Goal: Information Seeking & Learning: Learn about a topic

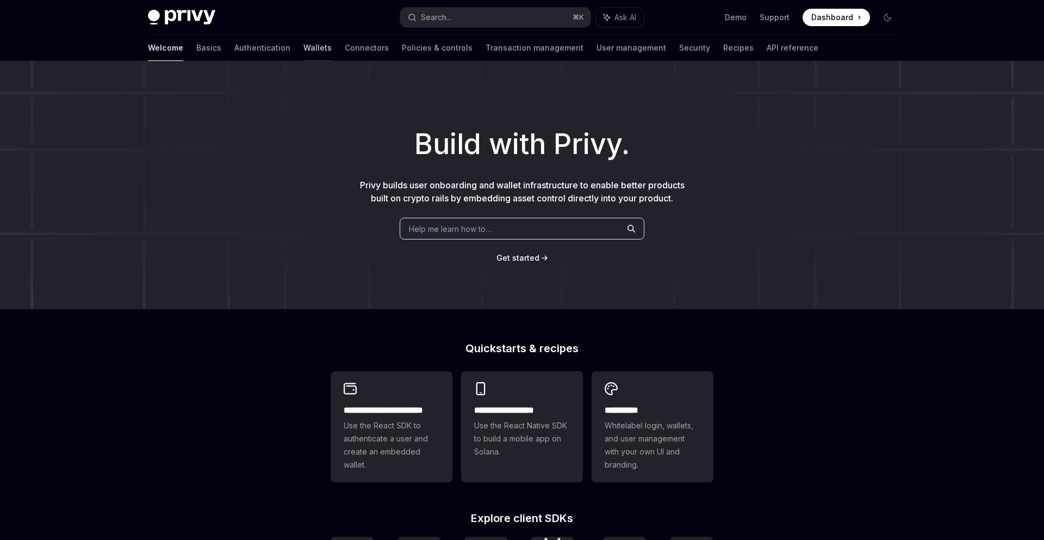
click at [304, 49] on link "Wallets" at bounding box center [318, 48] width 28 height 26
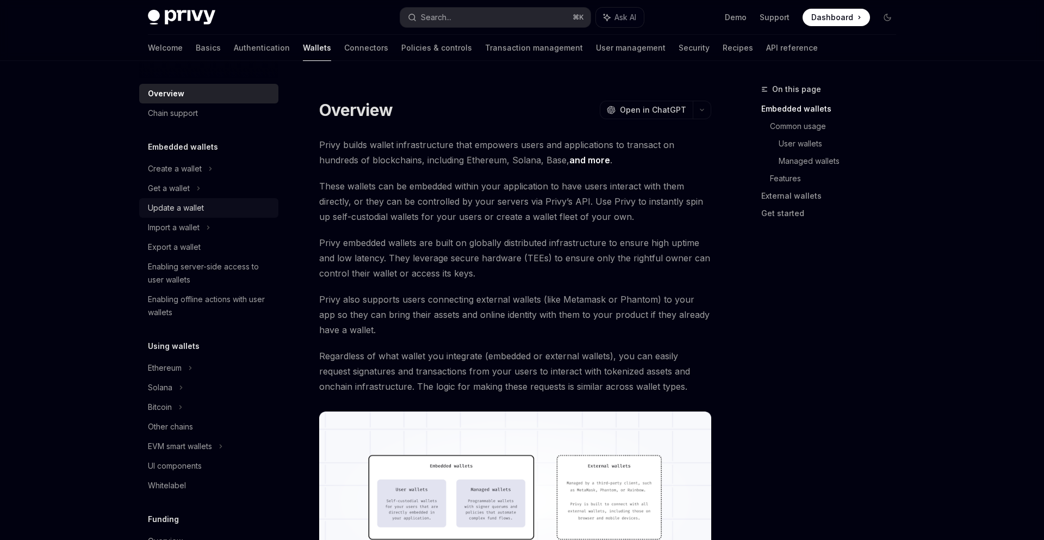
click at [230, 203] on div "Update a wallet" at bounding box center [210, 207] width 124 height 13
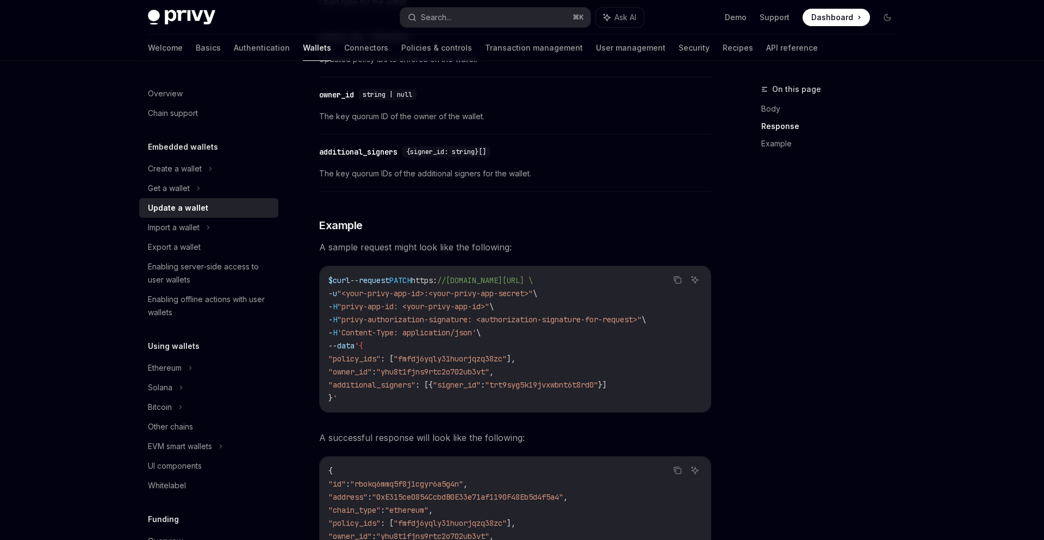
scroll to position [1032, 0]
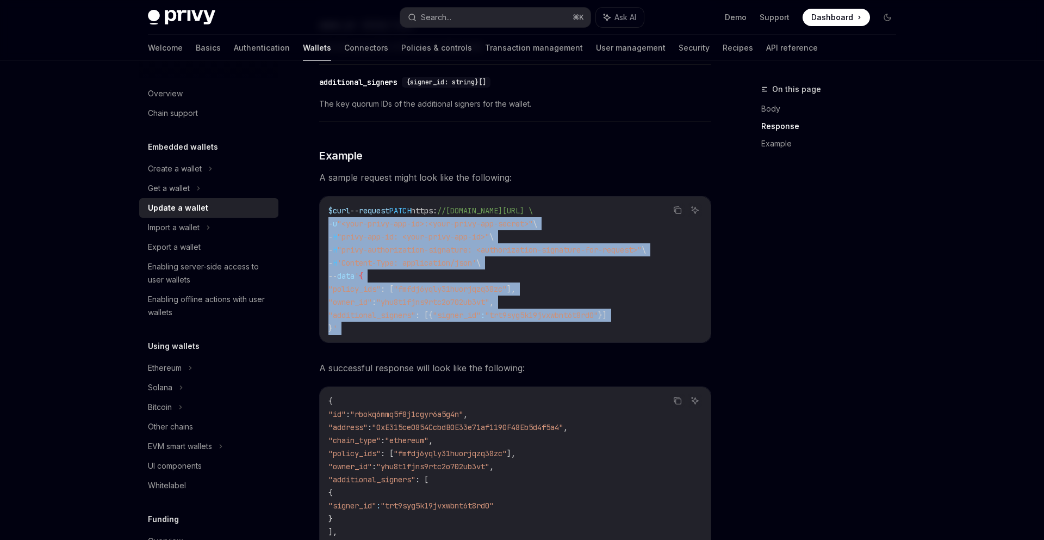
drag, startPoint x: 330, startPoint y: 222, endPoint x: 482, endPoint y: 347, distance: 196.3
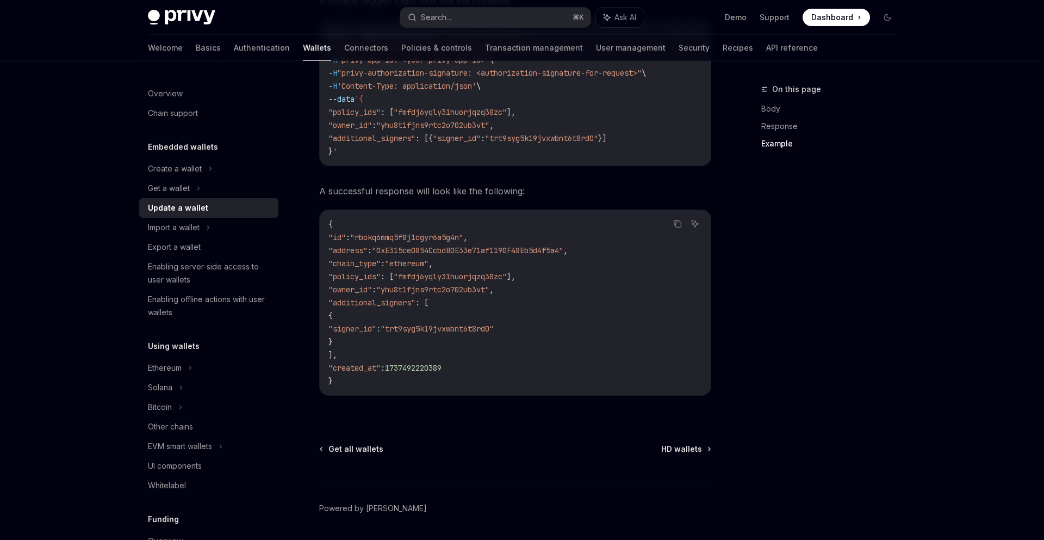
scroll to position [1248, 0]
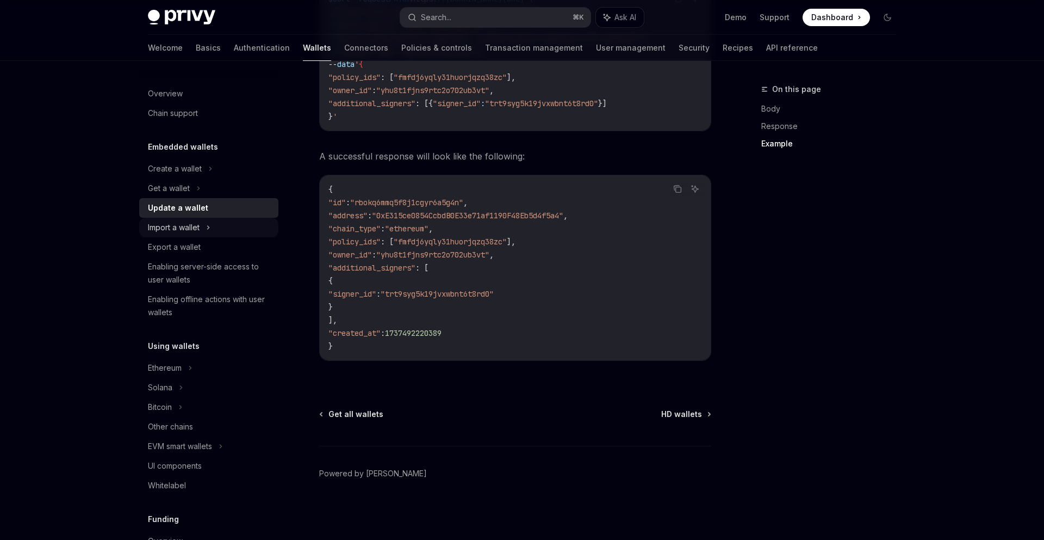
click at [238, 226] on div "Import a wallet" at bounding box center [208, 228] width 139 height 20
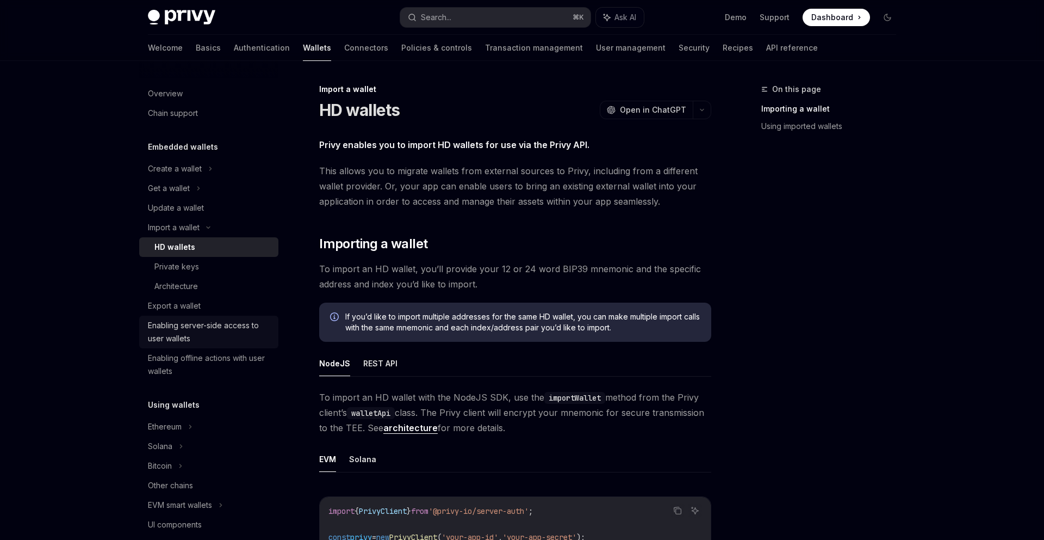
click at [247, 338] on div "Enabling server-side access to user wallets" at bounding box center [210, 332] width 124 height 26
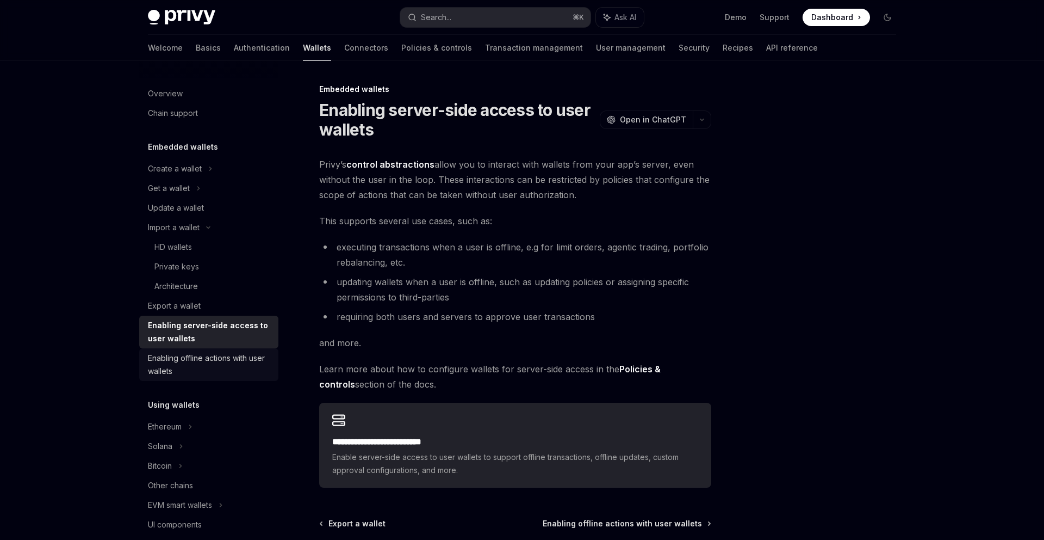
click at [250, 366] on div "Enabling offline actions with user wallets" at bounding box center [210, 364] width 124 height 26
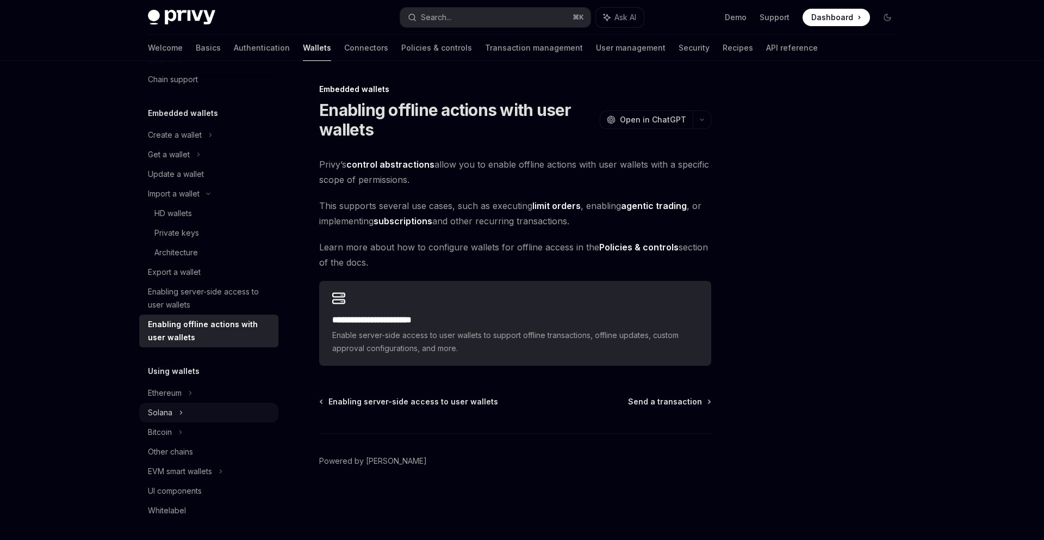
scroll to position [108, 0]
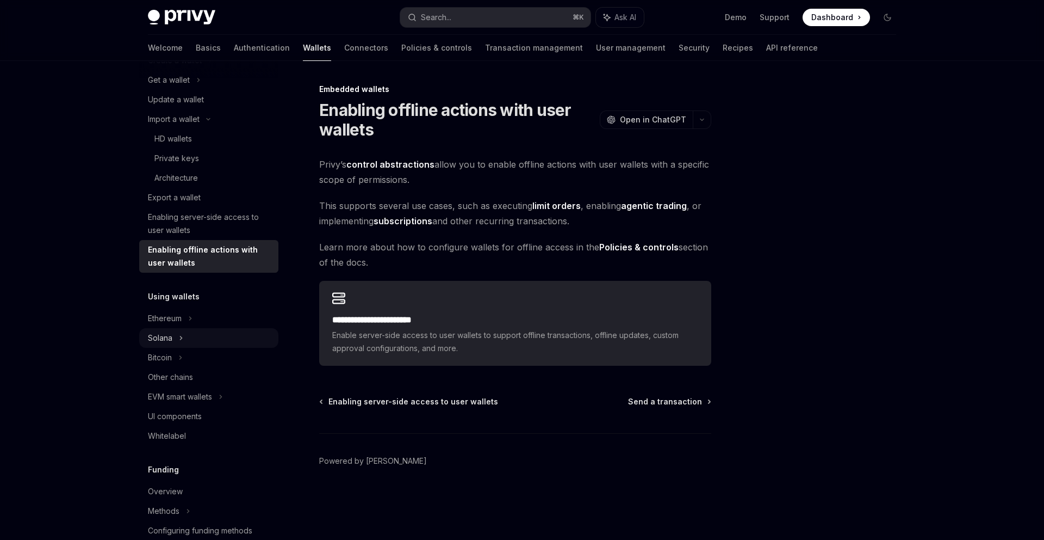
click at [214, 334] on div "Solana" at bounding box center [208, 338] width 139 height 20
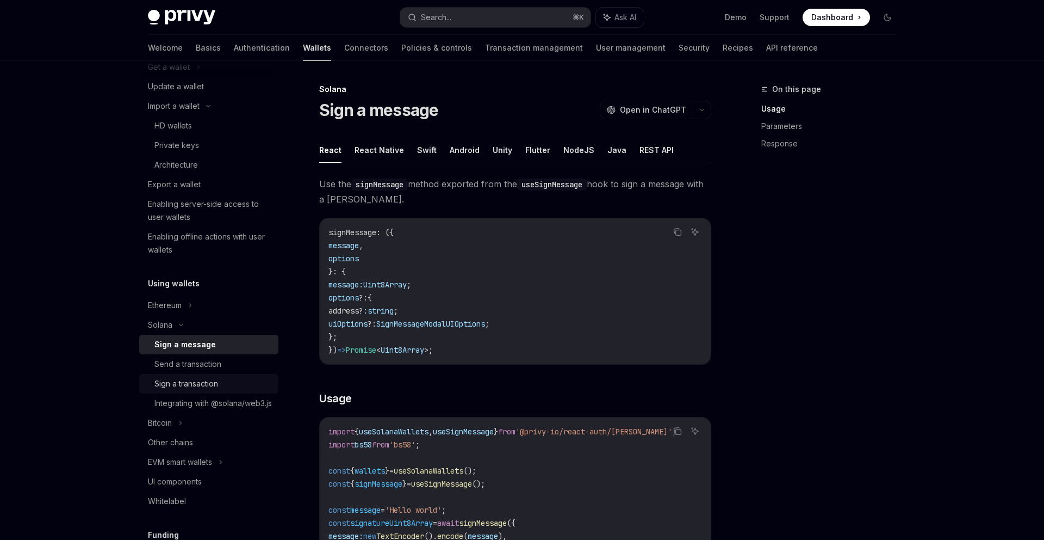
scroll to position [122, 0]
click at [244, 358] on div "Send a transaction" at bounding box center [212, 362] width 117 height 13
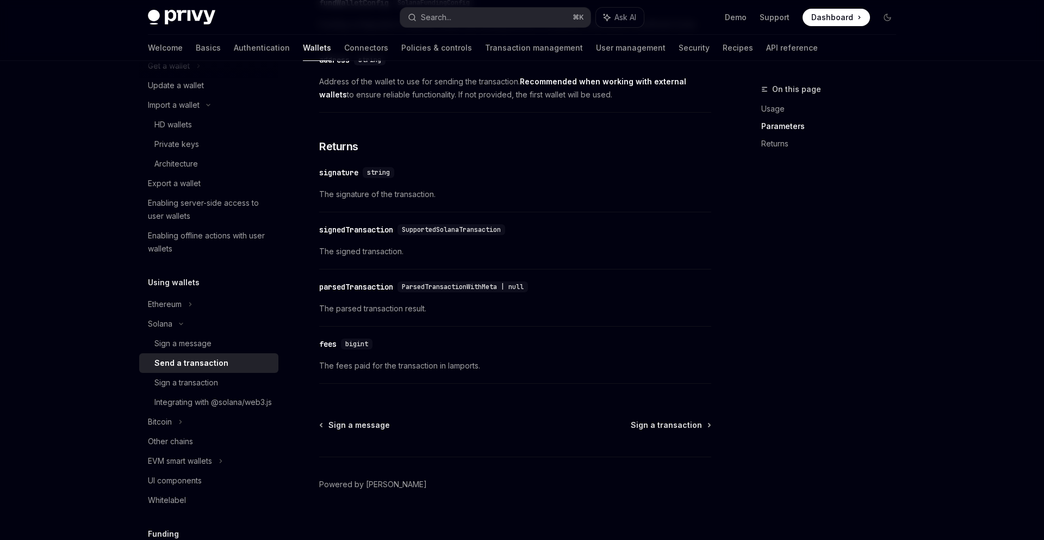
scroll to position [1346, 0]
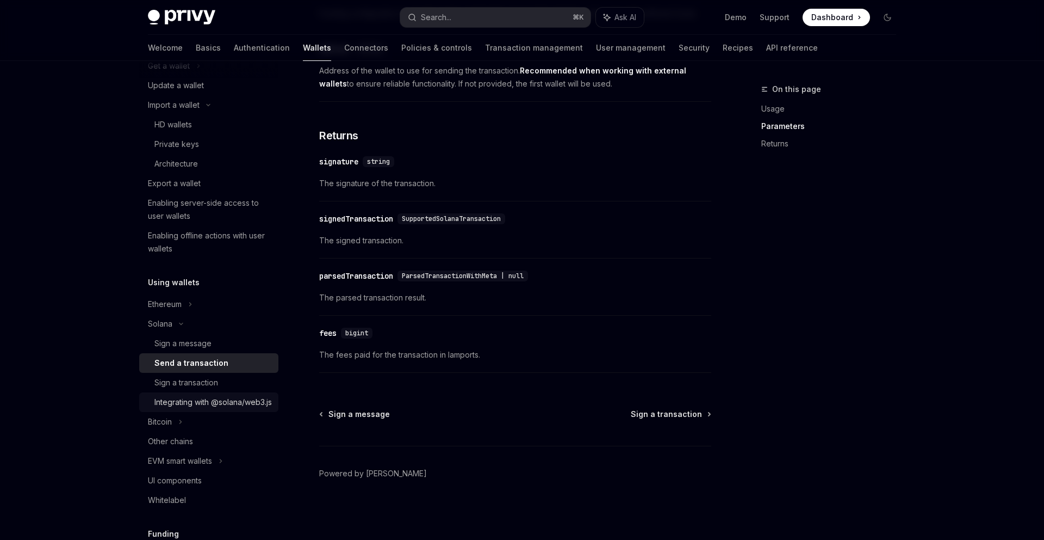
click at [258, 397] on div "Integrating with @solana/web3.js" at bounding box center [212, 401] width 117 height 13
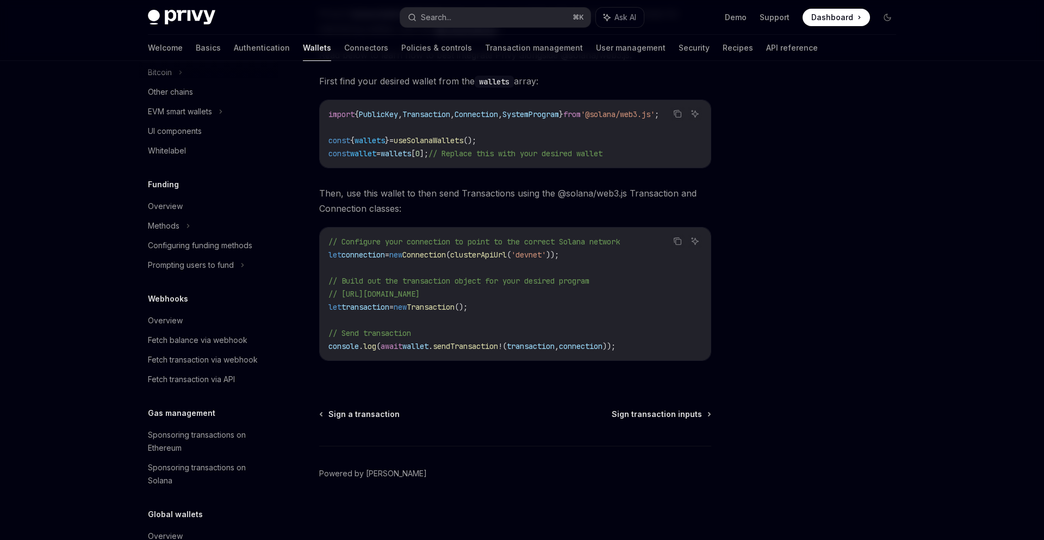
scroll to position [552, 0]
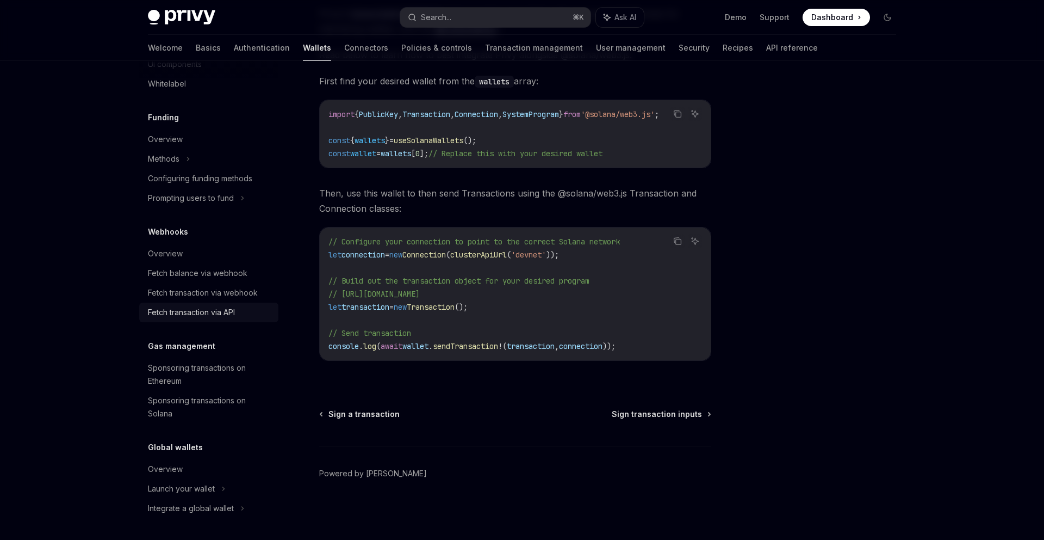
click at [262, 312] on div "Fetch transaction via API" at bounding box center [210, 312] width 124 height 13
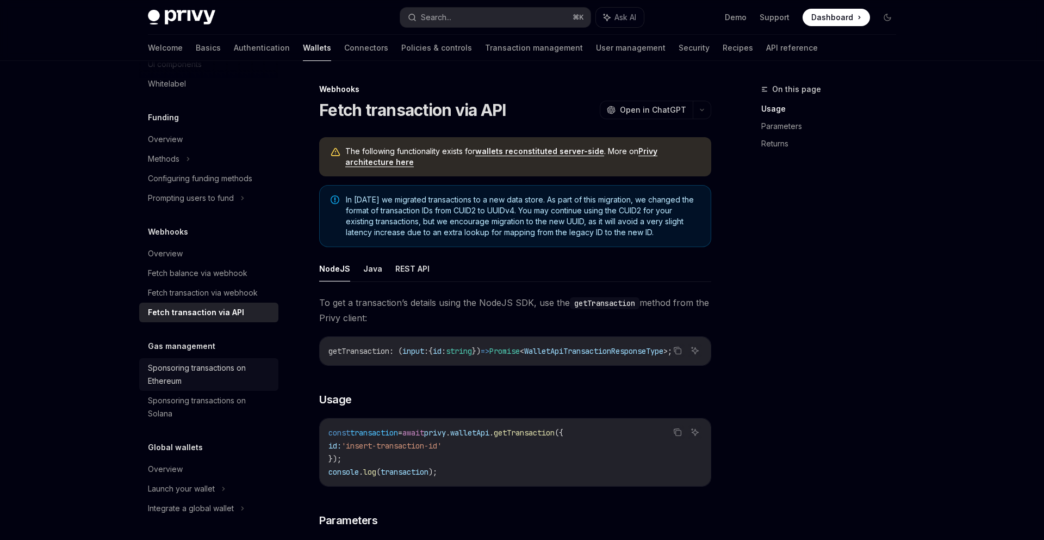
click at [251, 380] on div "Sponsoring transactions on Ethereum" at bounding box center [210, 374] width 124 height 26
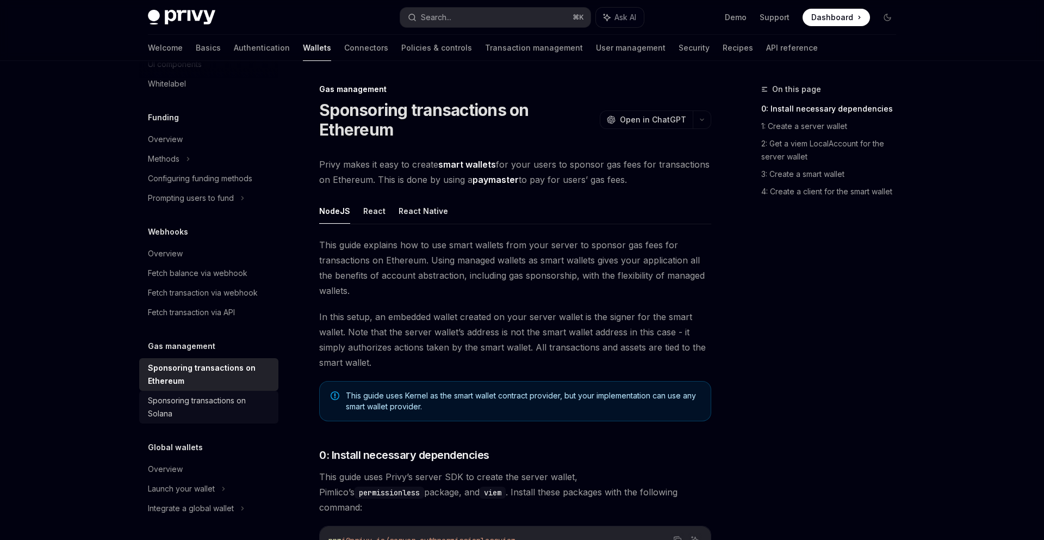
click at [250, 410] on div "Sponsoring transactions on Solana" at bounding box center [210, 407] width 124 height 26
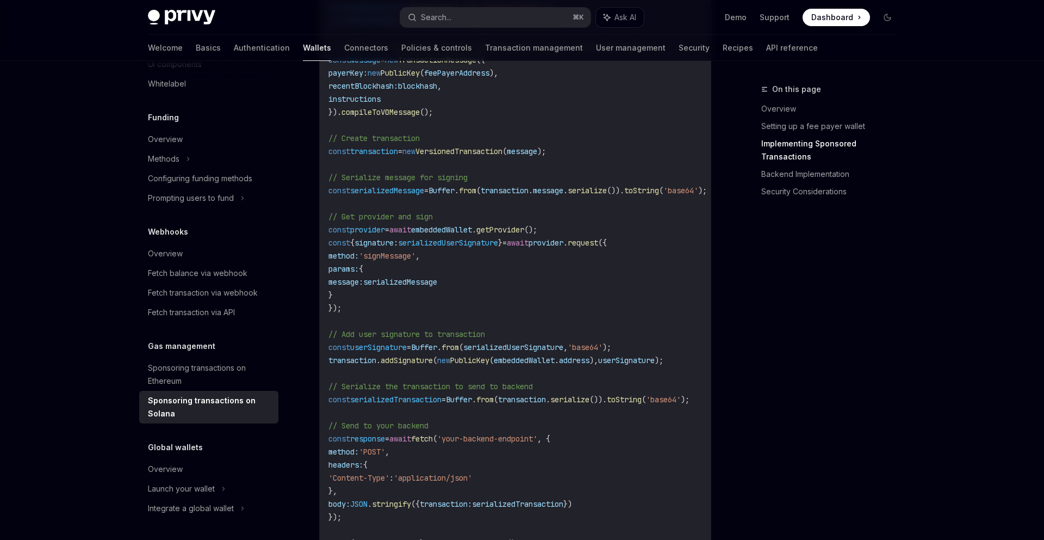
scroll to position [1327, 0]
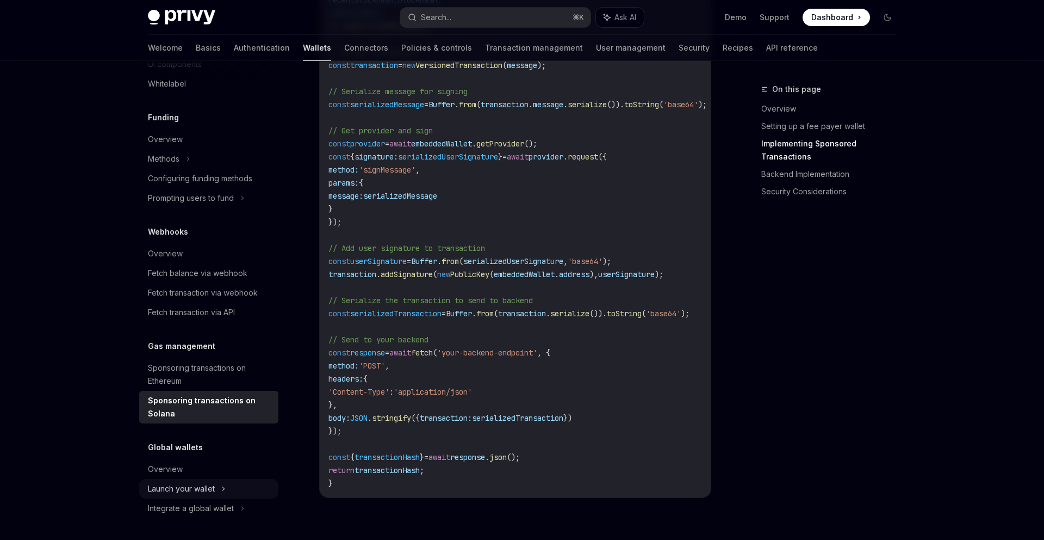
click at [234, 486] on div "Launch your wallet" at bounding box center [208, 489] width 139 height 20
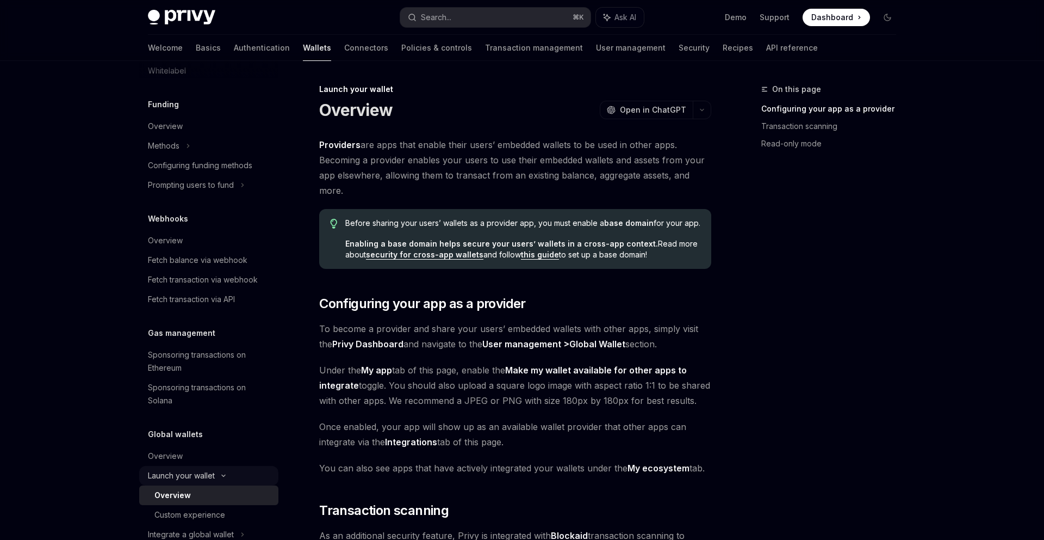
scroll to position [591, 0]
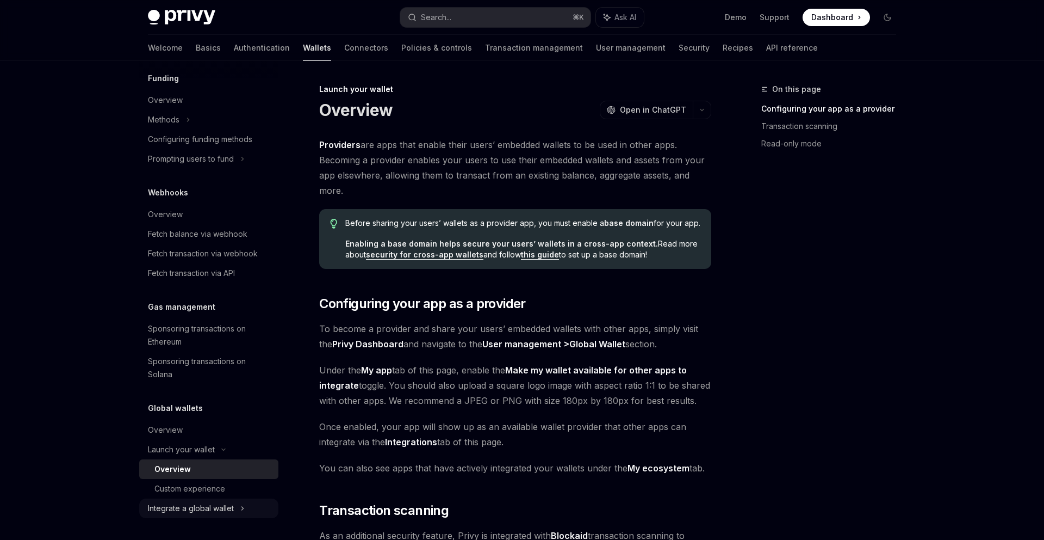
click at [239, 516] on div "Integrate a global wallet" at bounding box center [208, 508] width 139 height 20
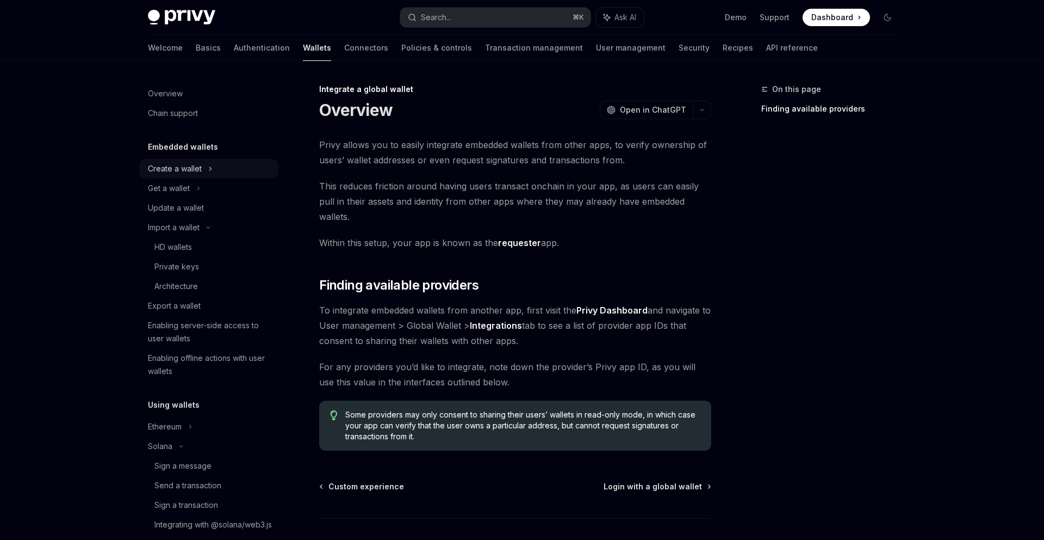
click at [216, 163] on div "Create a wallet" at bounding box center [208, 169] width 139 height 20
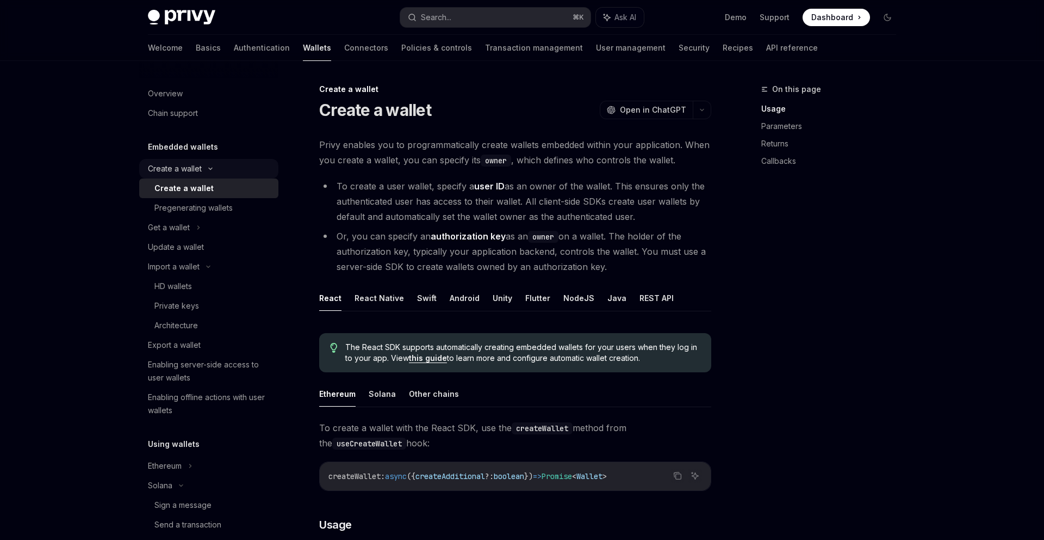
click at [216, 163] on div "Create a wallet" at bounding box center [208, 169] width 139 height 20
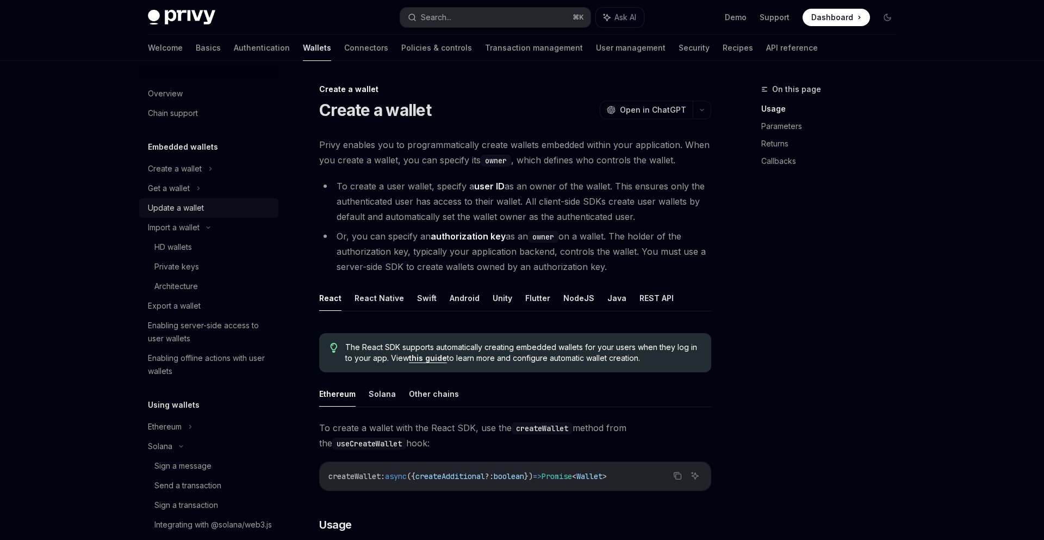
click at [216, 213] on div "Update a wallet" at bounding box center [210, 207] width 124 height 13
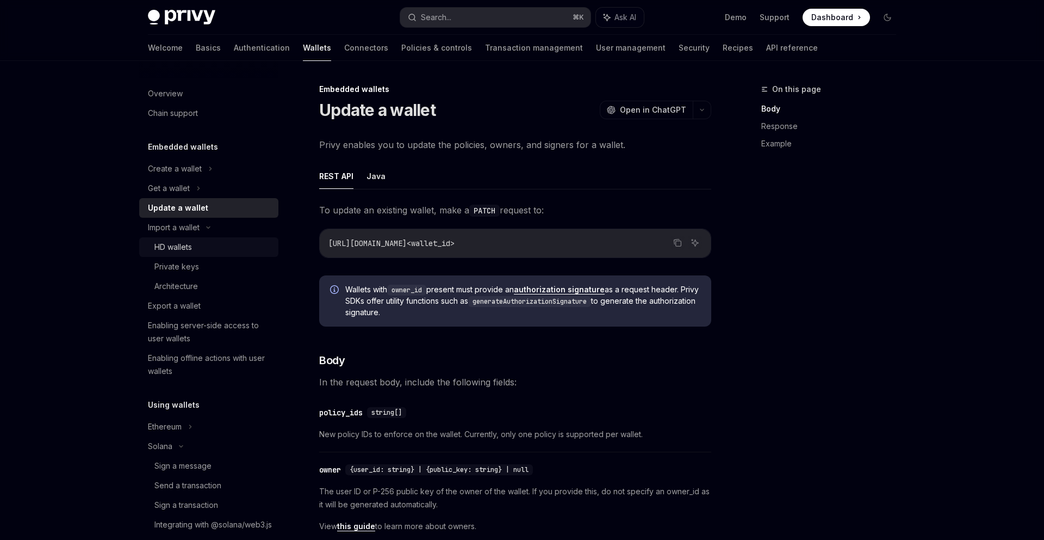
click at [216, 240] on div "HD wallets" at bounding box center [212, 246] width 117 height 13
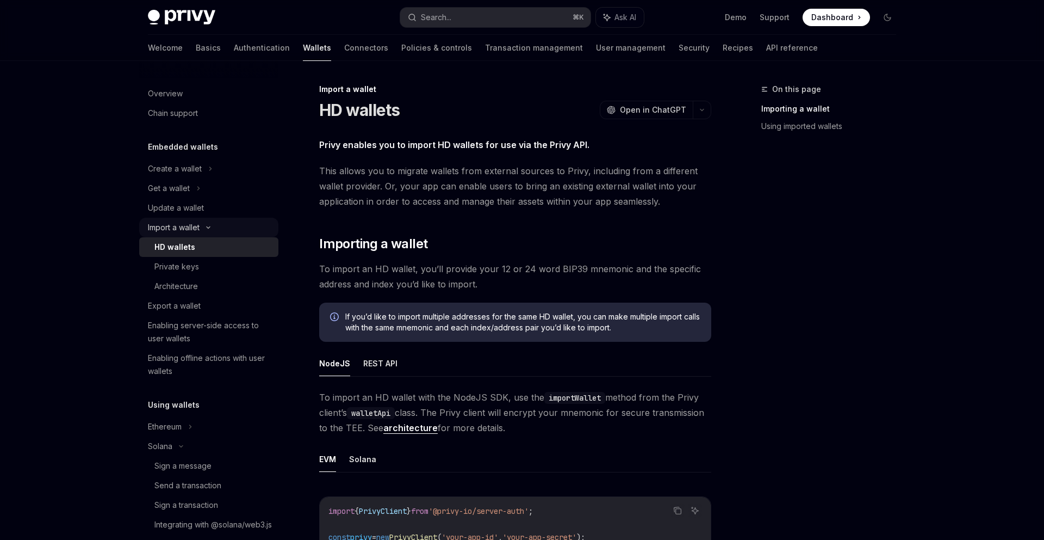
click at [215, 223] on div "Import a wallet" at bounding box center [208, 228] width 139 height 20
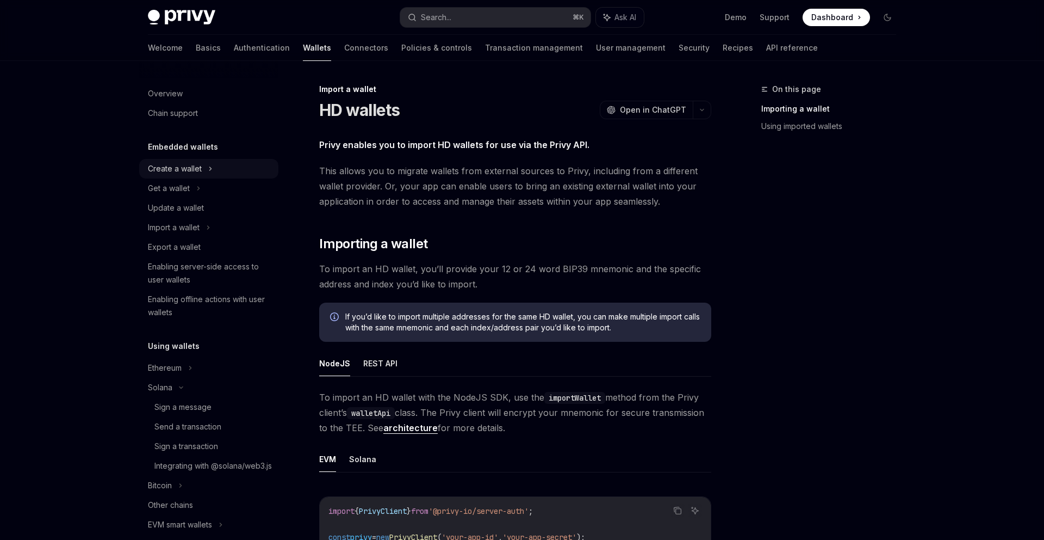
click at [211, 164] on icon at bounding box center [210, 168] width 4 height 13
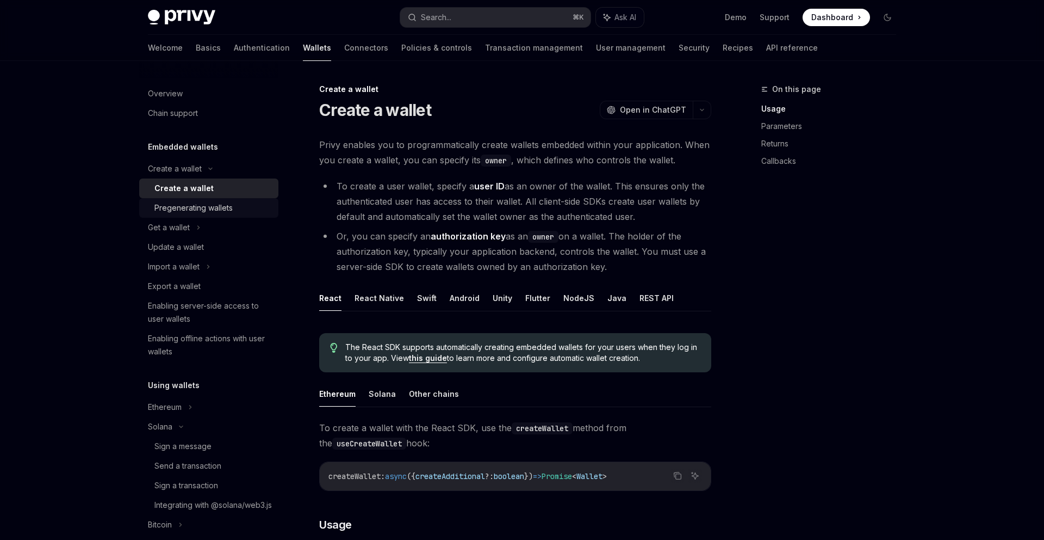
click at [211, 204] on div "Pregenerating wallets" at bounding box center [193, 207] width 78 height 13
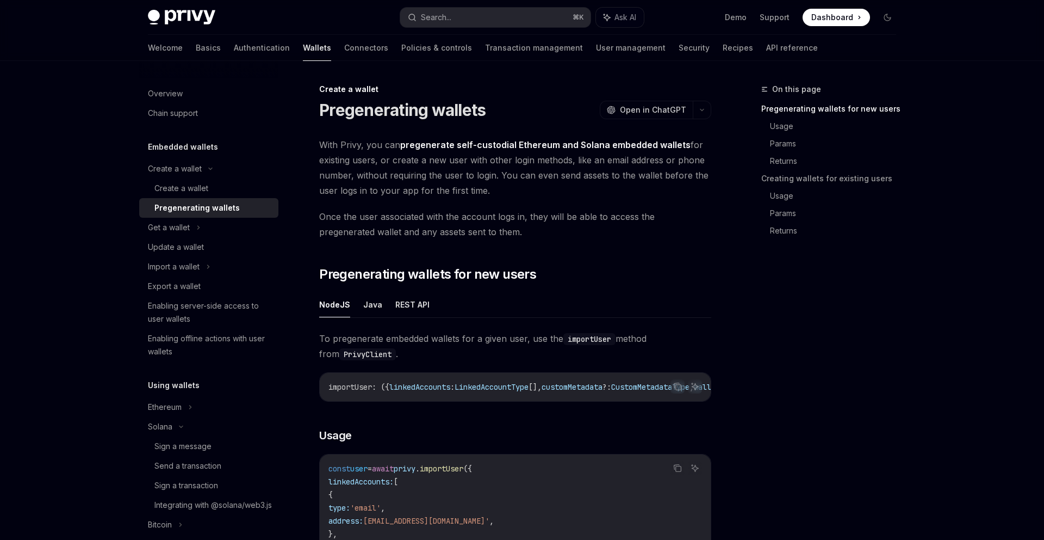
click at [422, 178] on span "With Privy, you can pregenerate self-custodial Ethereum and Solana embedded wal…" at bounding box center [515, 167] width 392 height 61
click at [422, 181] on span "With Privy, you can pregenerate self-custodial Ethereum and Solana embedded wal…" at bounding box center [515, 167] width 392 height 61
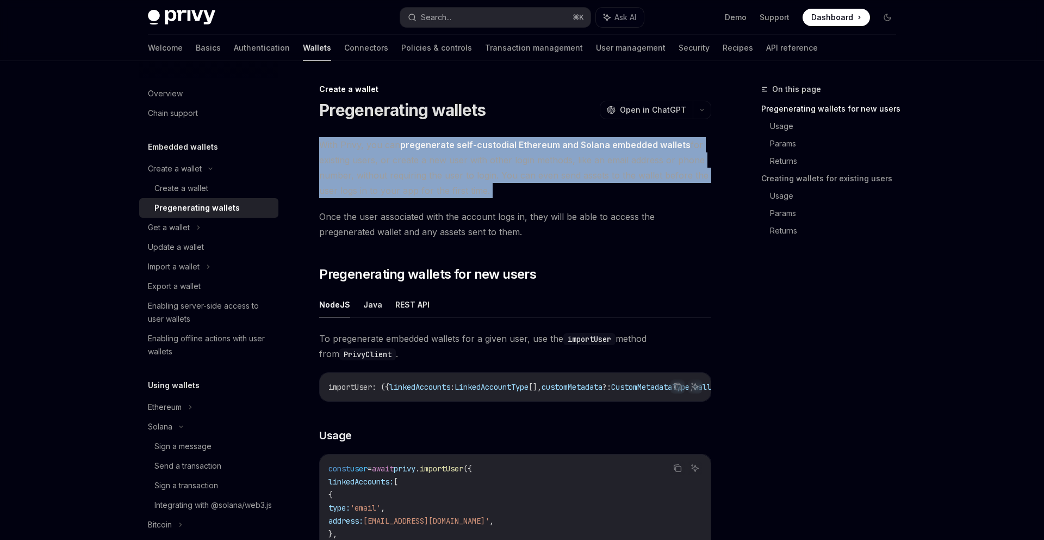
click at [422, 181] on span "With Privy, you can pregenerate self-custodial Ethereum and Solana embedded wal…" at bounding box center [515, 167] width 392 height 61
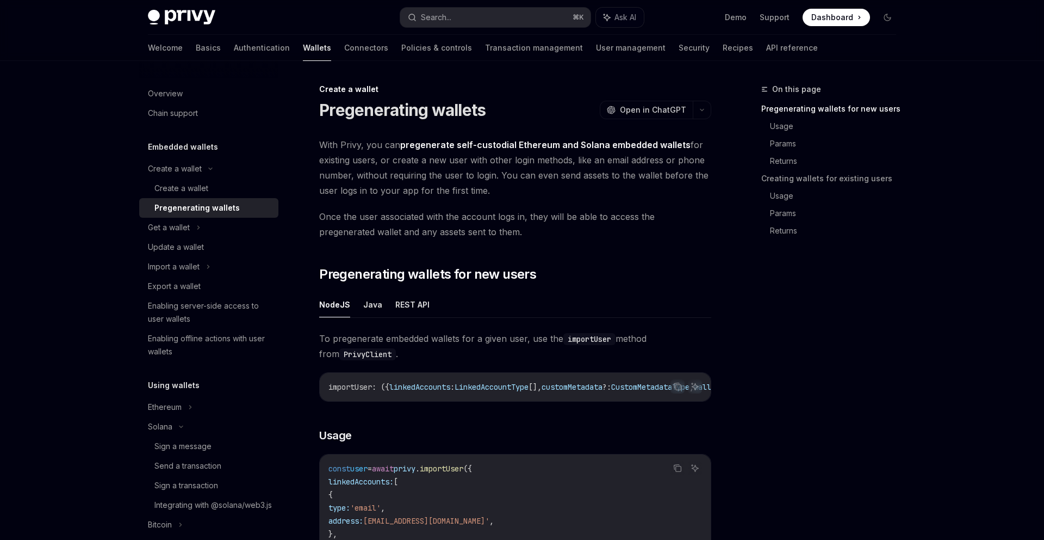
drag, startPoint x: 426, startPoint y: 172, endPoint x: 523, endPoint y: 197, distance: 100.0
click at [523, 197] on span "With Privy, you can pregenerate self-custodial Ethereum and Solana embedded wal…" at bounding box center [515, 167] width 392 height 61
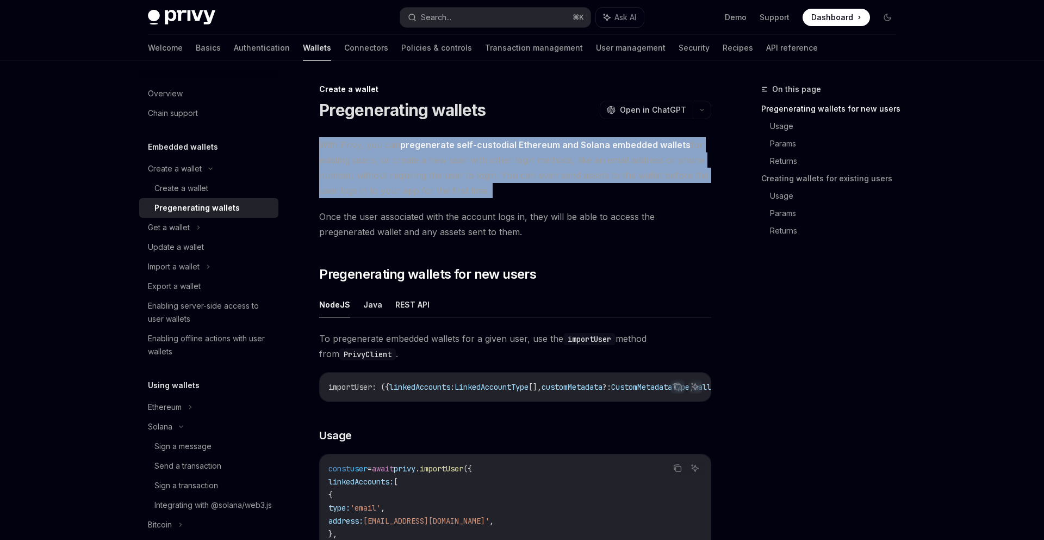
click at [523, 197] on span "With Privy, you can pregenerate self-custodial Ethereum and Solana embedded wal…" at bounding box center [515, 167] width 392 height 61
drag, startPoint x: 534, startPoint y: 194, endPoint x: 532, endPoint y: 236, distance: 42.5
click at [532, 236] on span "Once the user associated with the account logs in, they will be able to access …" at bounding box center [515, 224] width 392 height 30
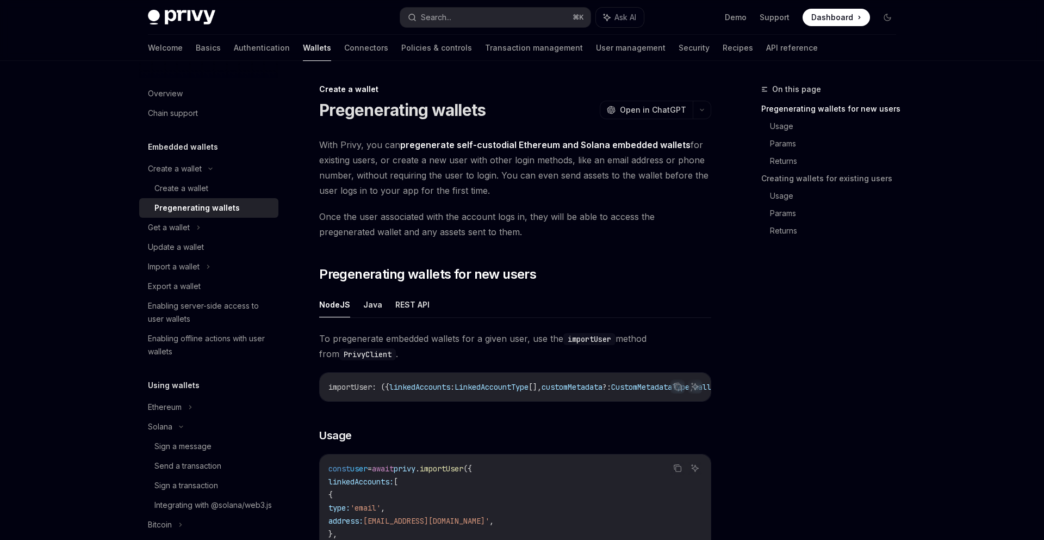
click at [532, 236] on span "Once the user associated with the account logs in, they will be able to access …" at bounding box center [515, 224] width 392 height 30
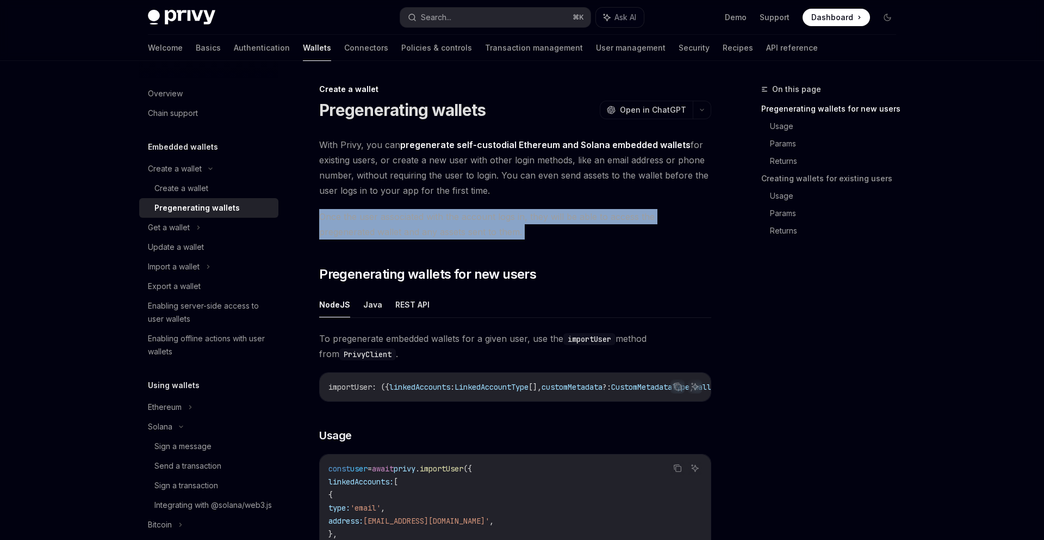
click at [532, 236] on span "Once the user associated with the account logs in, they will be able to access …" at bounding box center [515, 224] width 392 height 30
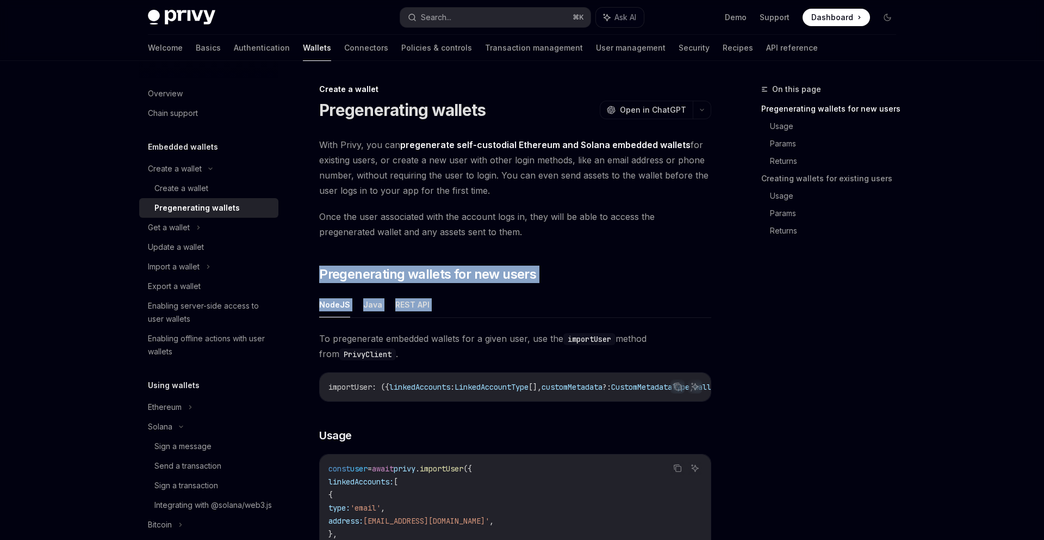
drag, startPoint x: 535, startPoint y: 258, endPoint x: 534, endPoint y: 303, distance: 45.1
click at [534, 303] on ul "NodeJS Java REST API" at bounding box center [515, 305] width 392 height 26
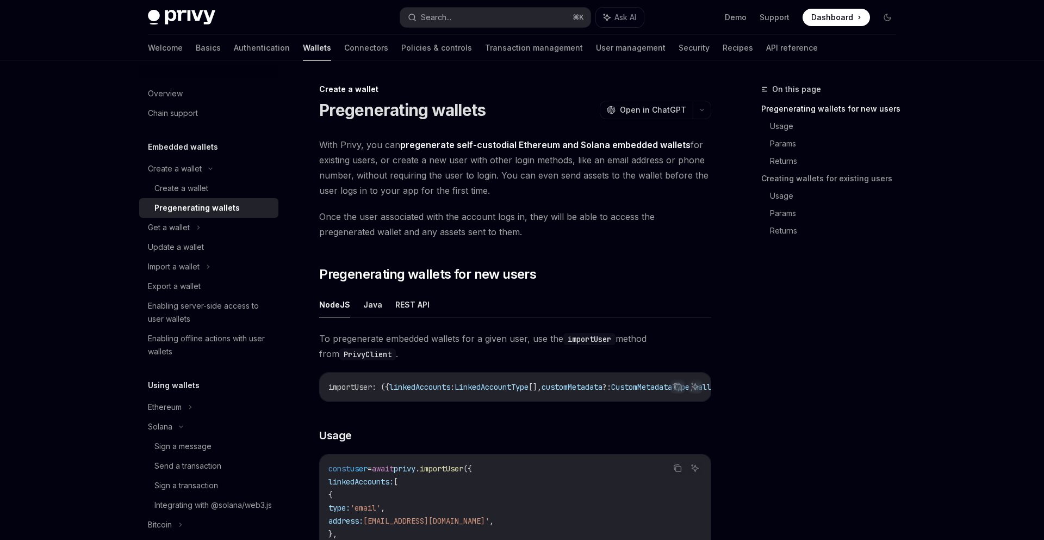
click at [534, 303] on ul "NodeJS Java REST API" at bounding box center [515, 305] width 392 height 26
click at [528, 308] on ul "NodeJS Java REST API" at bounding box center [515, 305] width 392 height 26
click at [373, 307] on button "Java" at bounding box center [372, 305] width 19 height 26
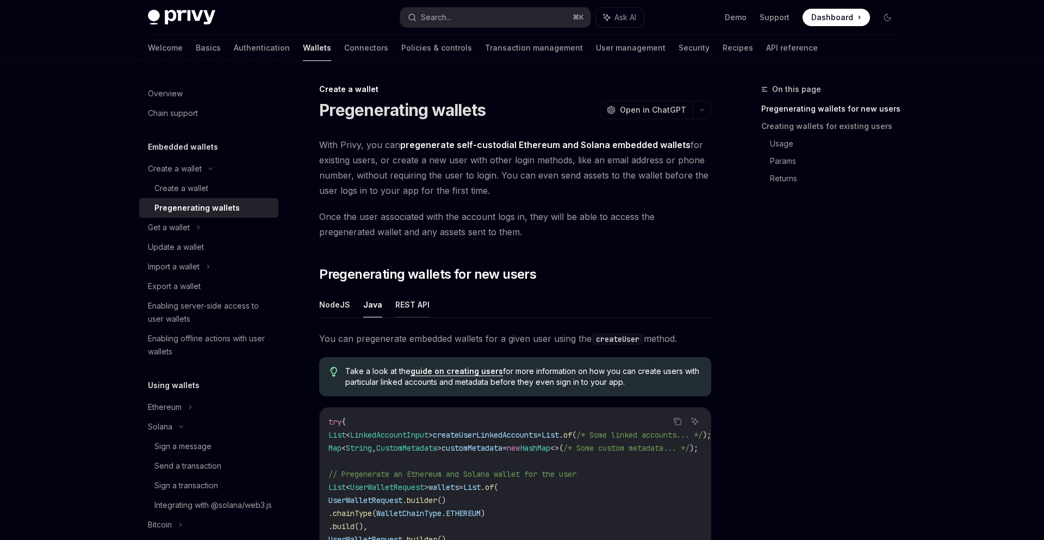
click at [401, 307] on button "REST API" at bounding box center [412, 305] width 34 height 26
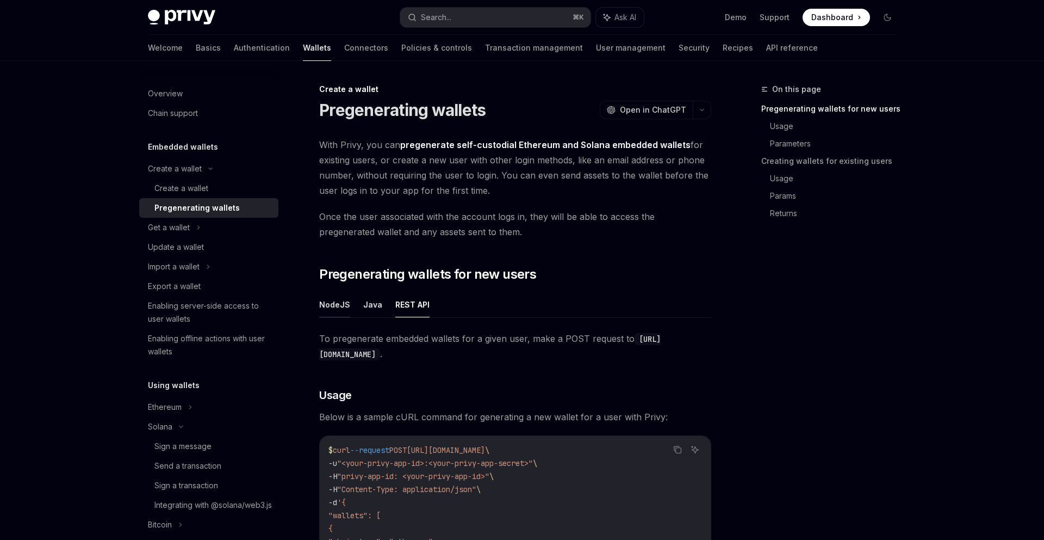
click at [345, 305] on button "NodeJS" at bounding box center [334, 305] width 31 height 26
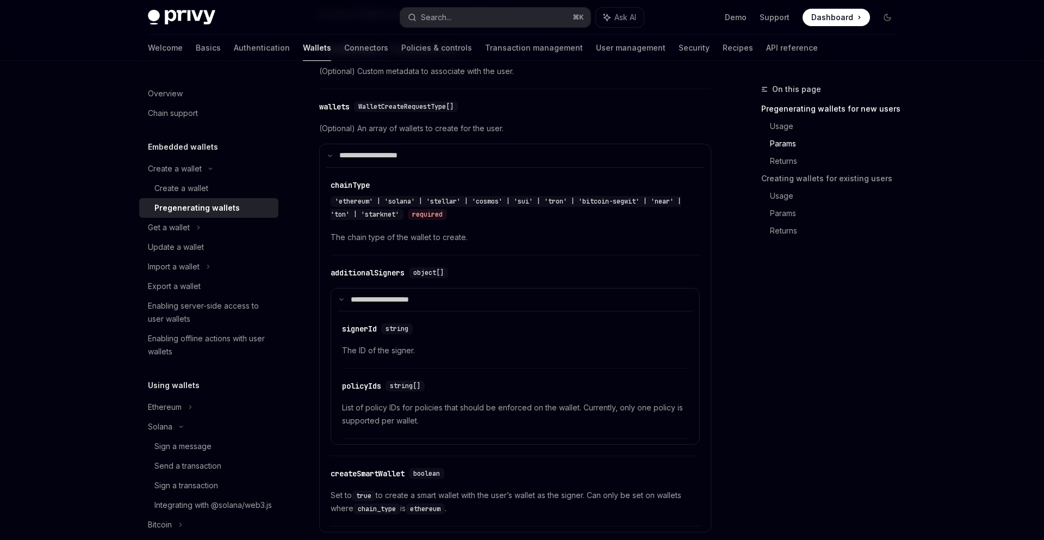
scroll to position [652, 0]
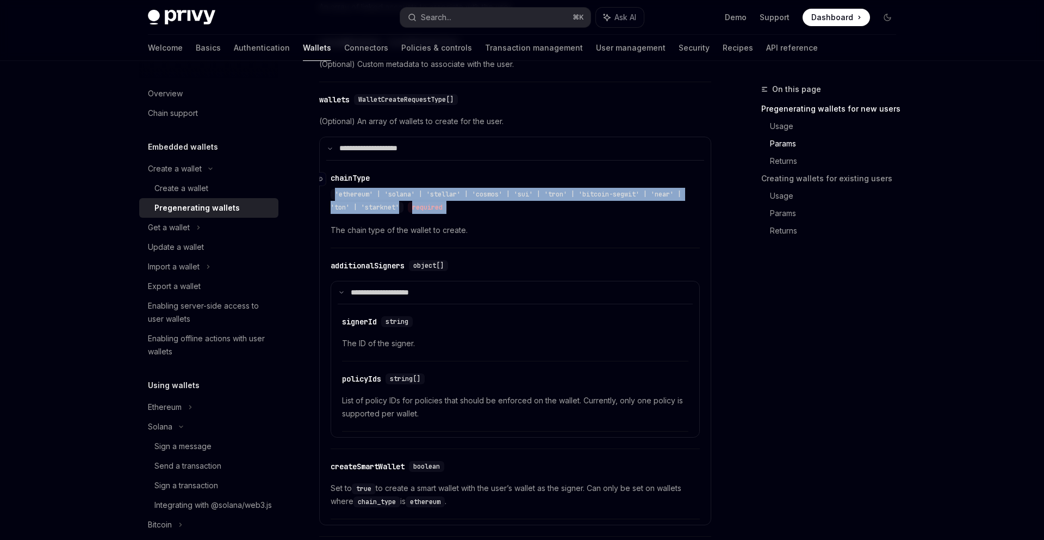
drag, startPoint x: 454, startPoint y: 219, endPoint x: 441, endPoint y: 190, distance: 31.9
click at [441, 190] on div "​ chainType 'ethereum' | 'solana' | 'stellar' | 'cosmos' | 'sui' | 'tron' | 'bi…" at bounding box center [515, 207] width 369 height 82
click at [441, 190] on div "​ chainType 'ethereum' | 'solana' | 'stellar' | 'cosmos' | 'sui' | 'tron' | 'bi…" at bounding box center [510, 192] width 358 height 41
drag, startPoint x: 441, startPoint y: 190, endPoint x: 447, endPoint y: 214, distance: 25.2
click at [447, 214] on div "​ chainType 'ethereum' | 'solana' | 'stellar' | 'cosmos' | 'sui' | 'tron' | 'bi…" at bounding box center [510, 192] width 358 height 41
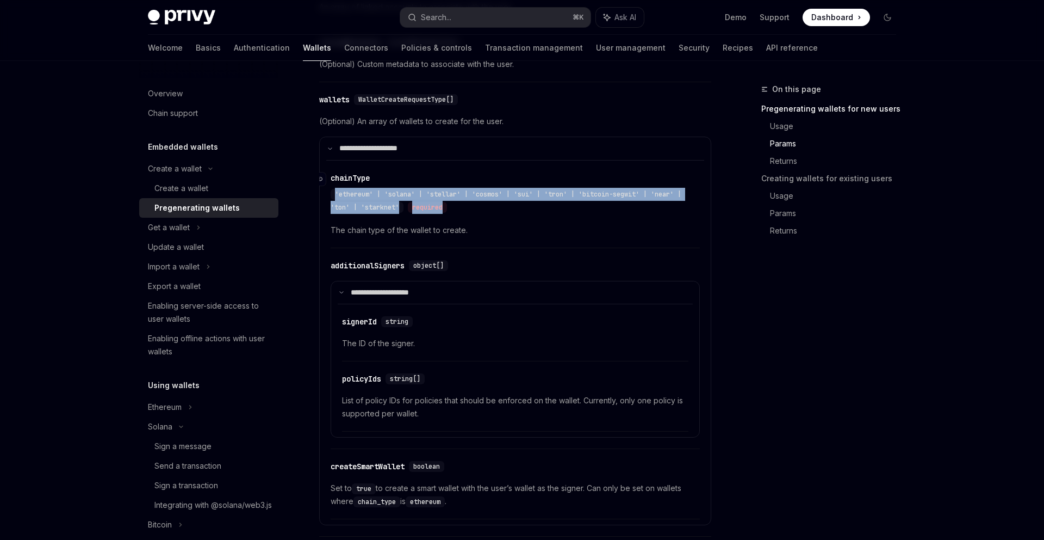
click at [447, 213] on div "required" at bounding box center [427, 207] width 39 height 11
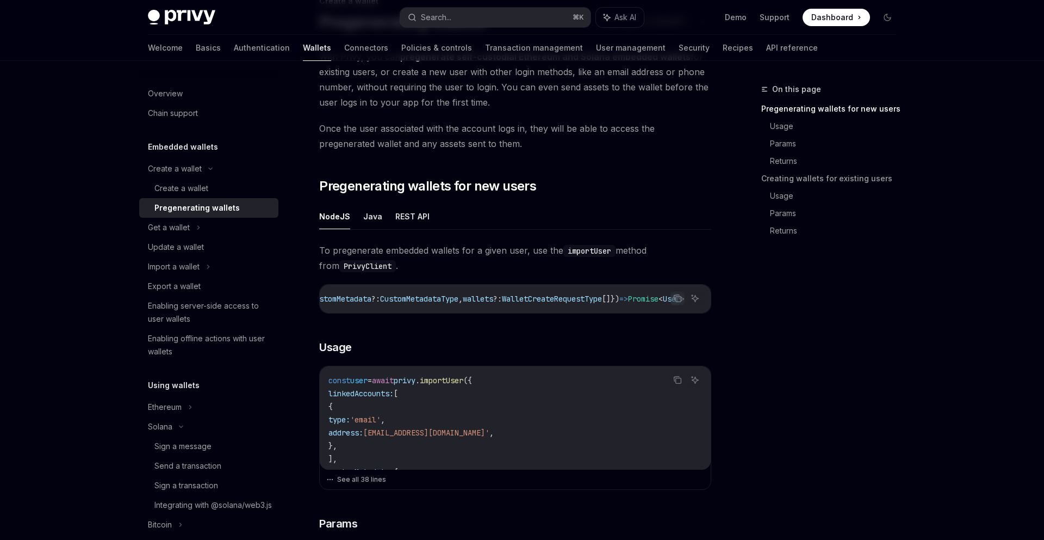
scroll to position [0, 0]
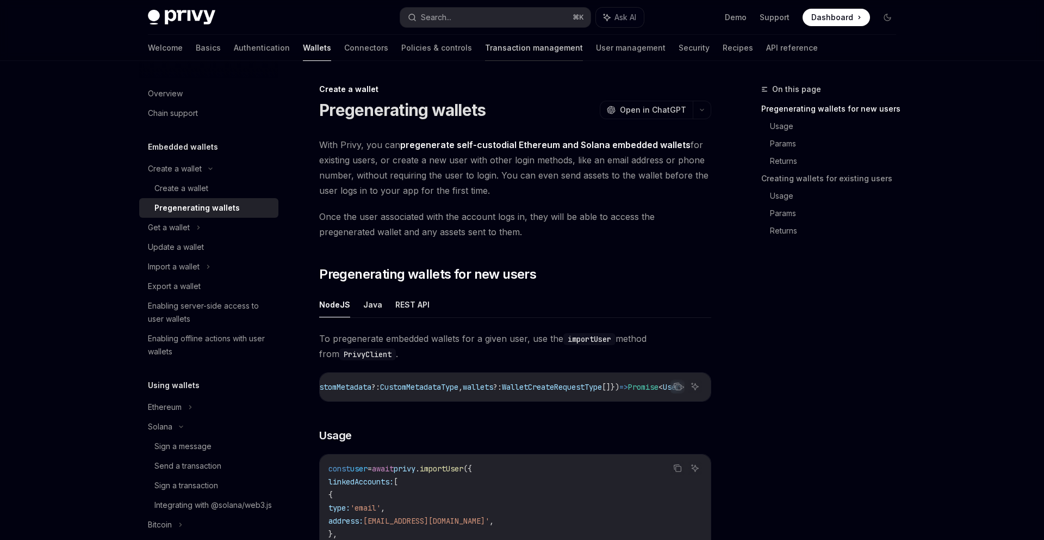
click at [506, 53] on link "Transaction management" at bounding box center [534, 48] width 98 height 26
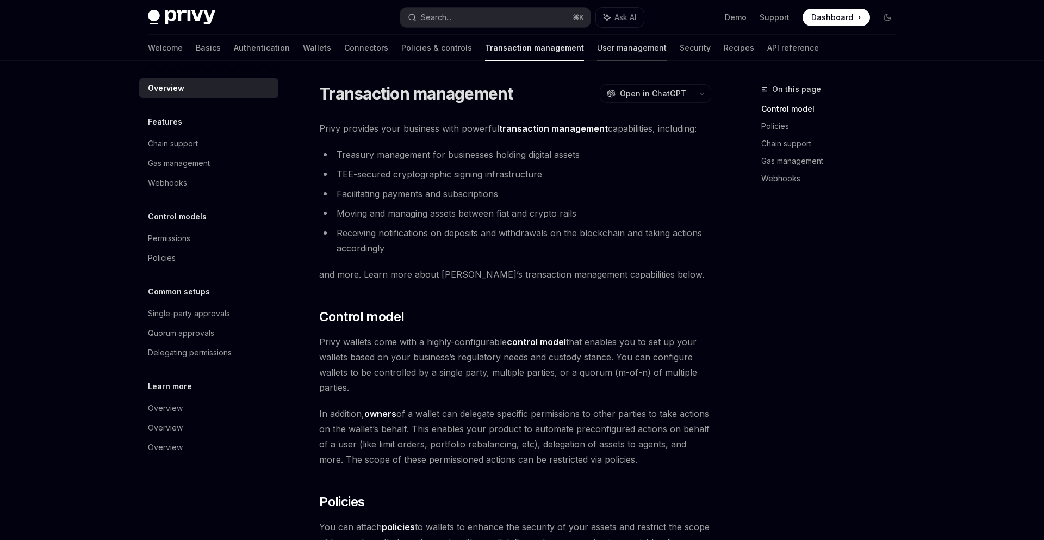
click at [597, 53] on link "User management" at bounding box center [632, 48] width 70 height 26
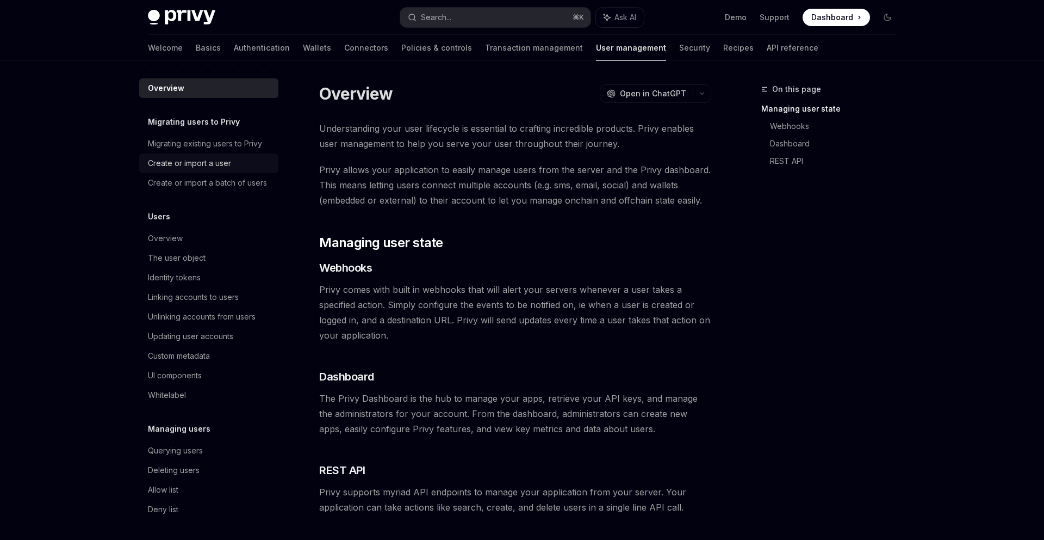
click at [265, 164] on div "Create or import a user" at bounding box center [210, 163] width 124 height 13
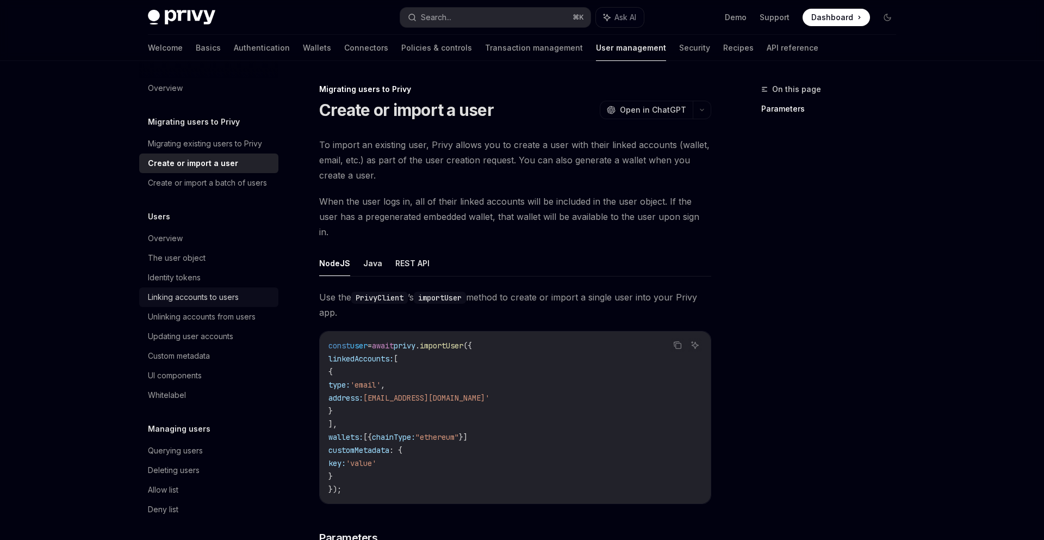
scroll to position [76, 0]
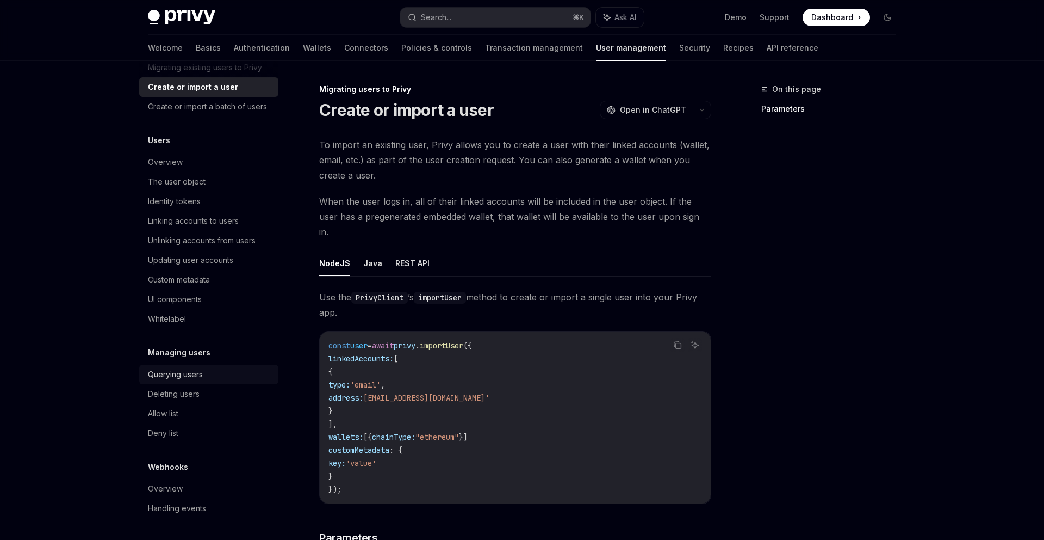
click at [213, 382] on link "Querying users" at bounding box center [208, 374] width 139 height 20
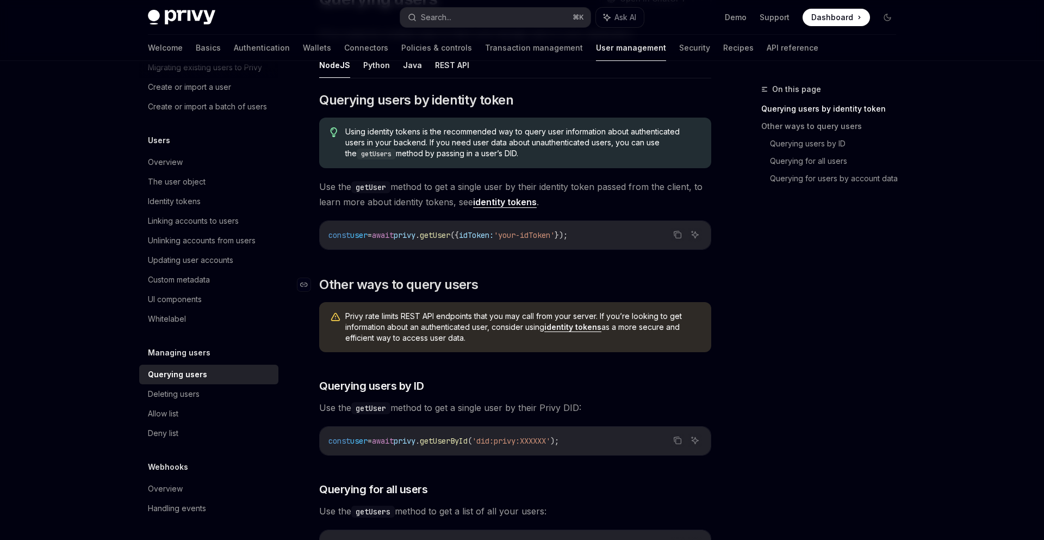
scroll to position [181, 0]
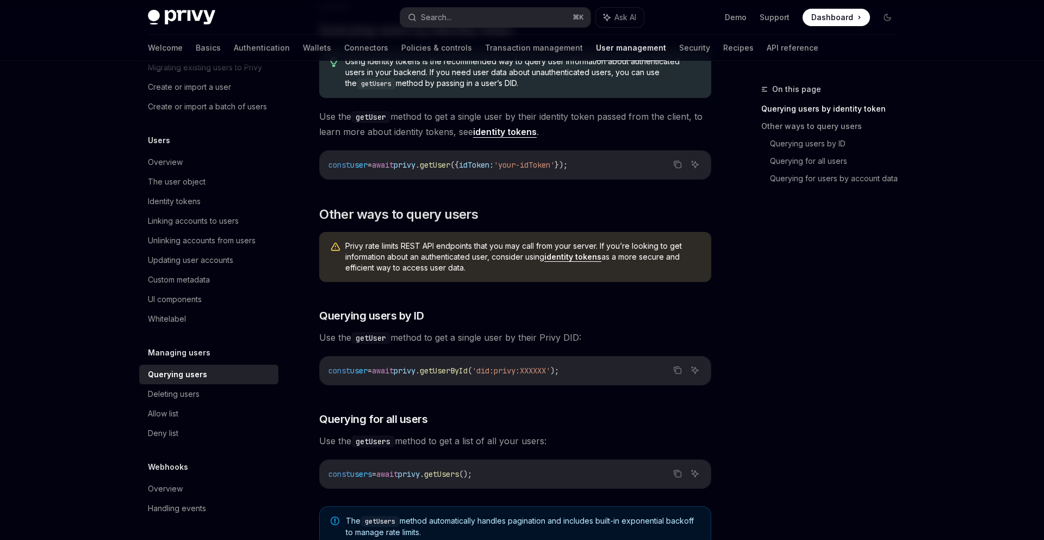
click at [387, 253] on span "Privy rate limits REST API endpoints that you may call from your server. If you…" at bounding box center [522, 256] width 355 height 33
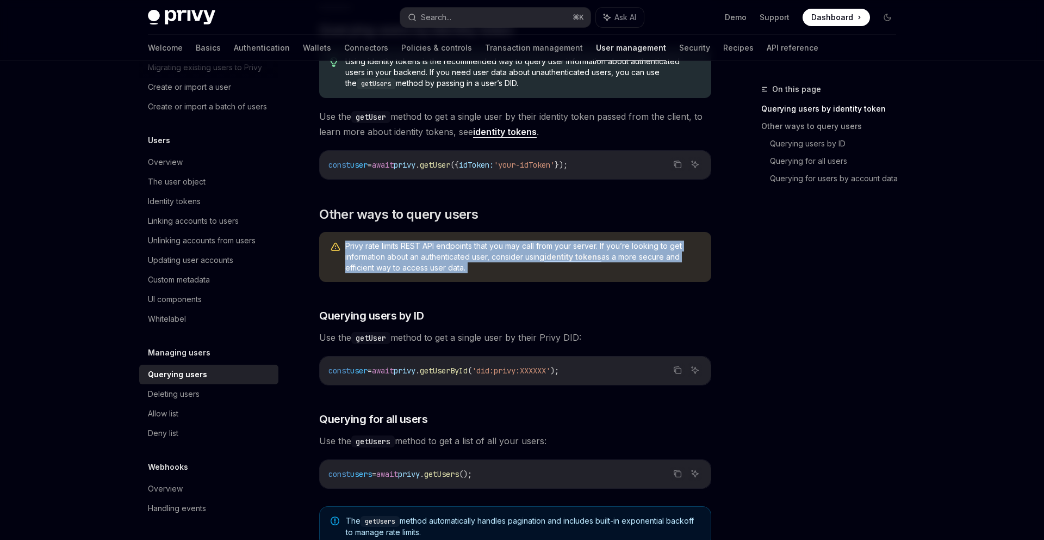
click at [387, 253] on span "Privy rate limits REST API endpoints that you may call from your server. If you…" at bounding box center [522, 256] width 355 height 33
click at [373, 252] on span "Privy rate limits REST API endpoints that you may call from your server. If you…" at bounding box center [522, 256] width 355 height 33
drag, startPoint x: 345, startPoint y: 246, endPoint x: 457, endPoint y: 272, distance: 115.1
click at [457, 272] on span "Privy rate limits REST API endpoints that you may call from your server. If you…" at bounding box center [522, 256] width 355 height 33
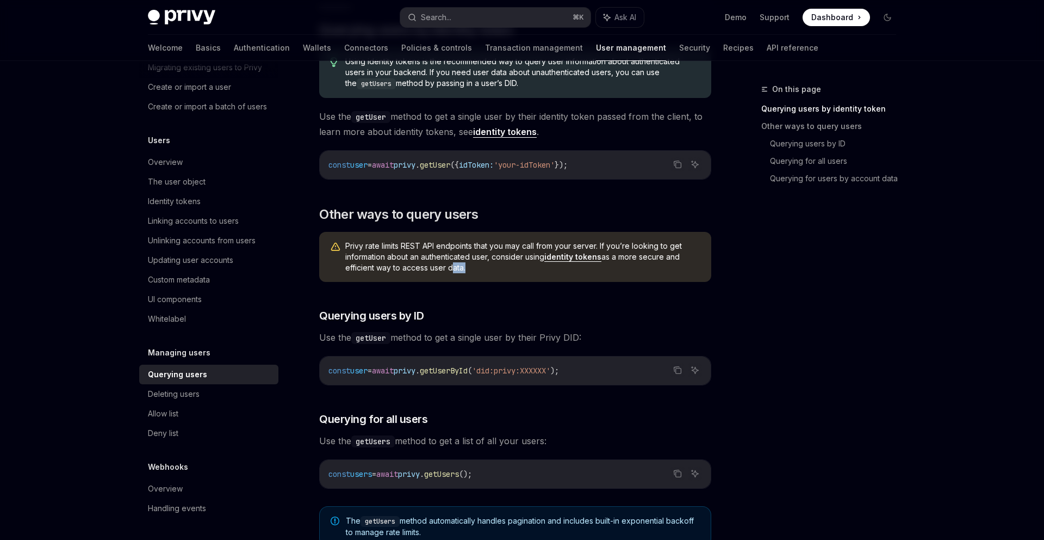
click at [457, 272] on span "Privy rate limits REST API endpoints that you may call from your server. If you…" at bounding box center [522, 256] width 355 height 33
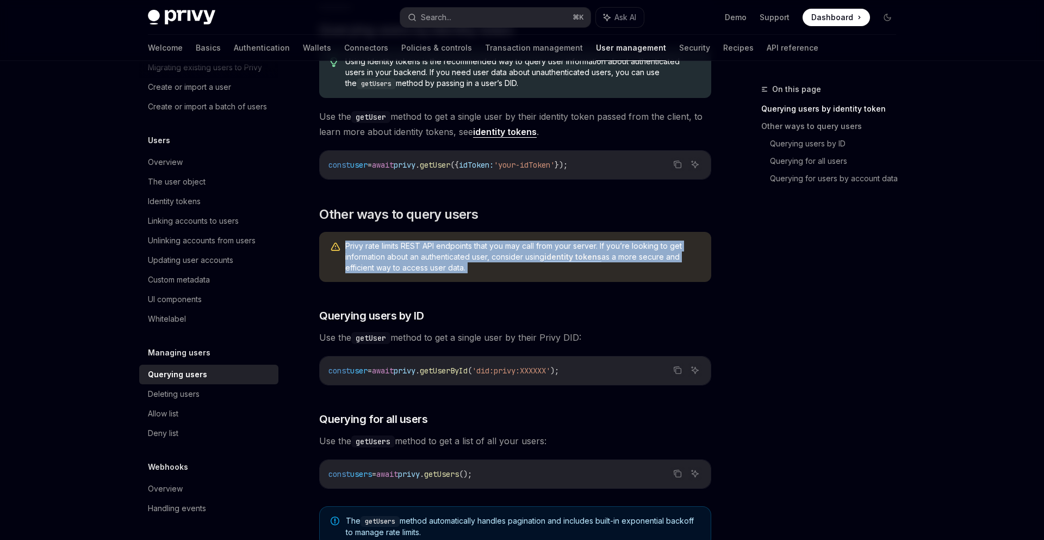
click at [457, 272] on span "Privy rate limits REST API endpoints that you may call from your server. If you…" at bounding box center [522, 256] width 355 height 33
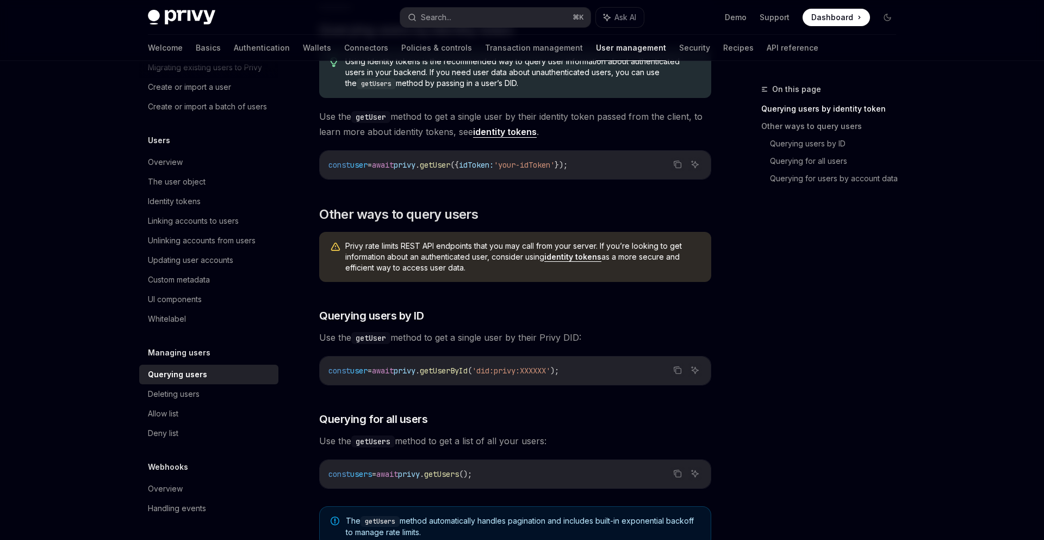
click at [480, 340] on span "Use the getUser method to get a single user by their Privy DID:" at bounding box center [515, 337] width 392 height 15
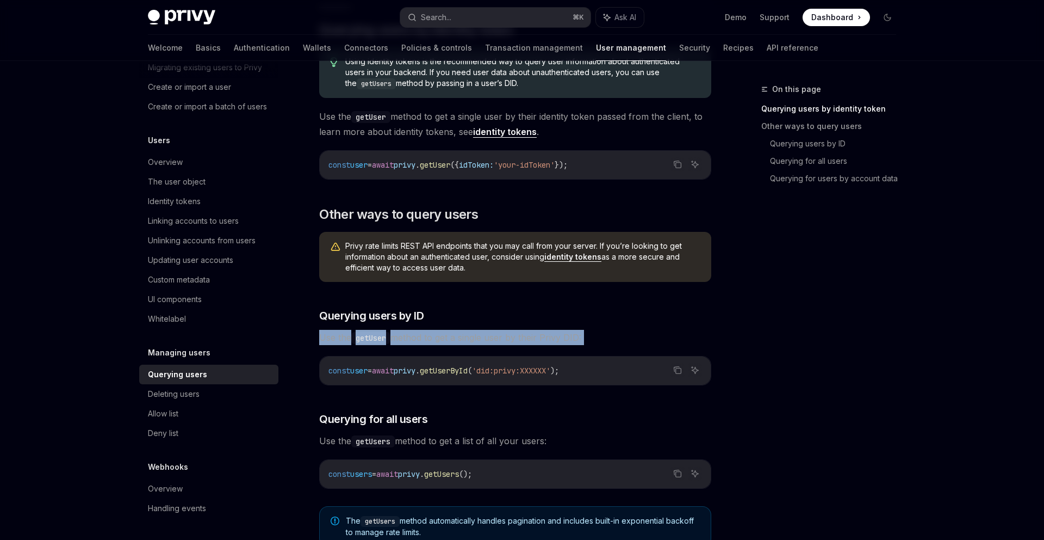
click at [480, 340] on span "Use the getUser method to get a single user by their Privy DID:" at bounding box center [515, 337] width 392 height 15
click at [493, 326] on div "​ Querying users by identity token Using identity tokens is the recommended way…" at bounding box center [515, 469] width 392 height 897
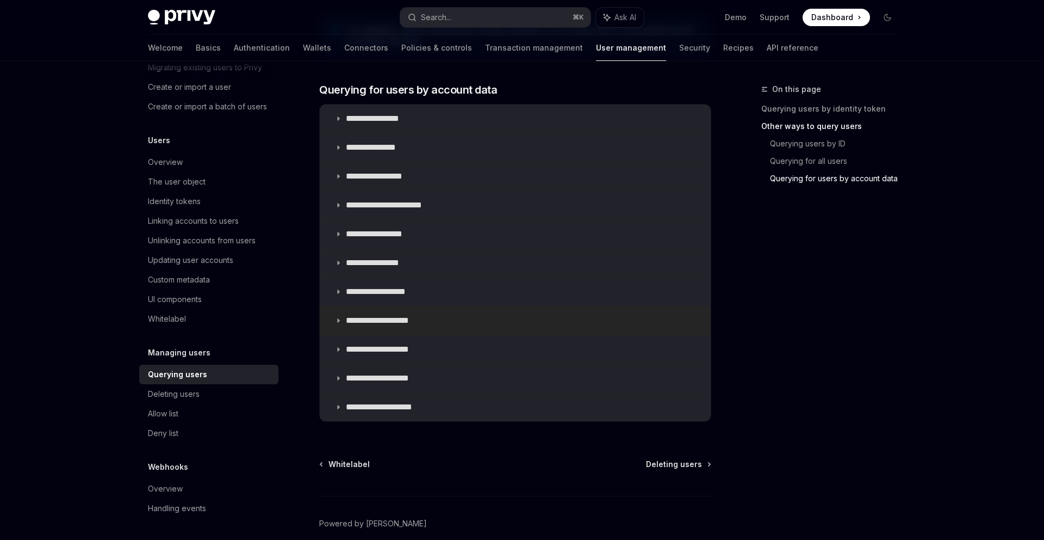
scroll to position [654, 0]
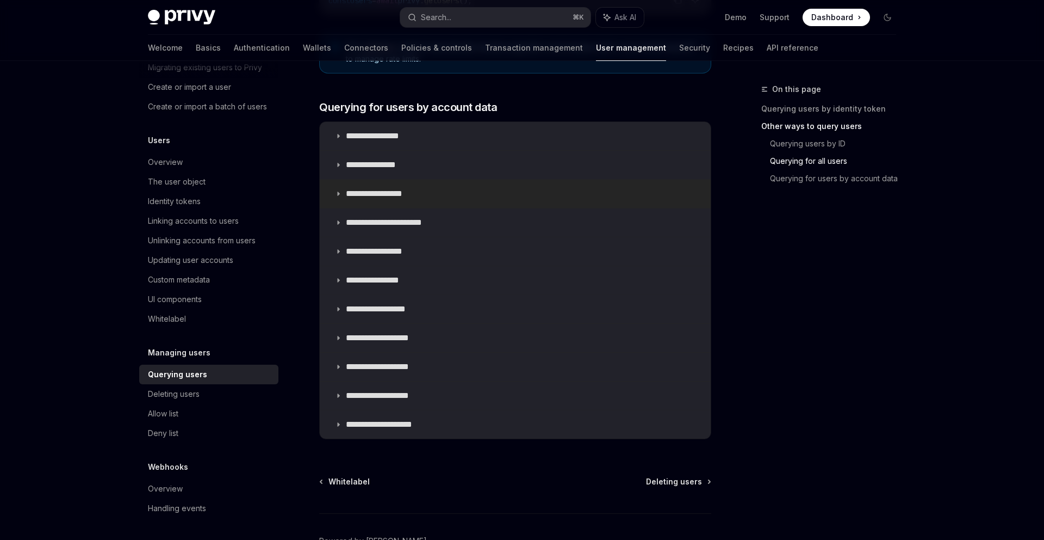
click at [410, 197] on p "**********" at bounding box center [382, 193] width 73 height 11
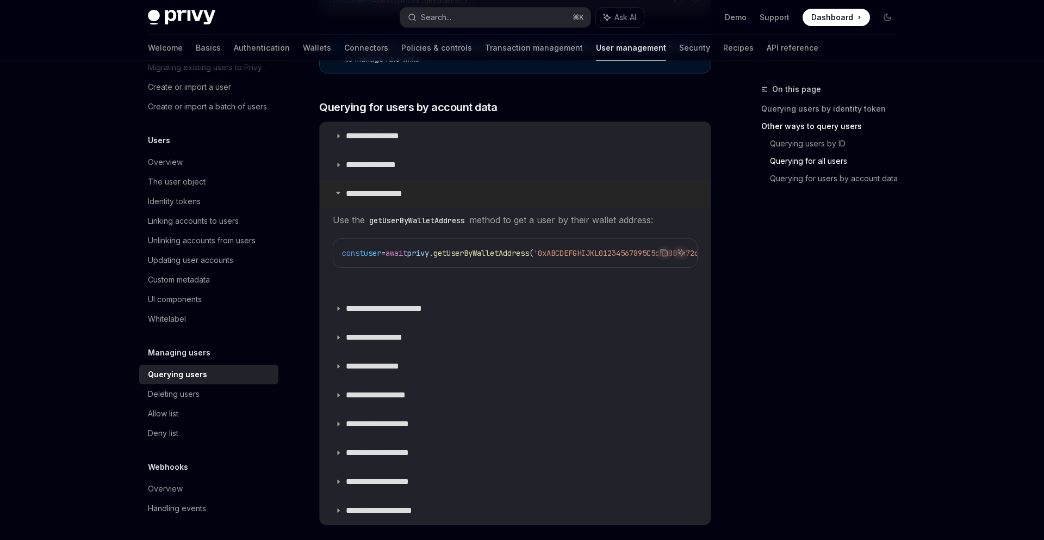
click at [369, 196] on p "**********" at bounding box center [382, 193] width 73 height 11
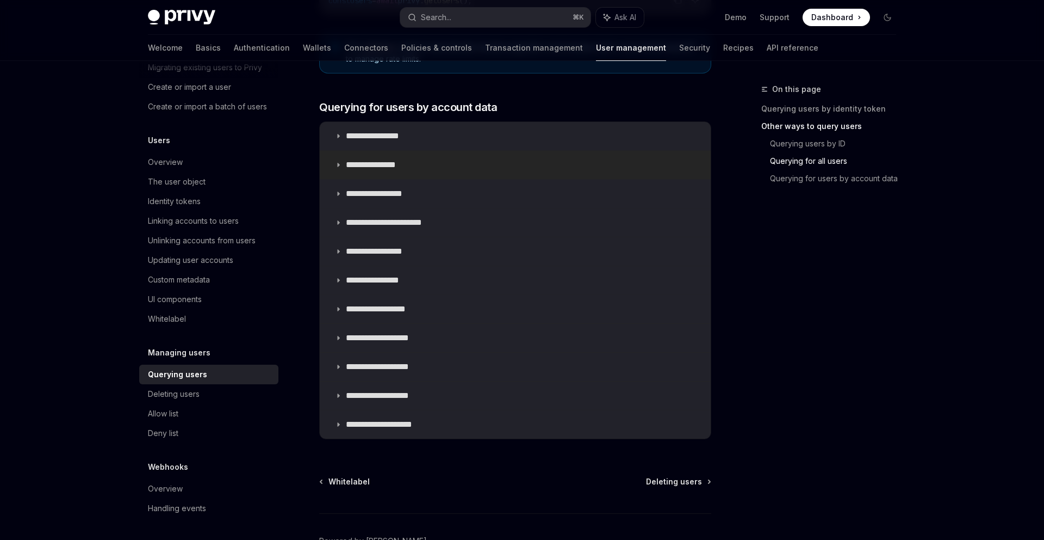
click at [388, 162] on p "**********" at bounding box center [382, 164] width 73 height 11
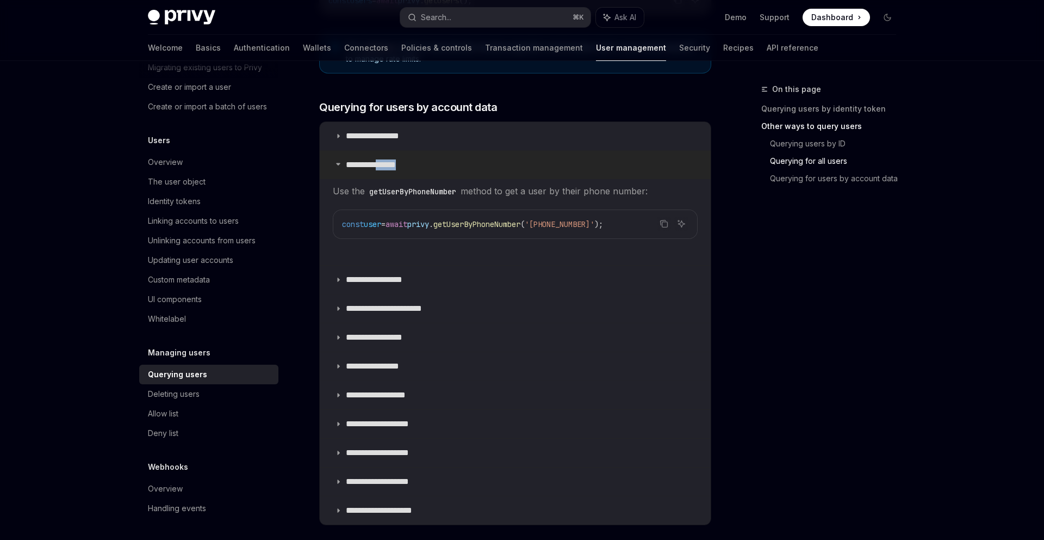
click at [388, 162] on p "**********" at bounding box center [382, 164] width 73 height 11
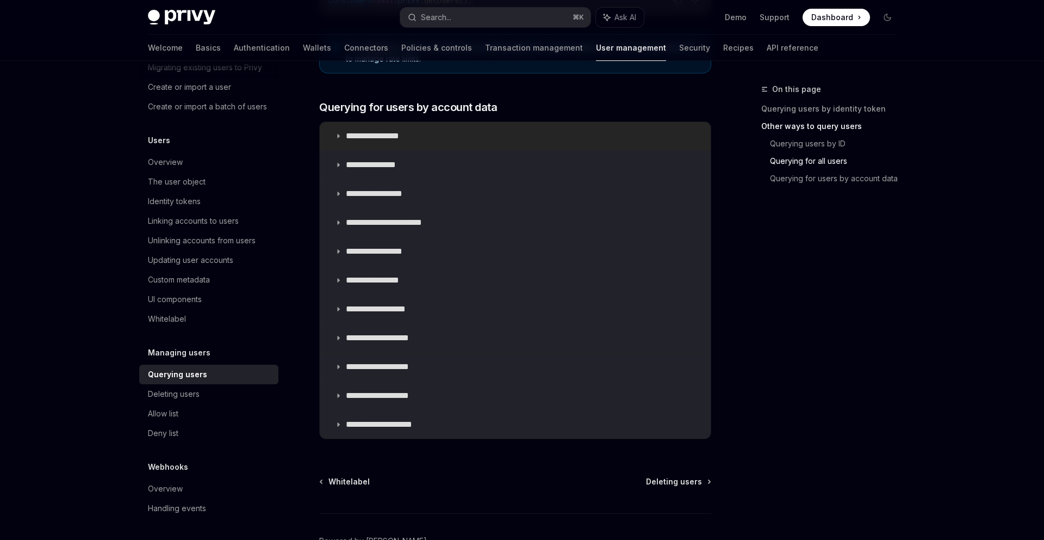
click at [388, 142] on summary "**********" at bounding box center [515, 136] width 391 height 28
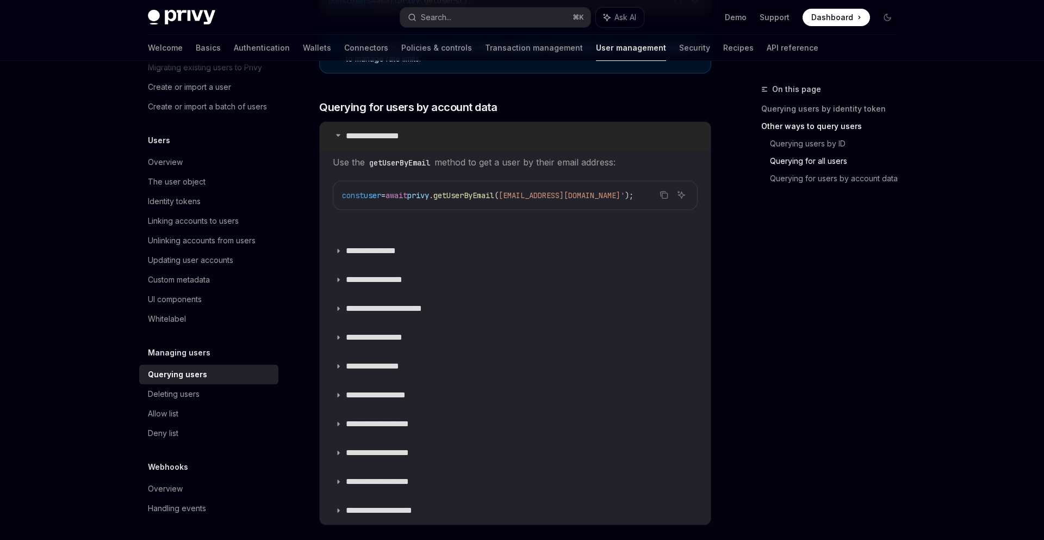
click at [388, 141] on summary "**********" at bounding box center [515, 136] width 391 height 28
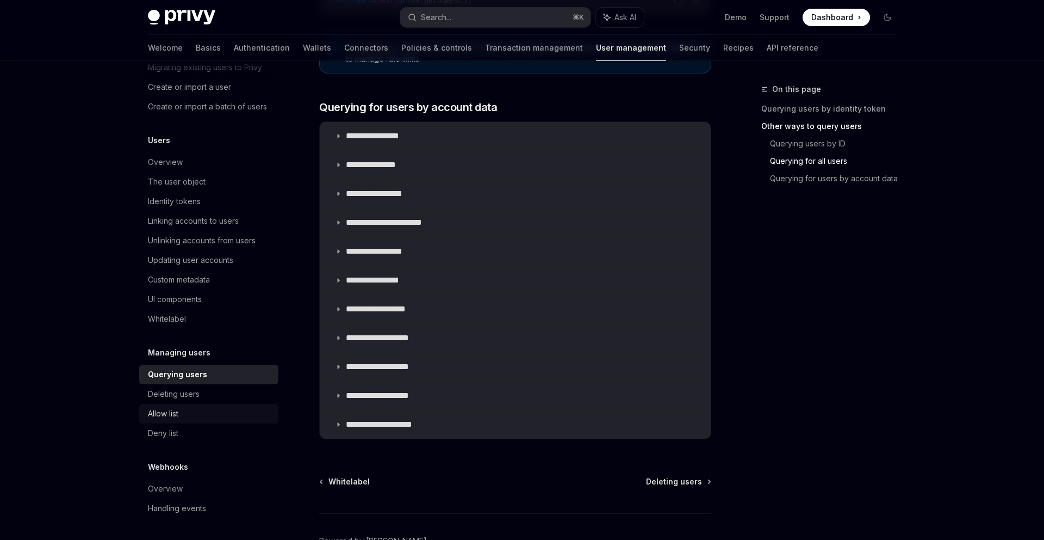
click at [209, 404] on link "Allow list" at bounding box center [208, 414] width 139 height 20
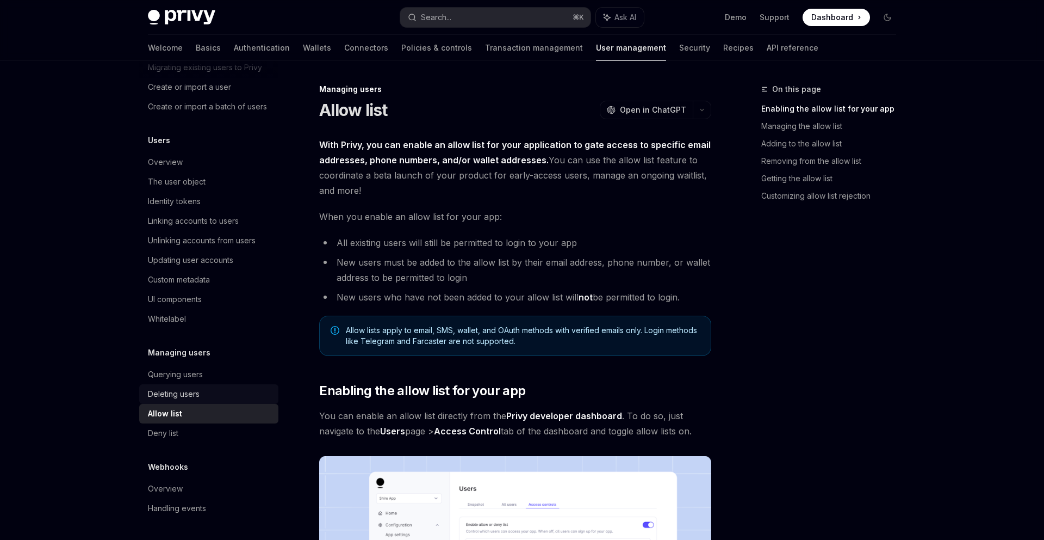
click at [209, 386] on link "Deleting users" at bounding box center [208, 394] width 139 height 20
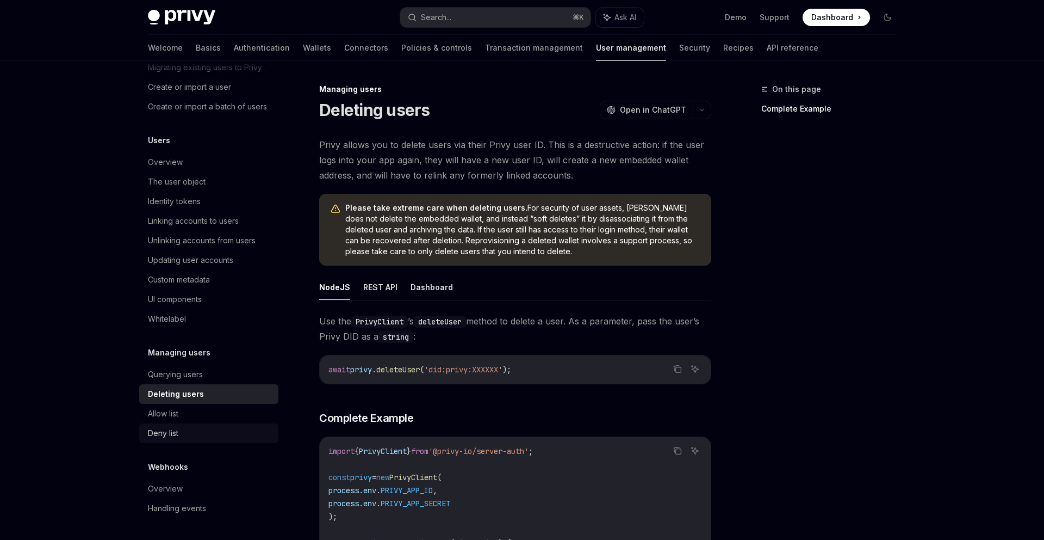
click at [209, 429] on div "Deny list" at bounding box center [210, 432] width 124 height 13
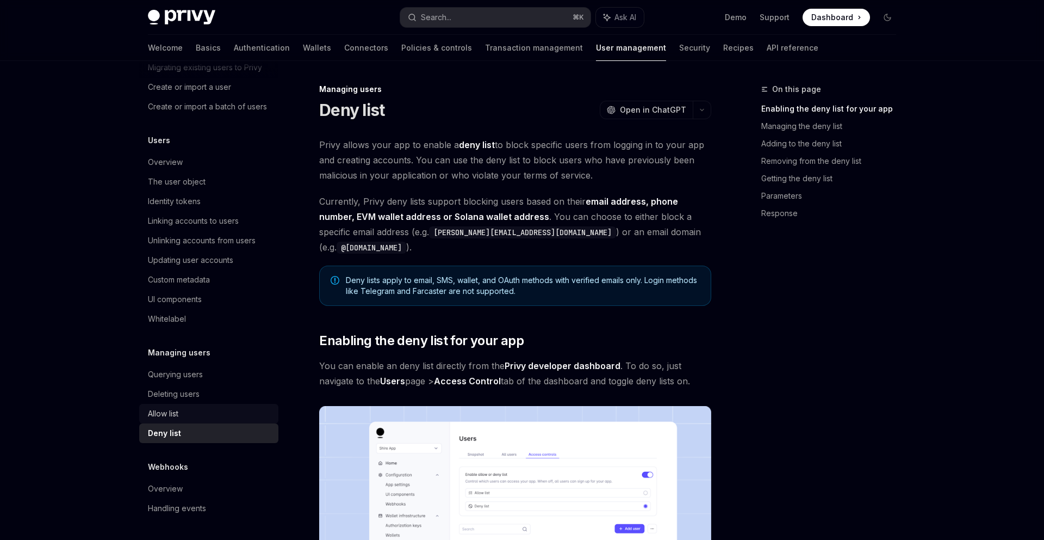
click at [209, 418] on div "Allow list" at bounding box center [210, 413] width 124 height 13
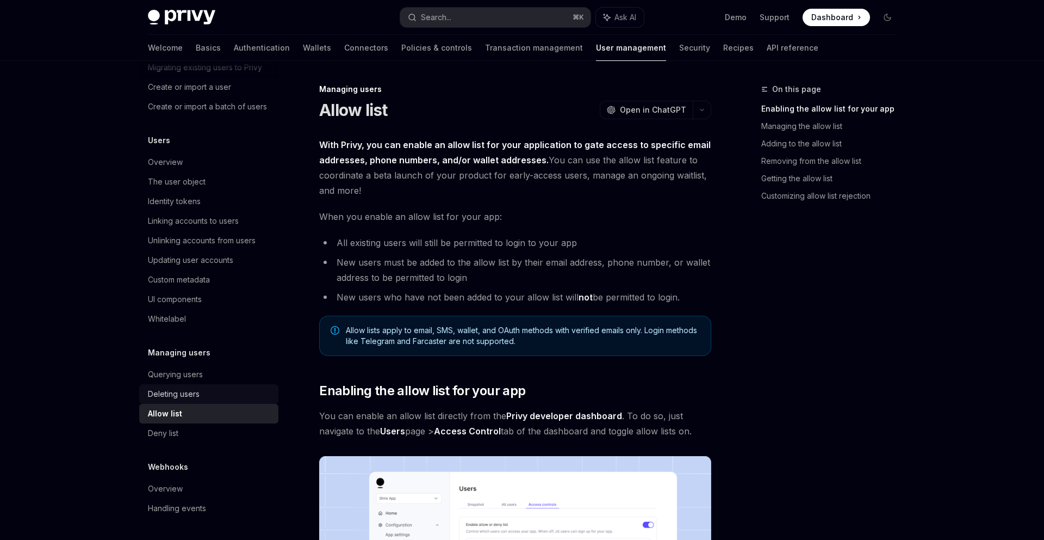
click at [203, 388] on div "Deleting users" at bounding box center [210, 393] width 124 height 13
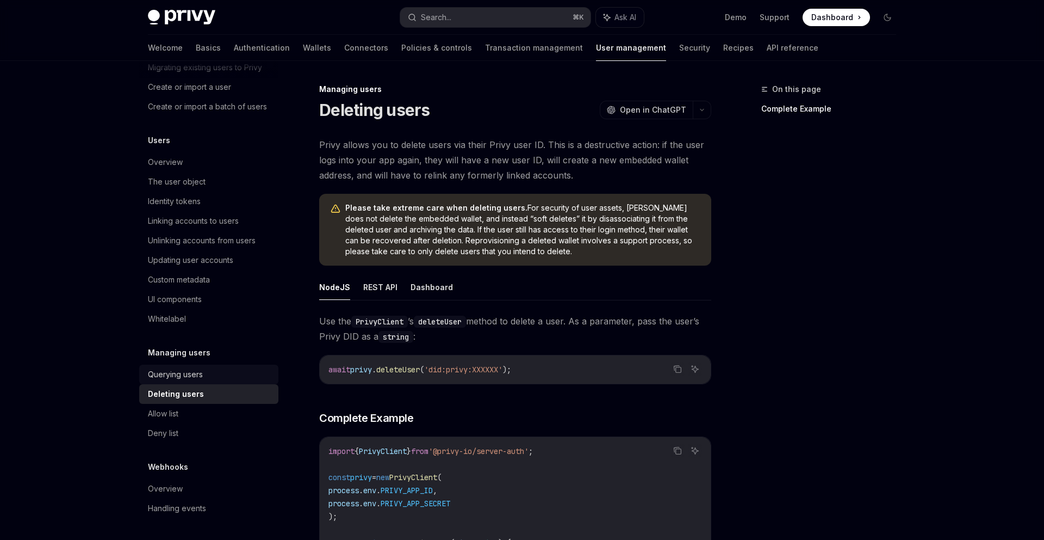
click at [195, 370] on div "Querying users" at bounding box center [175, 374] width 55 height 13
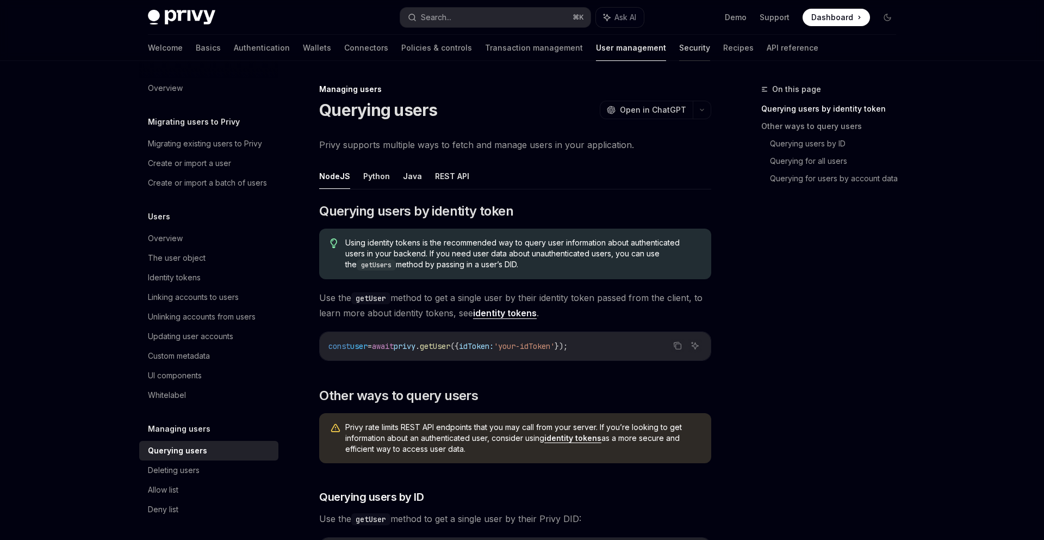
click at [679, 50] on link "Security" at bounding box center [694, 48] width 31 height 26
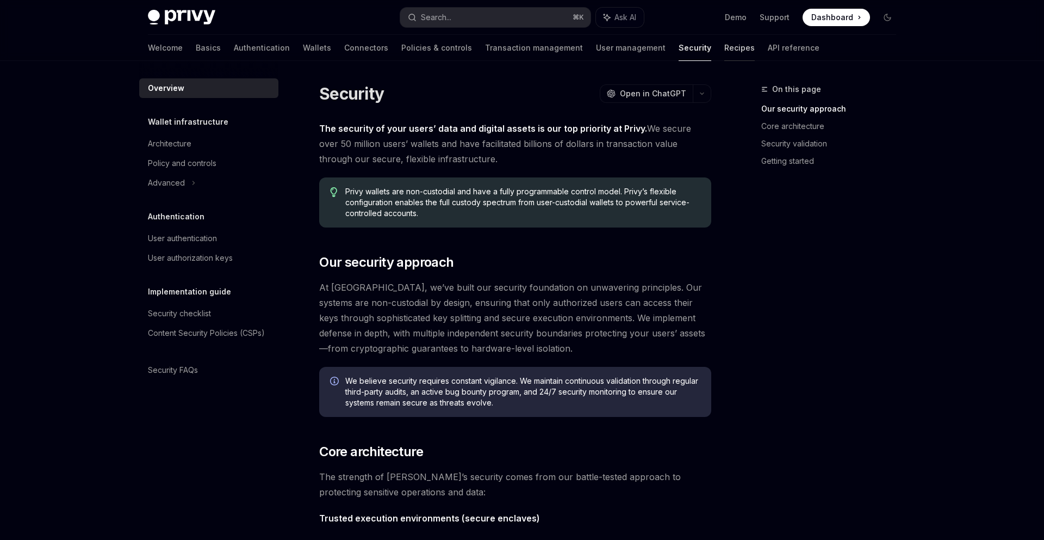
click at [725, 49] on link "Recipes" at bounding box center [740, 48] width 30 height 26
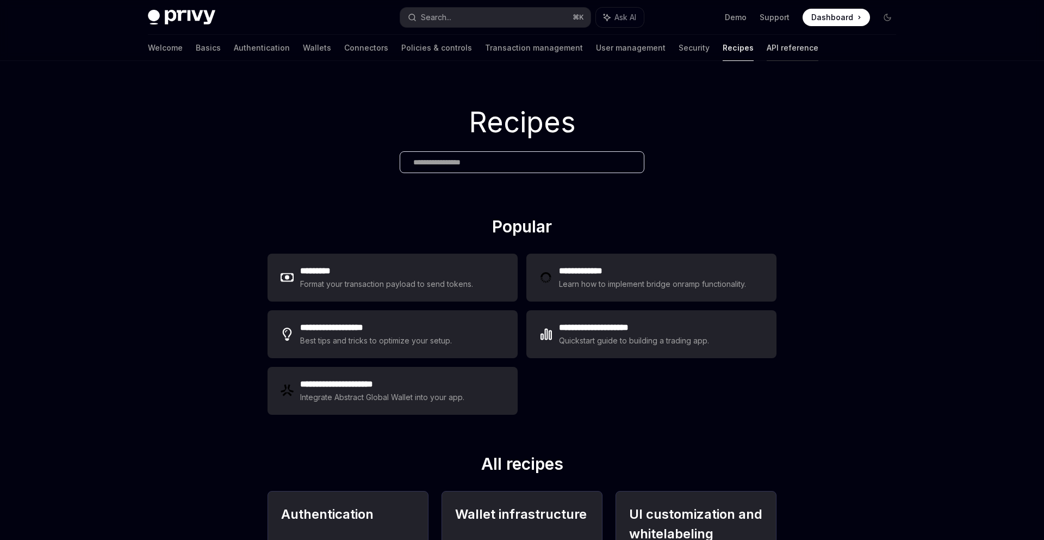
click at [767, 44] on link "API reference" at bounding box center [793, 48] width 52 height 26
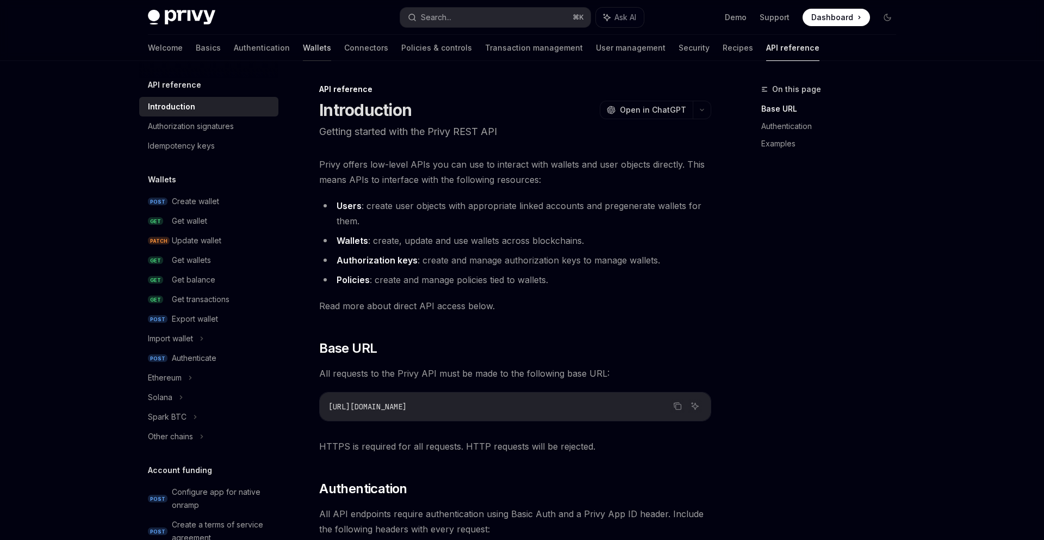
click at [303, 52] on link "Wallets" at bounding box center [317, 48] width 28 height 26
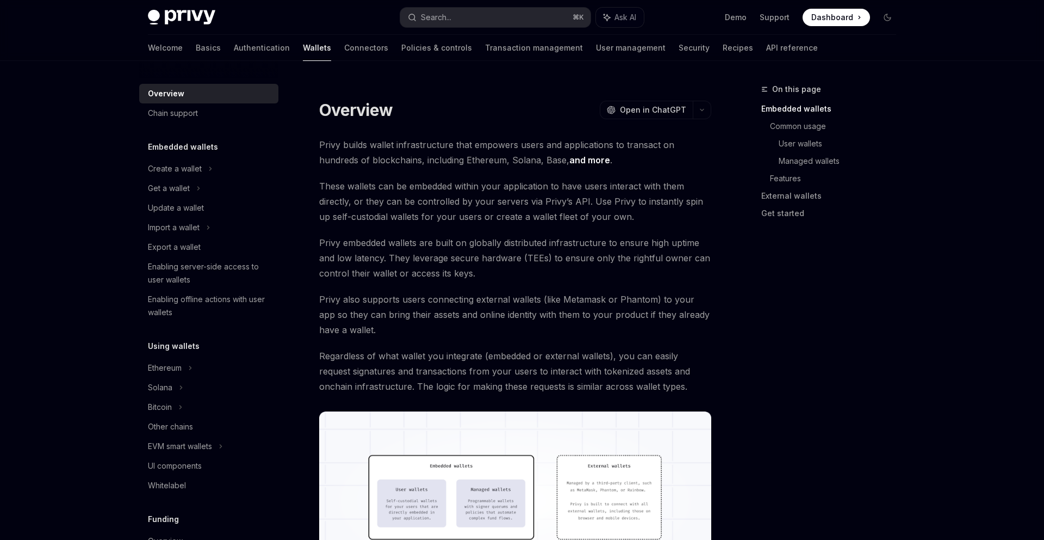
scroll to position [29, 0]
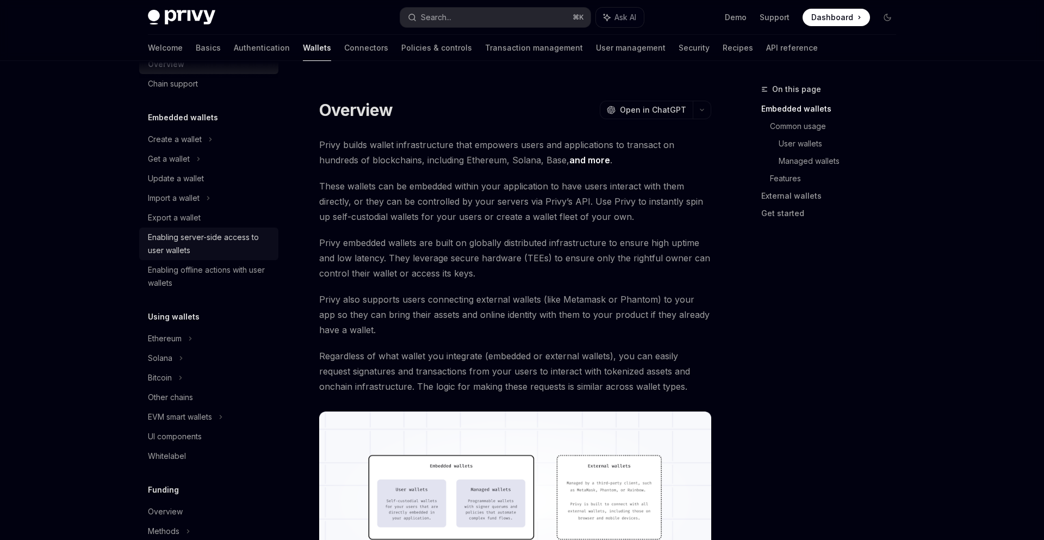
click at [228, 242] on div "Enabling server-side access to user wallets" at bounding box center [210, 244] width 124 height 26
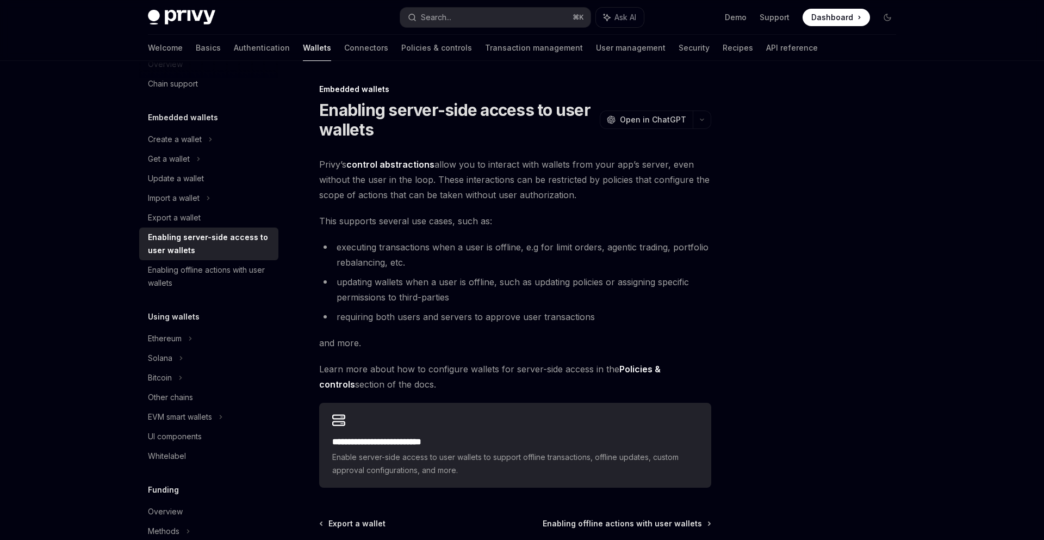
click at [331, 162] on span "Privy’s control abstractions allow you to interact with wallets from your app’s…" at bounding box center [515, 180] width 392 height 46
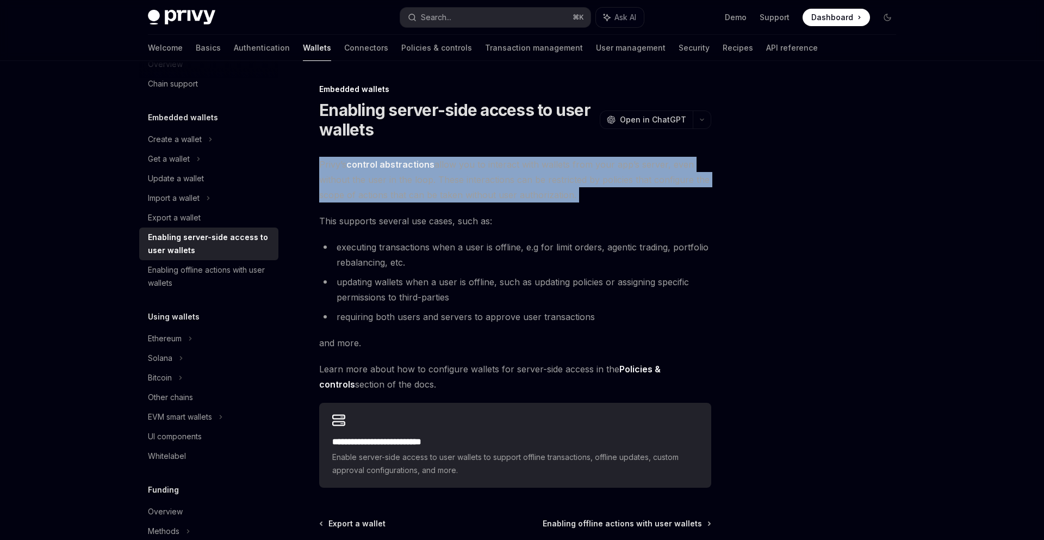
click at [331, 162] on span "Privy’s control abstractions allow you to interact with wallets from your app’s…" at bounding box center [515, 180] width 392 height 46
click at [369, 154] on div "**********" at bounding box center [413, 366] width 600 height 566
drag, startPoint x: 369, startPoint y: 154, endPoint x: 380, endPoint y: 205, distance: 51.3
click at [380, 205] on div "**********" at bounding box center [413, 366] width 600 height 566
click at [380, 205] on div "**********" at bounding box center [515, 322] width 392 height 331
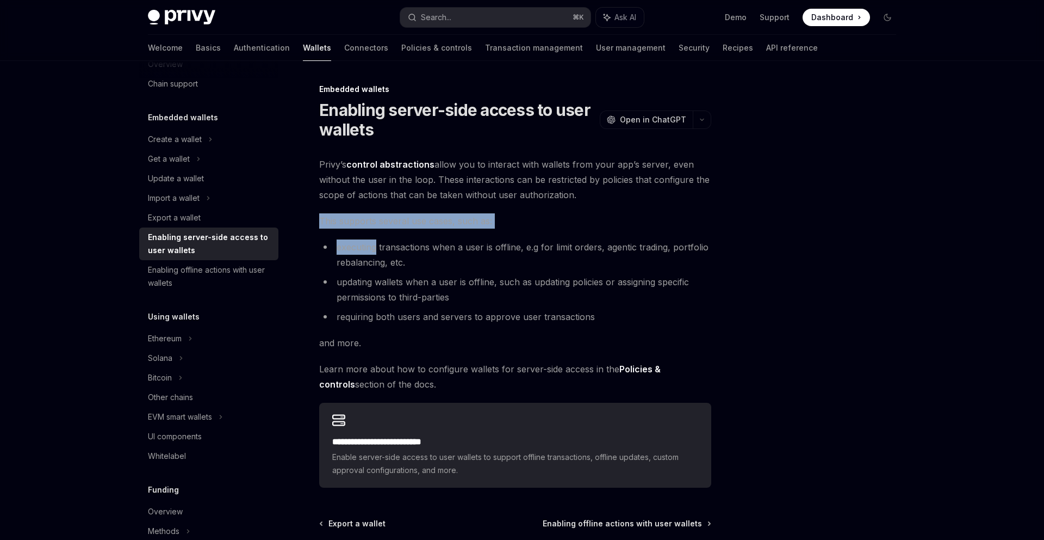
drag, startPoint x: 380, startPoint y: 205, endPoint x: 391, endPoint y: 237, distance: 33.7
click at [391, 237] on div "**********" at bounding box center [515, 322] width 392 height 331
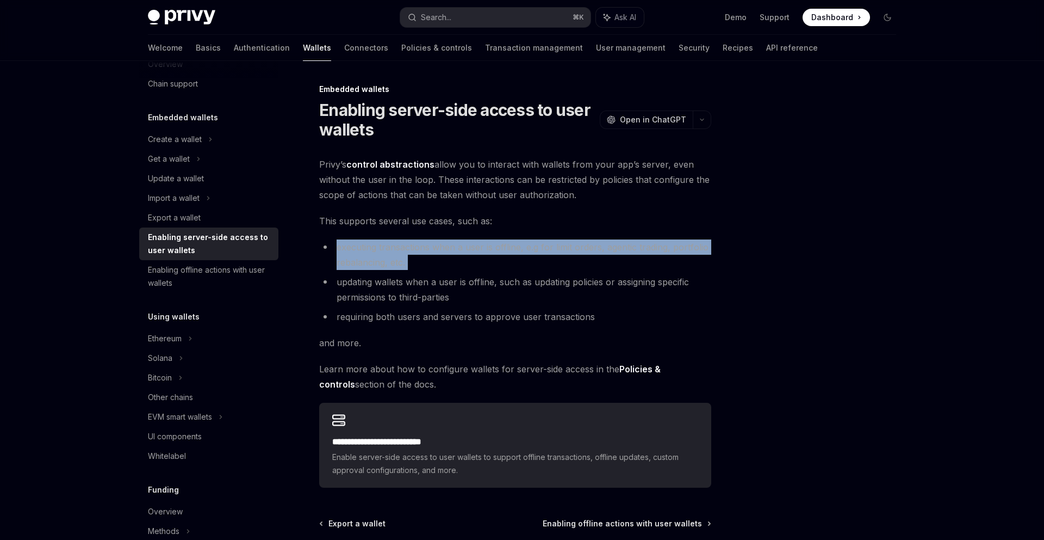
click at [391, 237] on div "**********" at bounding box center [515, 322] width 392 height 331
click at [407, 237] on div "**********" at bounding box center [515, 322] width 392 height 331
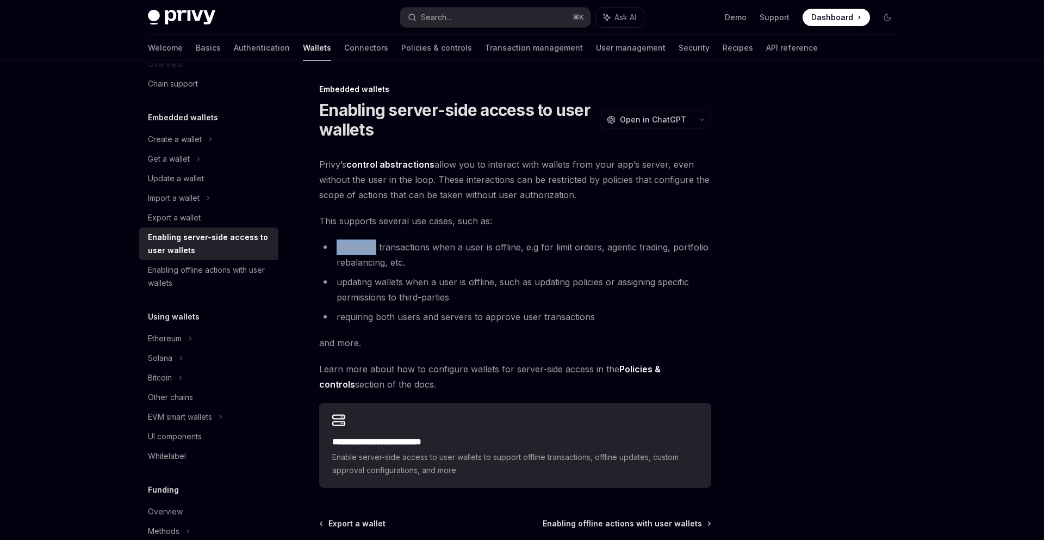
click at [407, 237] on div "**********" at bounding box center [515, 322] width 392 height 331
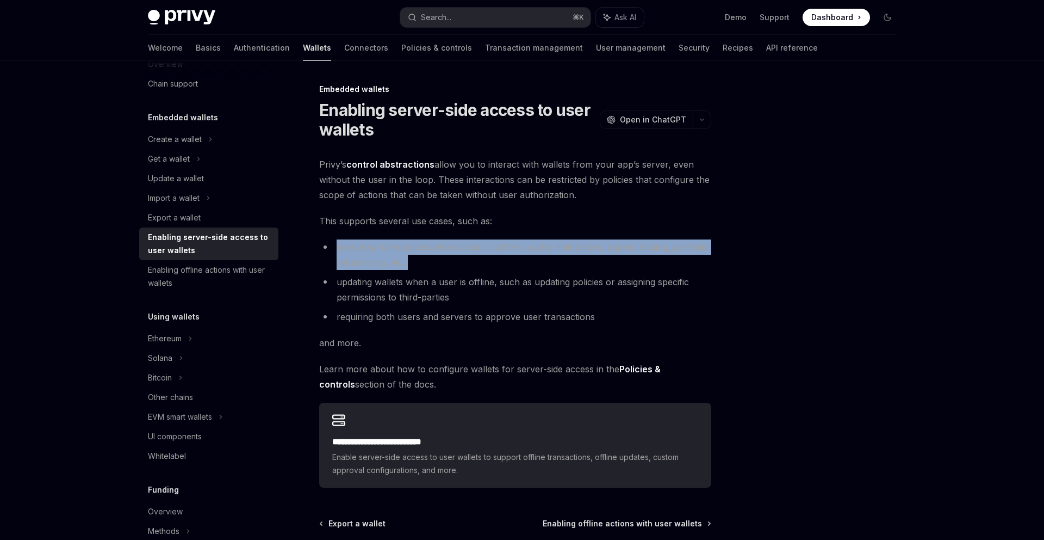
click at [407, 237] on div "**********" at bounding box center [515, 322] width 392 height 331
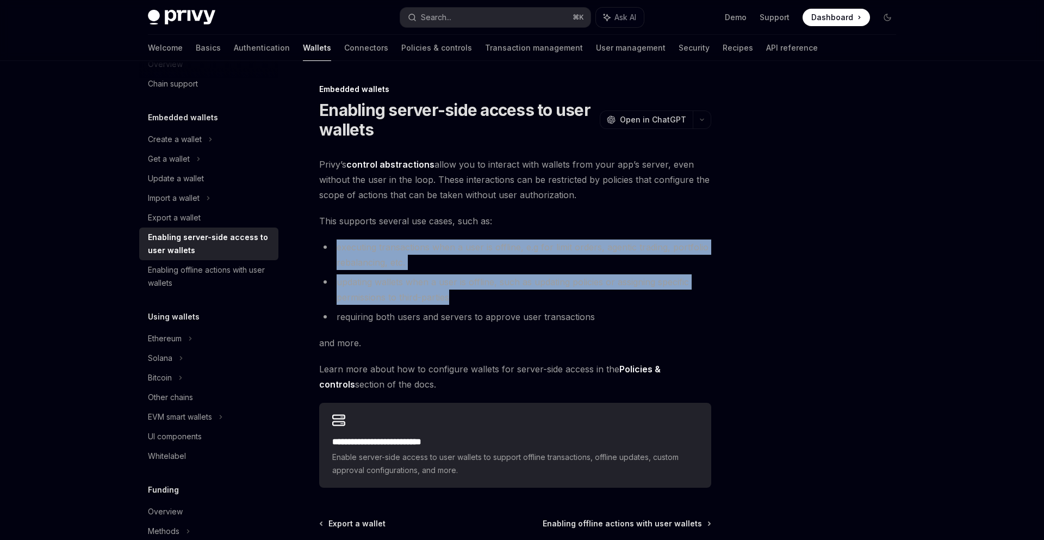
drag, startPoint x: 407, startPoint y: 237, endPoint x: 432, endPoint y: 290, distance: 59.4
click at [432, 290] on div "**********" at bounding box center [515, 322] width 392 height 331
click at [432, 290] on li "updating wallets when a user is offline, such as updating policies or assigning…" at bounding box center [515, 289] width 392 height 30
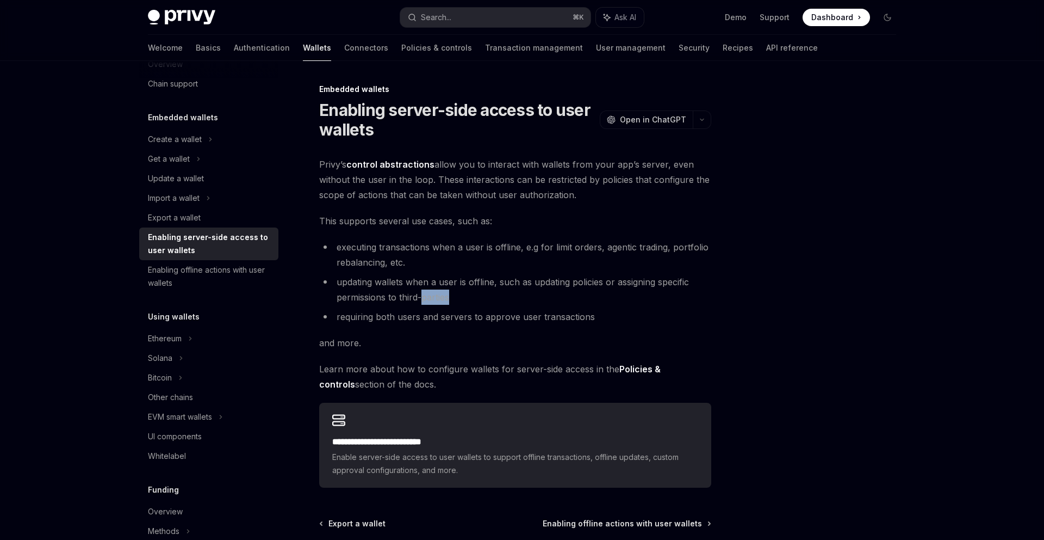
click at [432, 290] on li "updating wallets when a user is offline, such as updating policies or assigning…" at bounding box center [515, 289] width 392 height 30
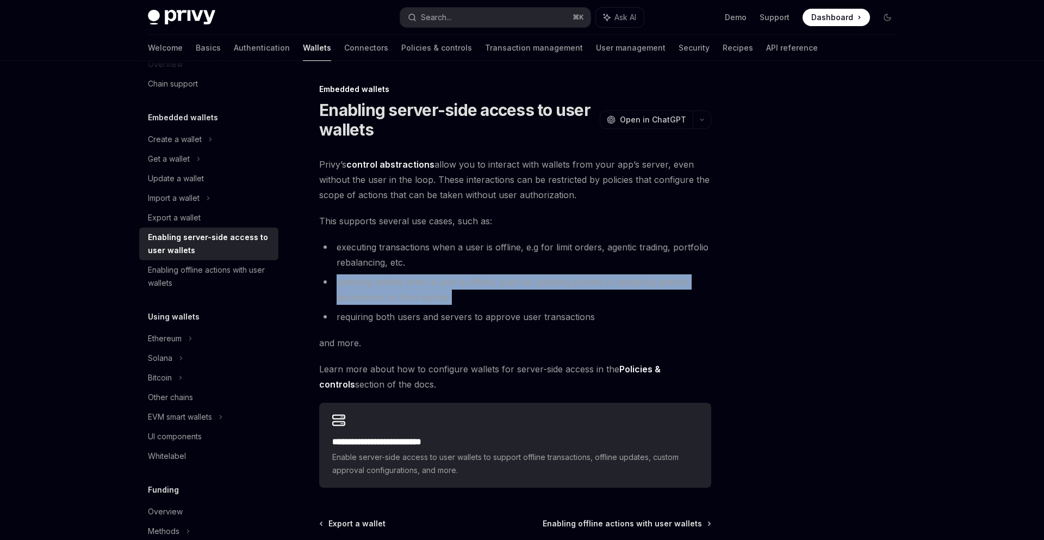
click at [432, 290] on li "updating wallets when a user is offline, such as updating policies or assigning…" at bounding box center [515, 289] width 392 height 30
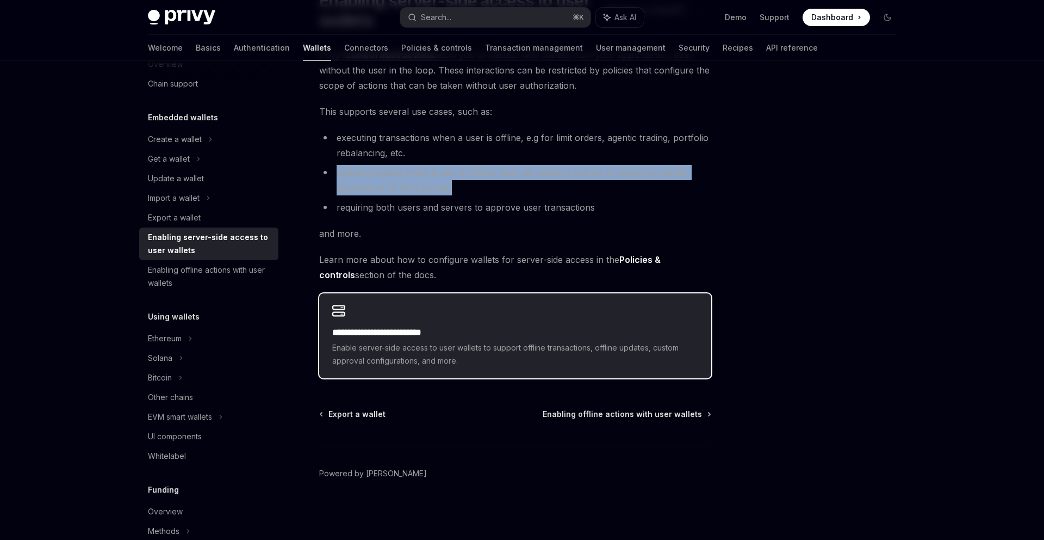
click at [433, 324] on div "**********" at bounding box center [515, 335] width 392 height 85
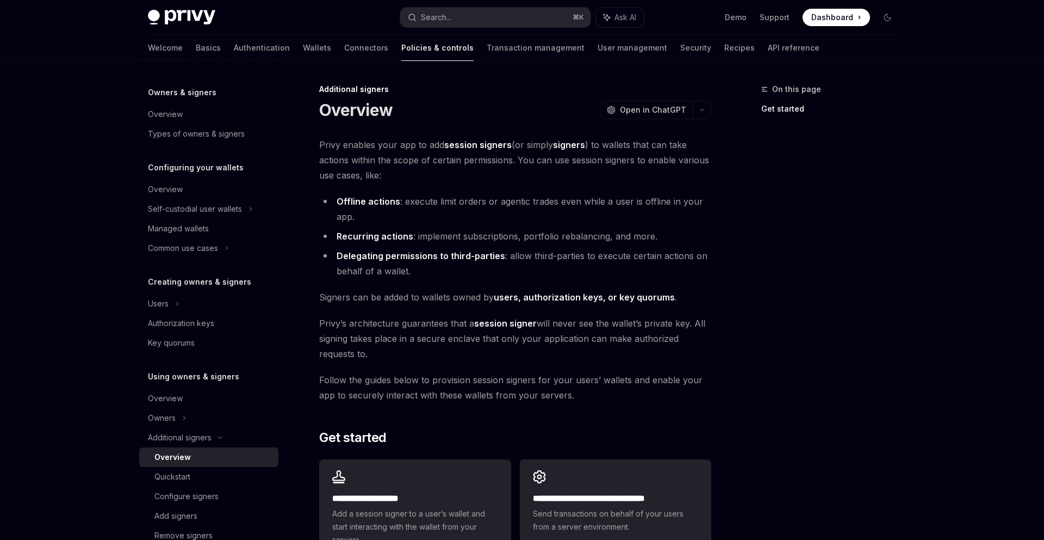
click at [457, 174] on span "Privy enables your app to add session signers (or simply signers ) to wallets t…" at bounding box center [515, 160] width 392 height 46
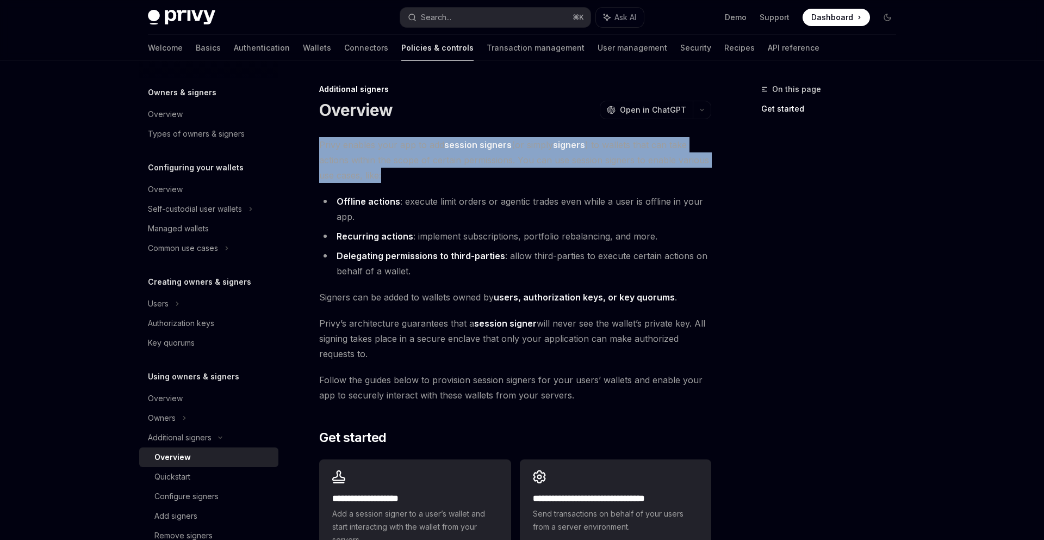
click at [457, 174] on span "Privy enables your app to add session signers (or simply signers ) to wallets t…" at bounding box center [515, 160] width 392 height 46
click at [471, 181] on span "Privy enables your app to add session signers (or simply signers ) to wallets t…" at bounding box center [515, 160] width 392 height 46
drag, startPoint x: 471, startPoint y: 181, endPoint x: 470, endPoint y: 133, distance: 47.9
click at [470, 133] on div "**********" at bounding box center [413, 403] width 600 height 640
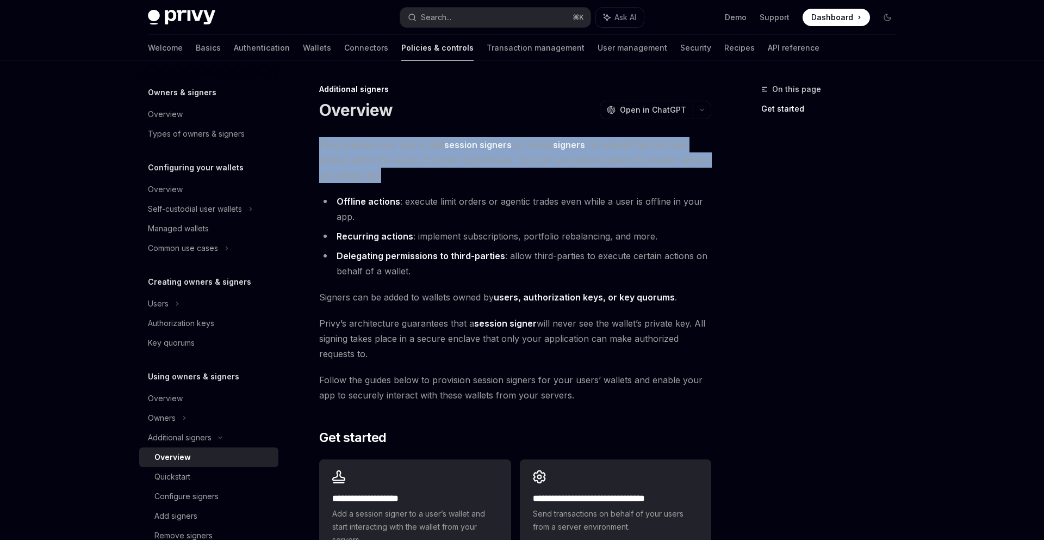
drag, startPoint x: 470, startPoint y: 133, endPoint x: 472, endPoint y: 178, distance: 44.7
click at [472, 178] on div "**********" at bounding box center [413, 403] width 600 height 640
click at [472, 178] on span "Privy enables your app to add session signers (or simply signers ) to wallets t…" at bounding box center [515, 160] width 392 height 46
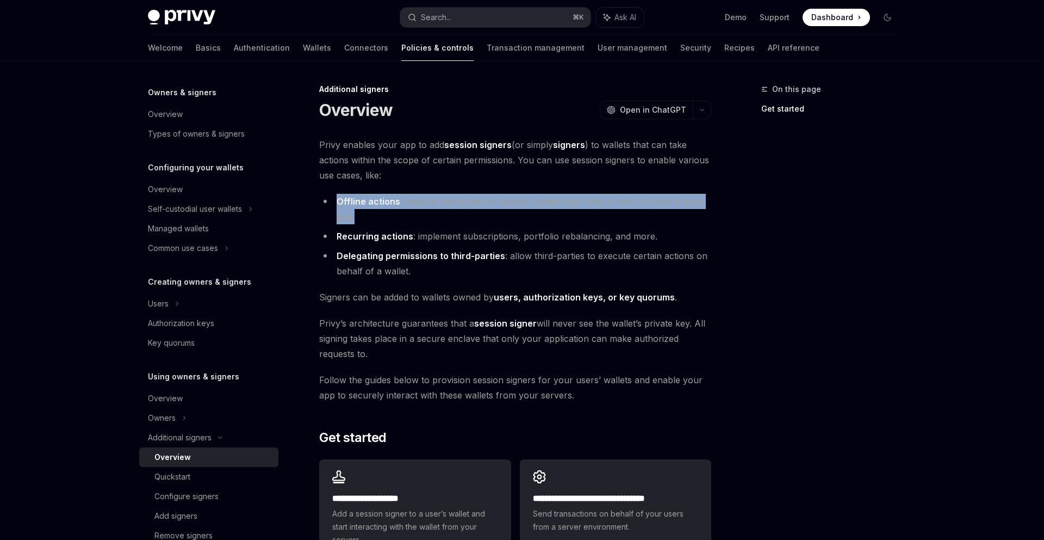
drag, startPoint x: 472, startPoint y: 178, endPoint x: 473, endPoint y: 211, distance: 33.2
click at [473, 211] on div "**********" at bounding box center [515, 349] width 392 height 424
click at [473, 211] on li "Offline actions : execute limit orders or agentic trades even while a user is o…" at bounding box center [515, 209] width 392 height 30
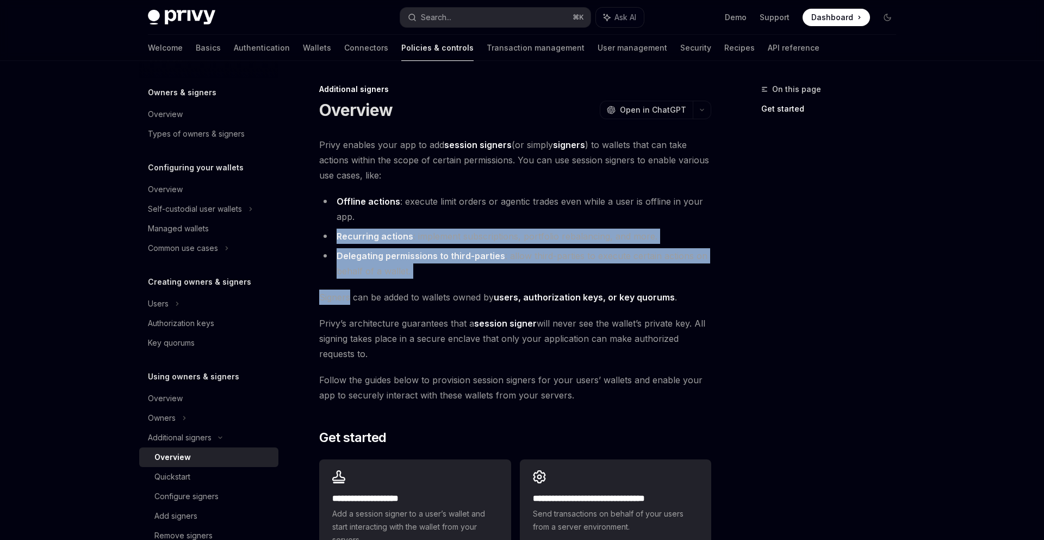
drag, startPoint x: 473, startPoint y: 211, endPoint x: 479, endPoint y: 289, distance: 78.6
click at [479, 289] on div "**********" at bounding box center [515, 349] width 392 height 424
click at [479, 289] on span "Signers can be added to wallets owned by users, authorization keys, or key quor…" at bounding box center [515, 296] width 392 height 15
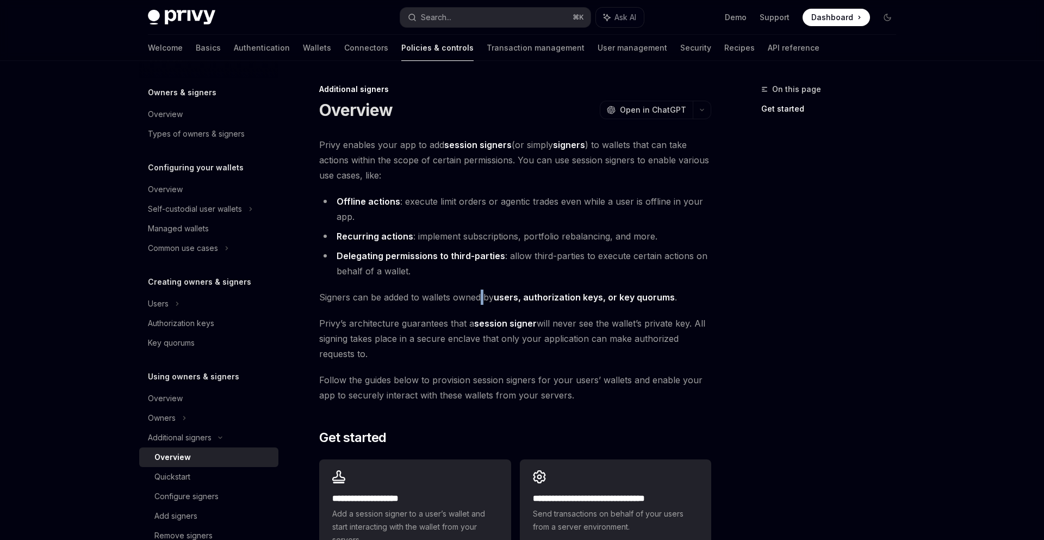
click at [479, 289] on span "Signers can be added to wallets owned by users, authorization keys, or key quor…" at bounding box center [515, 296] width 392 height 15
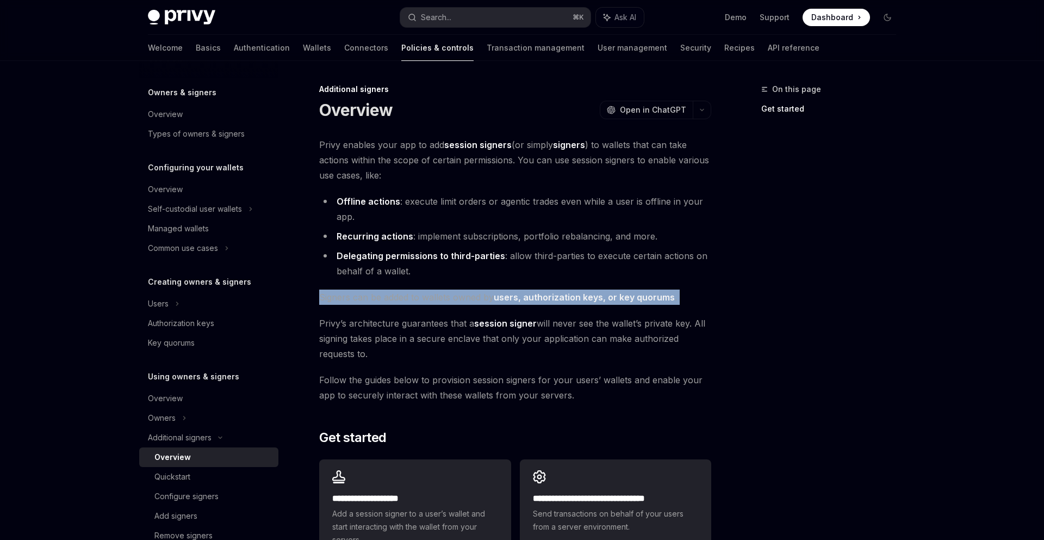
click at [479, 289] on span "Signers can be added to wallets owned by users, authorization keys, or key quor…" at bounding box center [515, 296] width 392 height 15
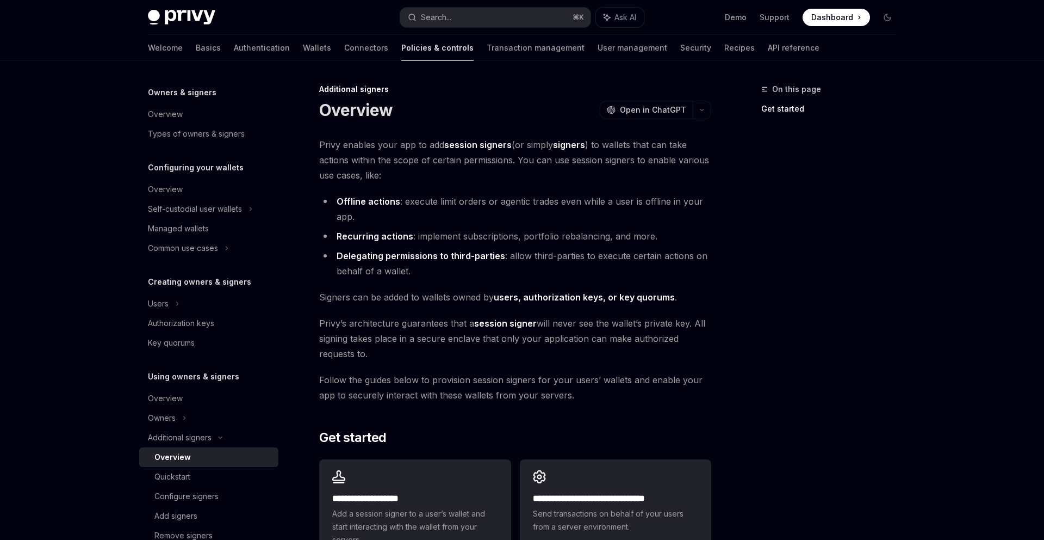
click at [488, 274] on li "Delegating permissions to third-parties : allow third-parties to execute certai…" at bounding box center [515, 263] width 392 height 30
click at [430, 331] on span "[PERSON_NAME]’s architecture guarantees that a session signer will never see th…" at bounding box center [515, 338] width 392 height 46
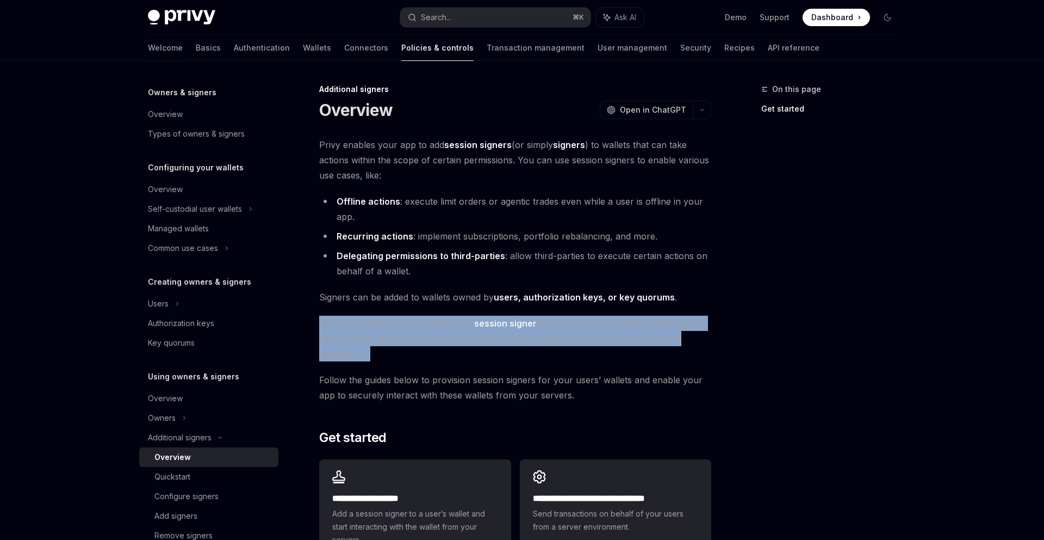
click at [430, 331] on span "[PERSON_NAME]’s architecture guarantees that a session signer will never see th…" at bounding box center [515, 338] width 392 height 46
click at [434, 309] on div "**********" at bounding box center [515, 349] width 392 height 424
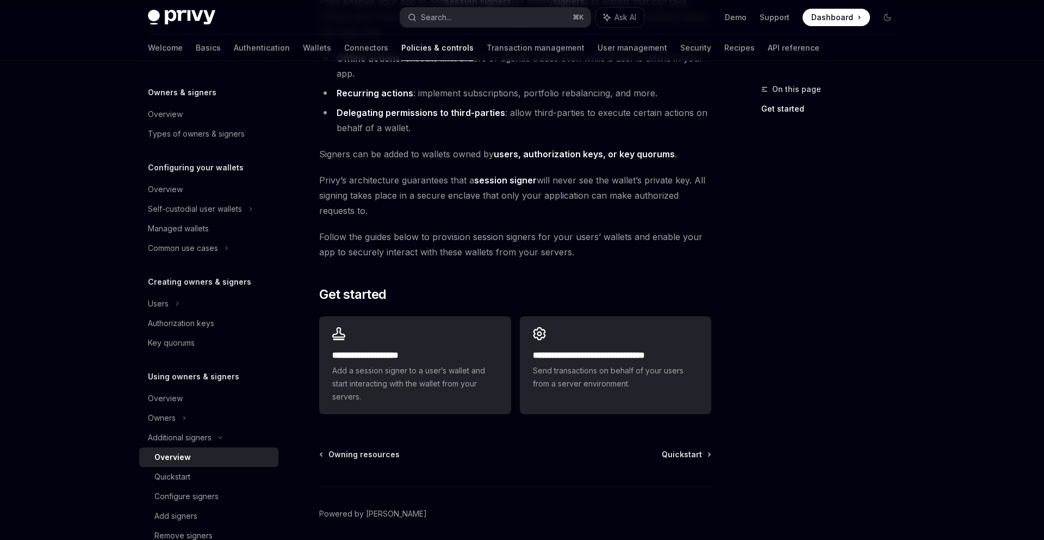
scroll to position [183, 0]
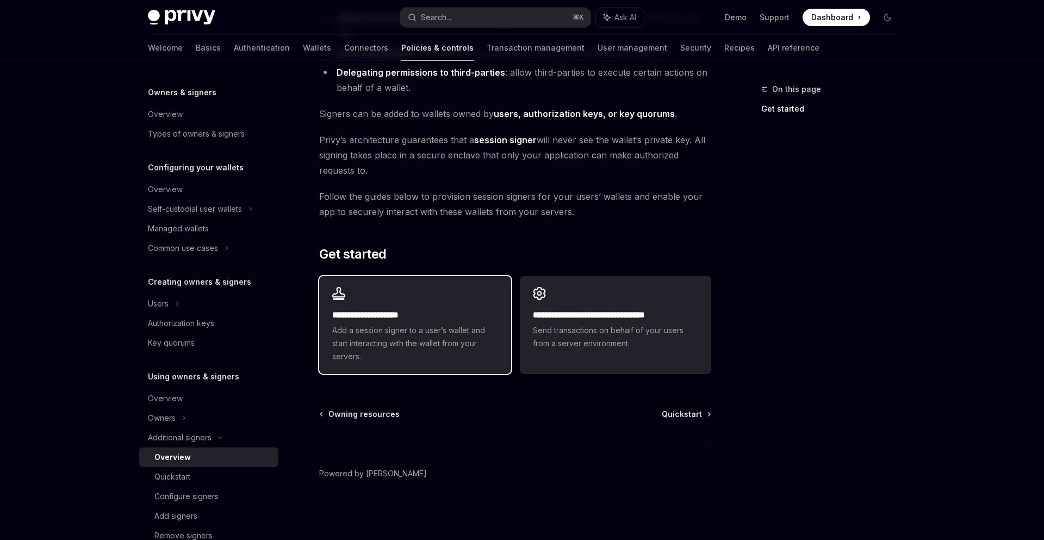
click at [446, 357] on span "Add a session signer to a user’s wallet and start interacting with the wallet f…" at bounding box center [414, 343] width 165 height 39
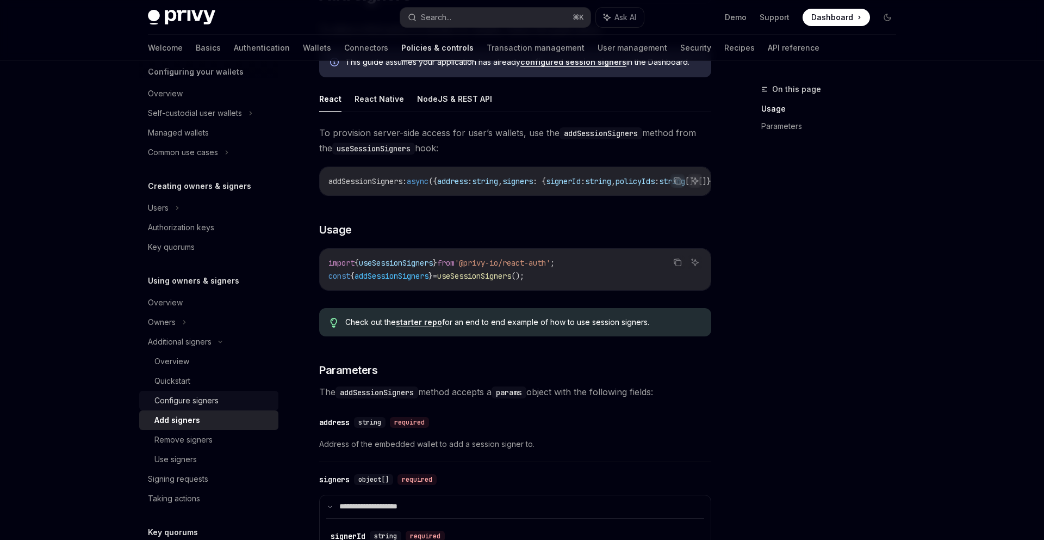
scroll to position [135, 0]
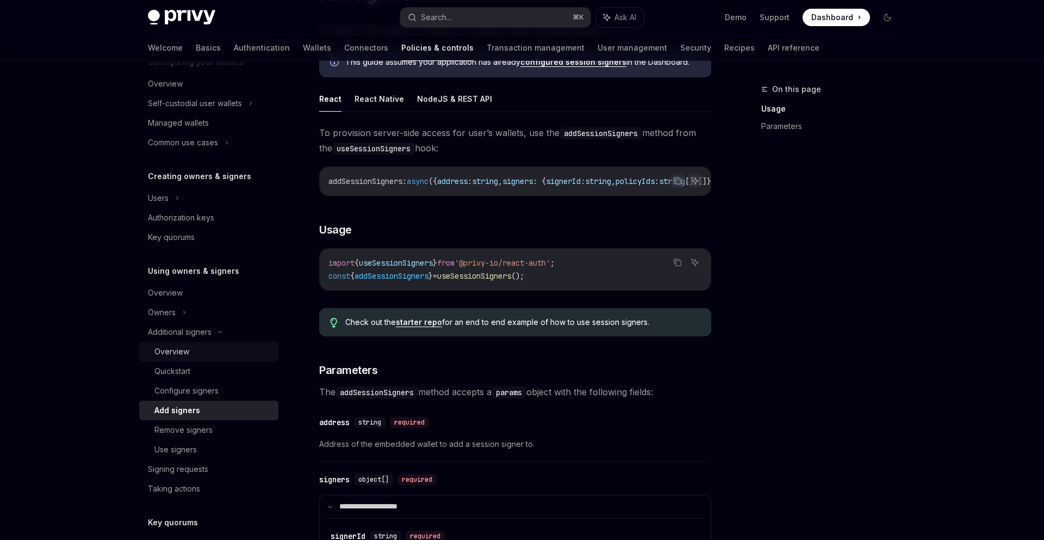
click at [231, 348] on div "Overview" at bounding box center [212, 351] width 117 height 13
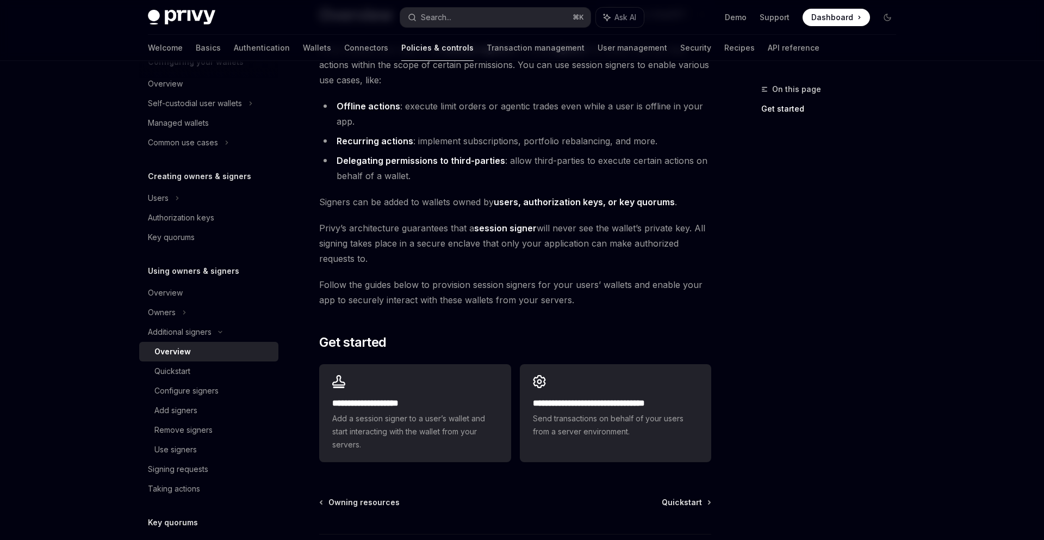
scroll to position [183, 0]
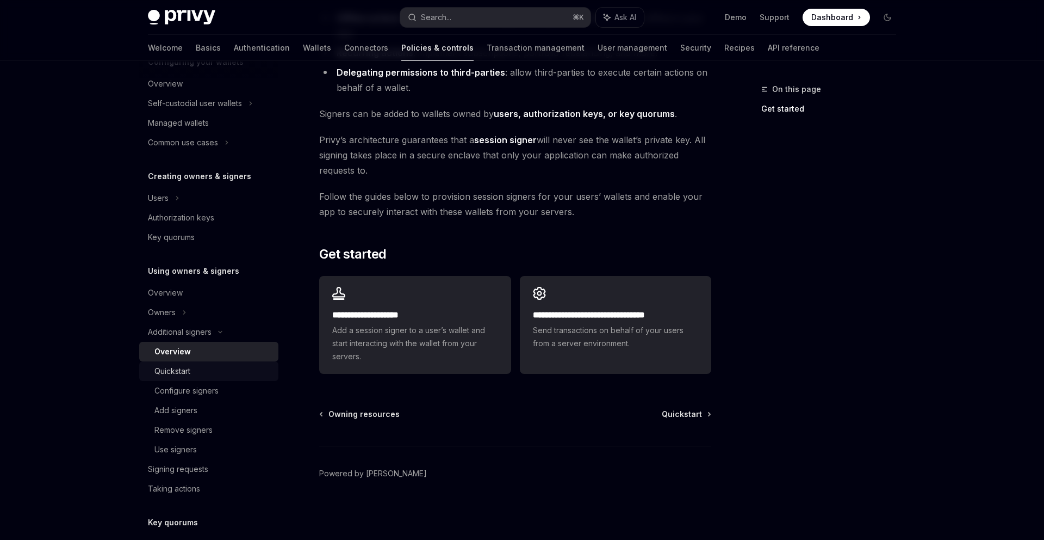
click at [229, 375] on div "Quickstart" at bounding box center [212, 370] width 117 height 13
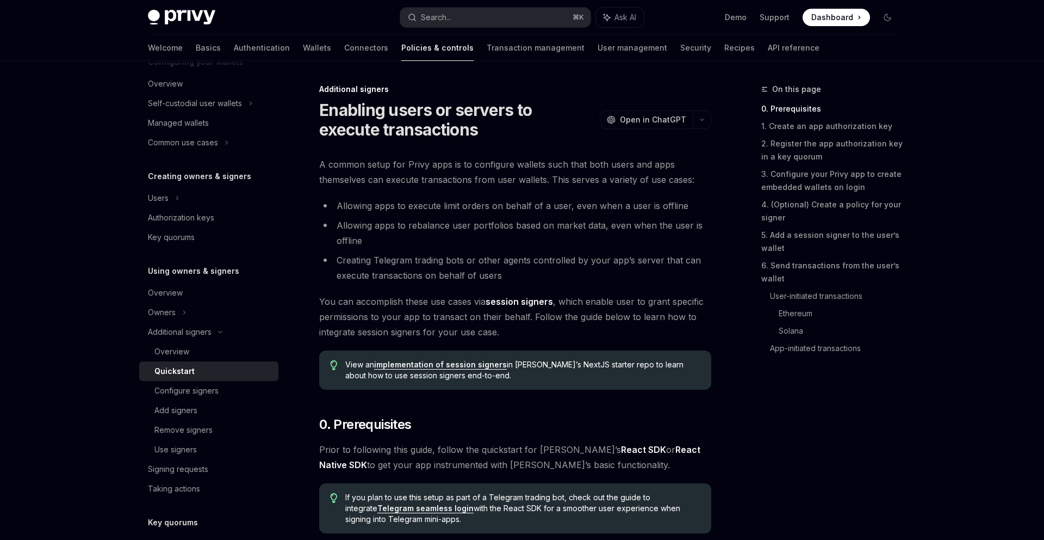
click at [370, 176] on span "A common setup for Privy apps is to configure wallets such that both users and …" at bounding box center [515, 172] width 392 height 30
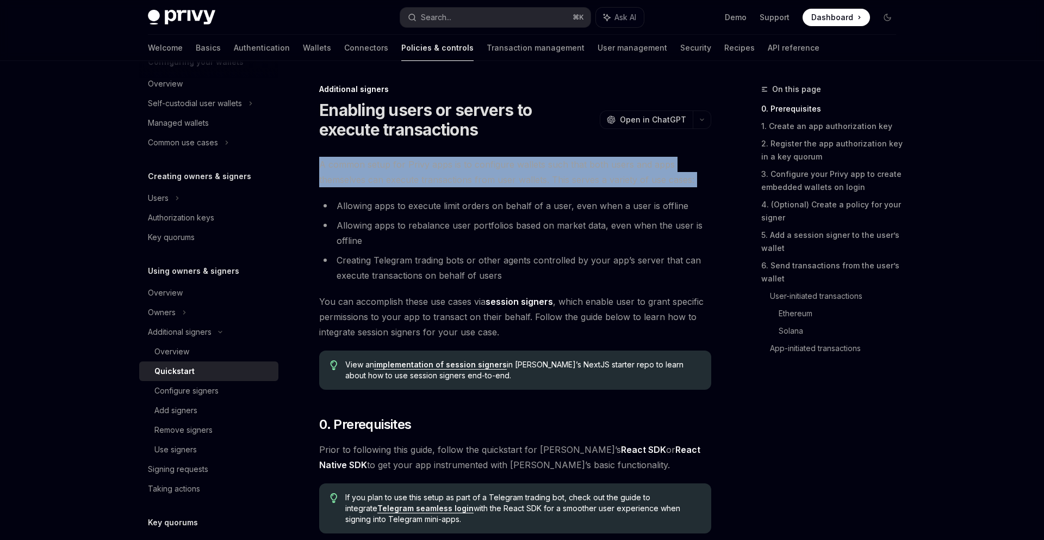
click at [370, 176] on span "A common setup for Privy apps is to configure wallets such that both users and …" at bounding box center [515, 172] width 392 height 30
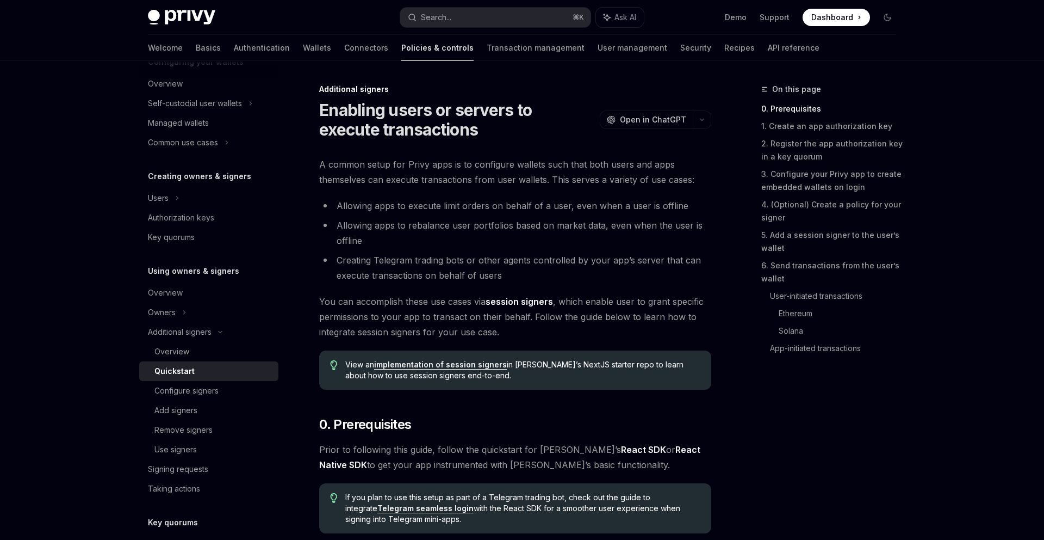
click at [370, 205] on li "Allowing apps to execute limit orders on behalf of a user, even when a user is …" at bounding box center [515, 205] width 392 height 15
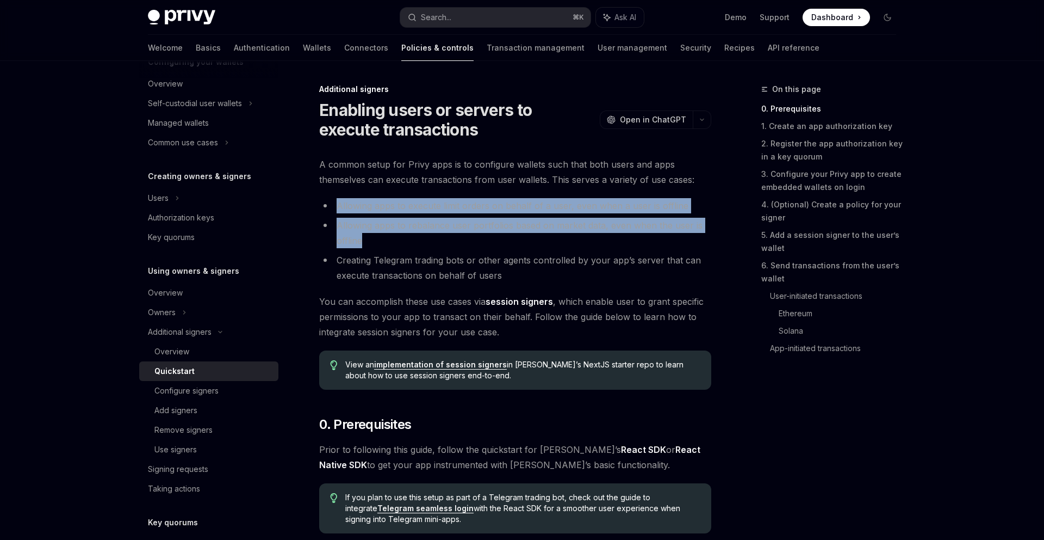
drag, startPoint x: 368, startPoint y: 187, endPoint x: 370, endPoint y: 242, distance: 55.0
click at [370, 242] on li "Allowing apps to rebalance user portfolios based on market data, even when the …" at bounding box center [515, 233] width 392 height 30
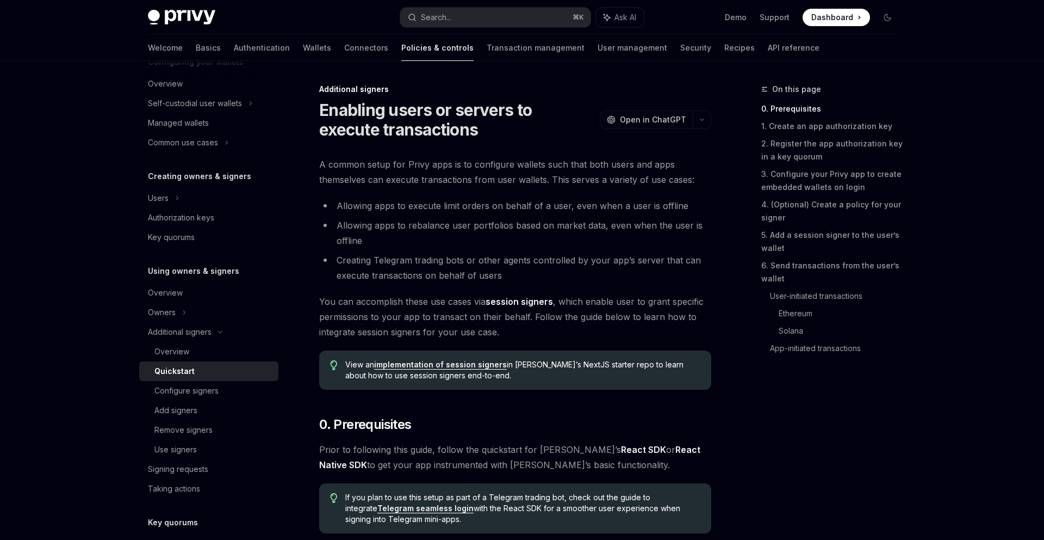
click at [370, 242] on li "Allowing apps to rebalance user portfolios based on market data, even when the …" at bounding box center [515, 233] width 392 height 30
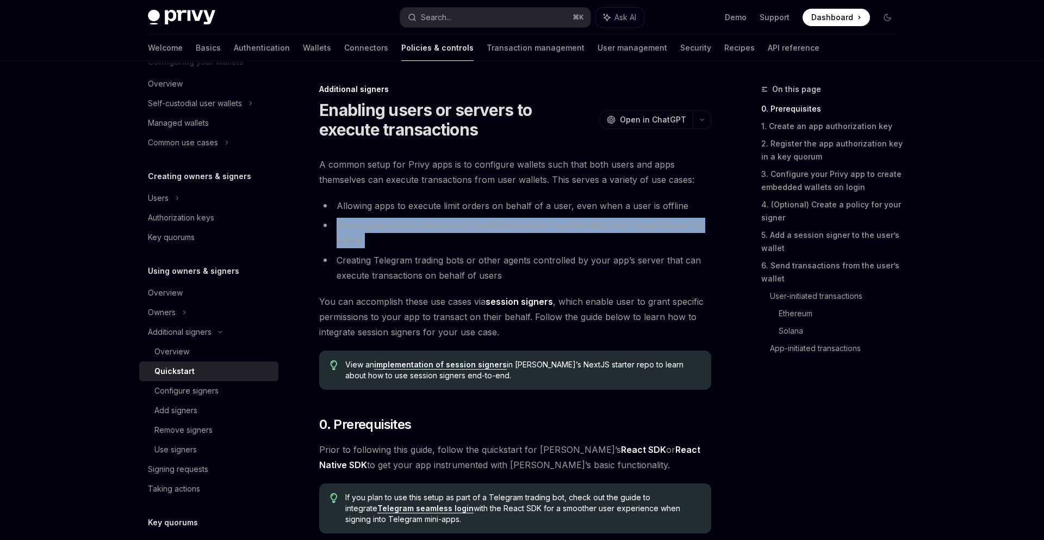
click at [370, 242] on li "Allowing apps to rebalance user portfolios based on market data, even when the …" at bounding box center [515, 233] width 392 height 30
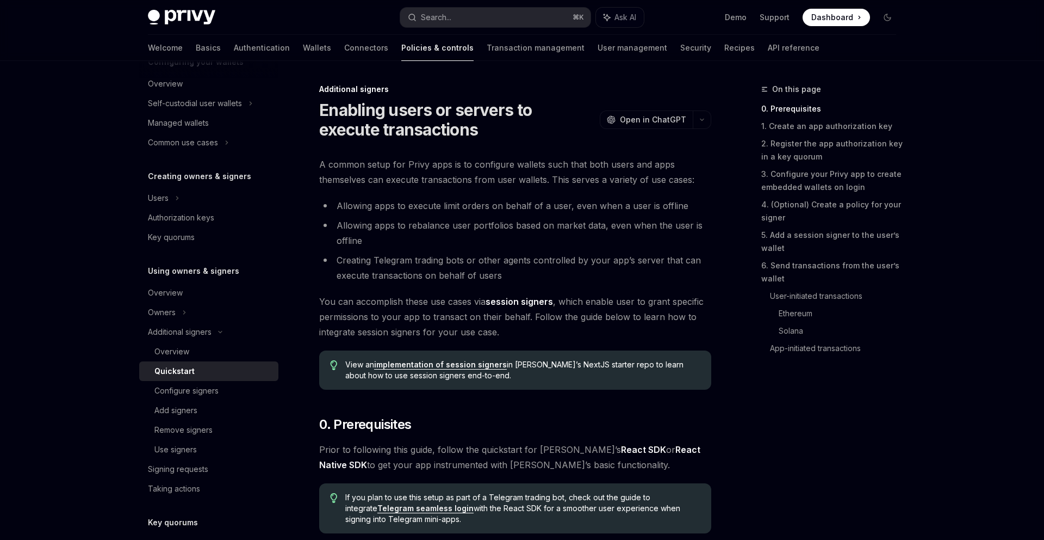
click at [382, 301] on span "You can accomplish these use cases via session signers , which enable user to g…" at bounding box center [515, 317] width 392 height 46
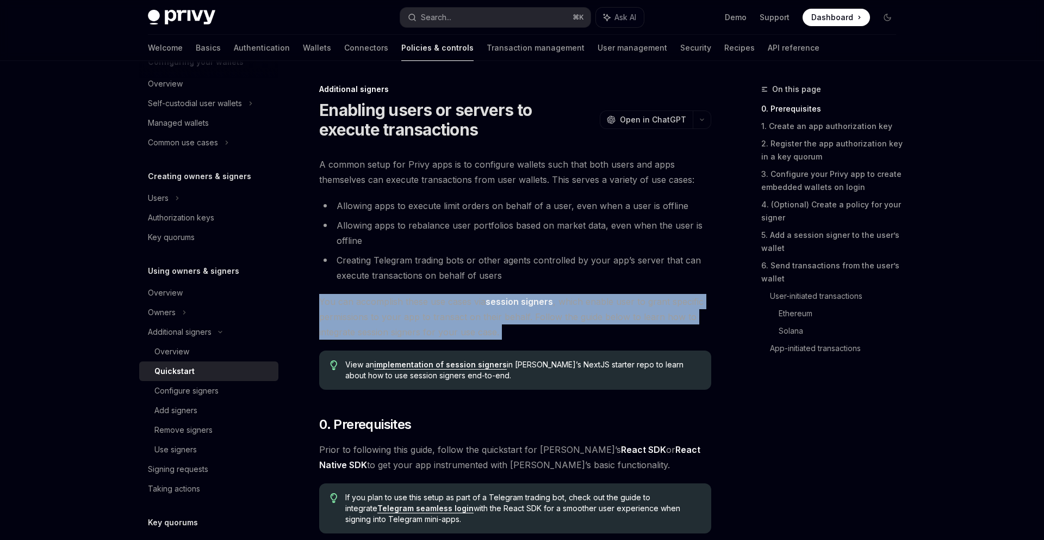
click at [382, 301] on span "You can accomplish these use cases via session signers , which enable user to g…" at bounding box center [515, 317] width 392 height 46
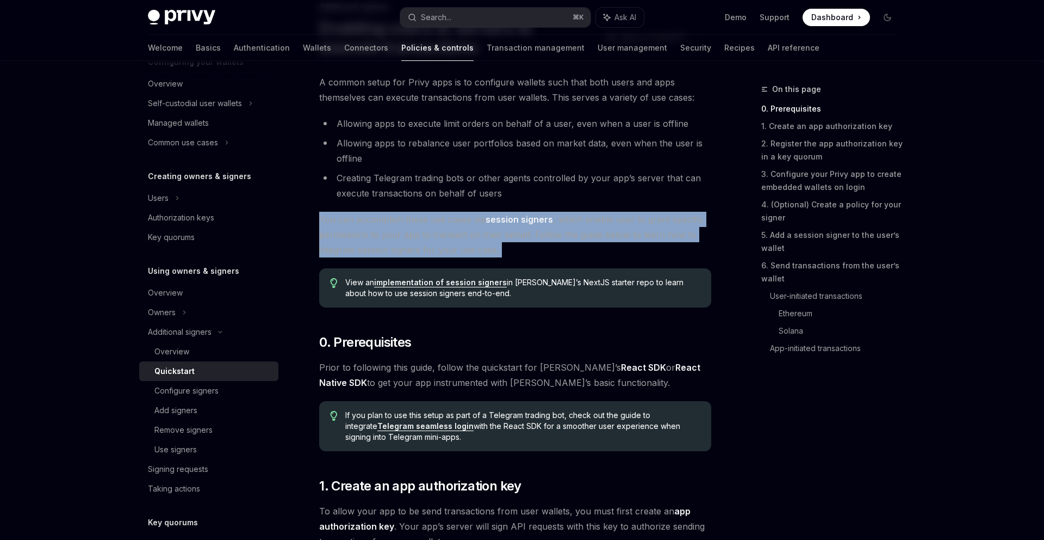
scroll to position [107, 0]
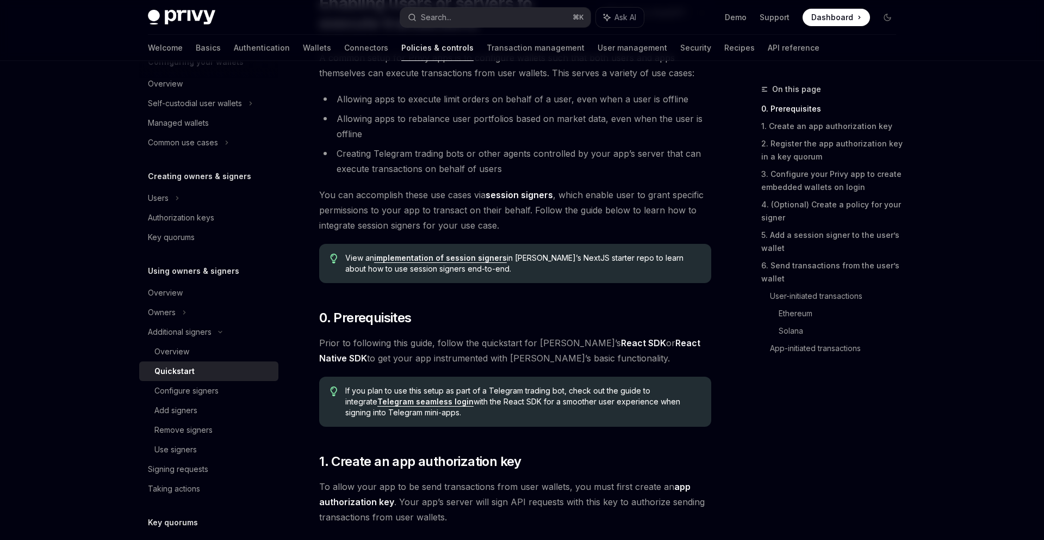
click at [399, 350] on span "Prior to following this guide, follow the quickstart for [PERSON_NAME]’s React …" at bounding box center [515, 350] width 392 height 30
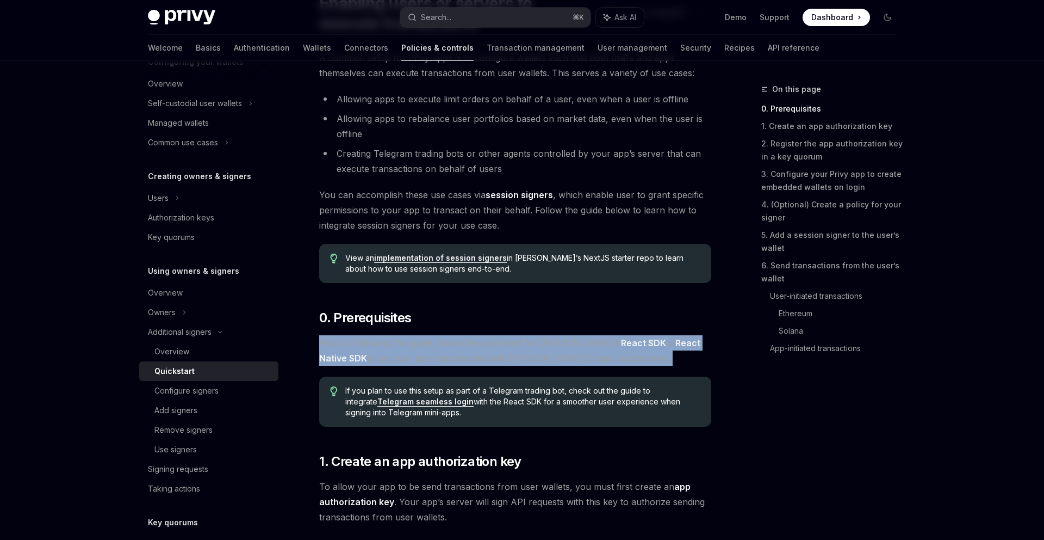
click at [399, 350] on span "Prior to following this guide, follow the quickstart for [PERSON_NAME]’s React …" at bounding box center [515, 350] width 392 height 30
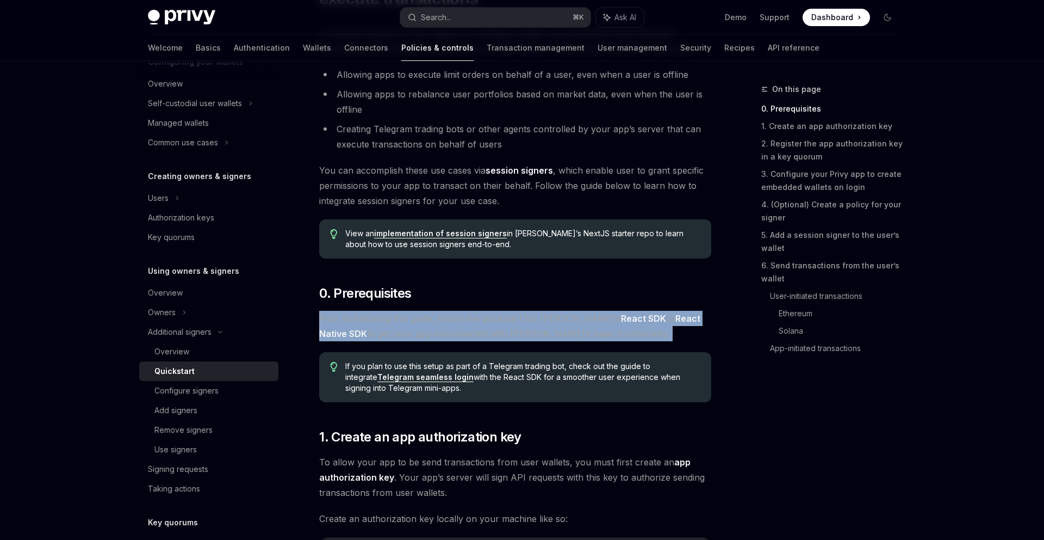
scroll to position [137, 0]
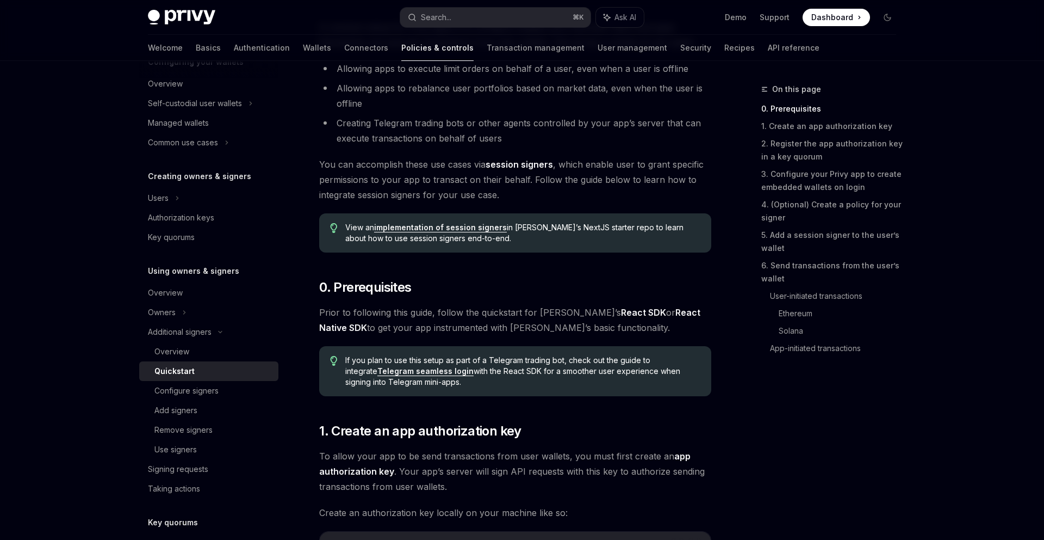
click at [410, 355] on span "If you plan to use this setup as part of a Telegram trading bot, check out the …" at bounding box center [522, 371] width 355 height 33
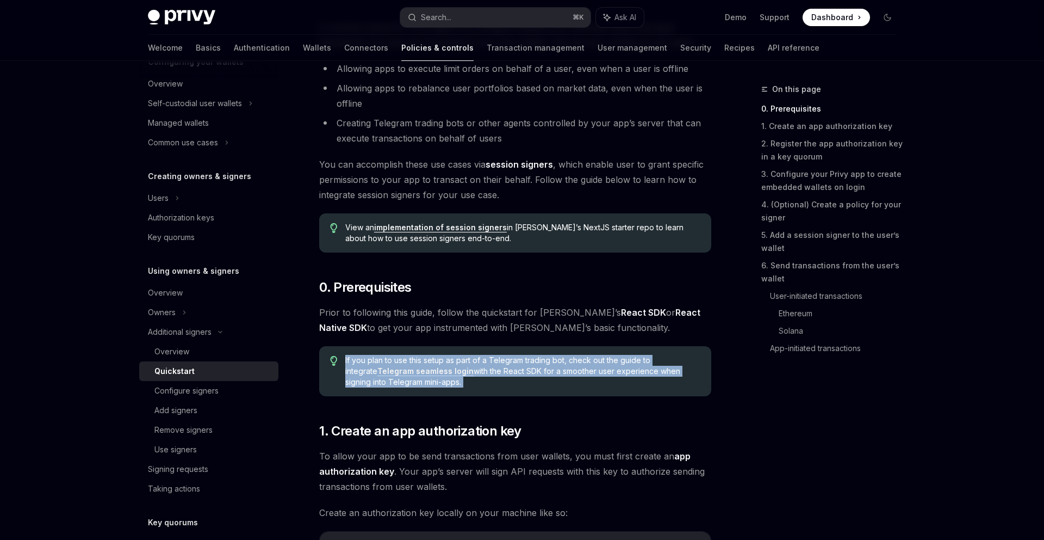
click at [410, 355] on span "If you plan to use this setup as part of a Telegram trading bot, check out the …" at bounding box center [522, 371] width 355 height 33
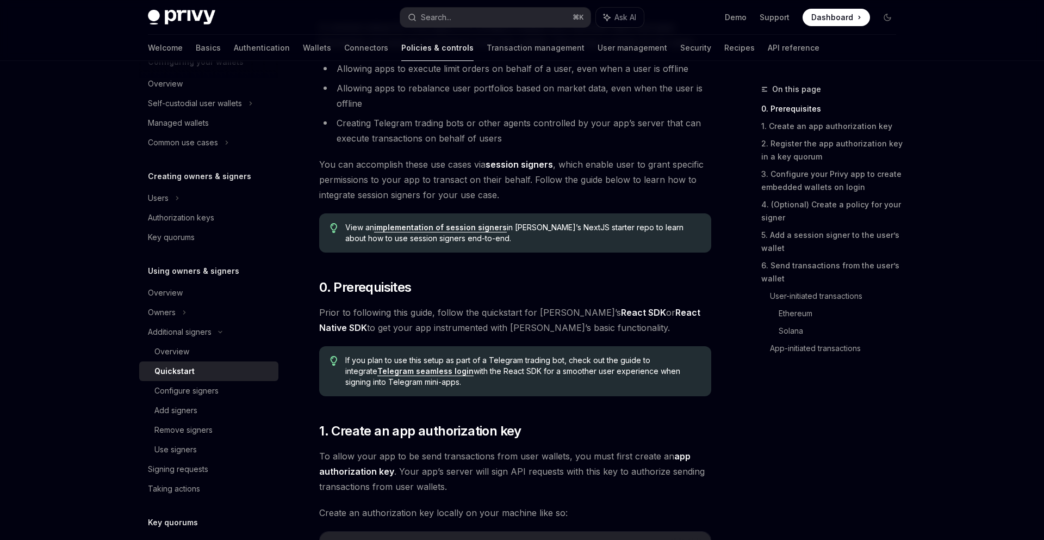
click at [418, 355] on span "If you plan to use this setup as part of a Telegram trading bot, check out the …" at bounding box center [522, 371] width 355 height 33
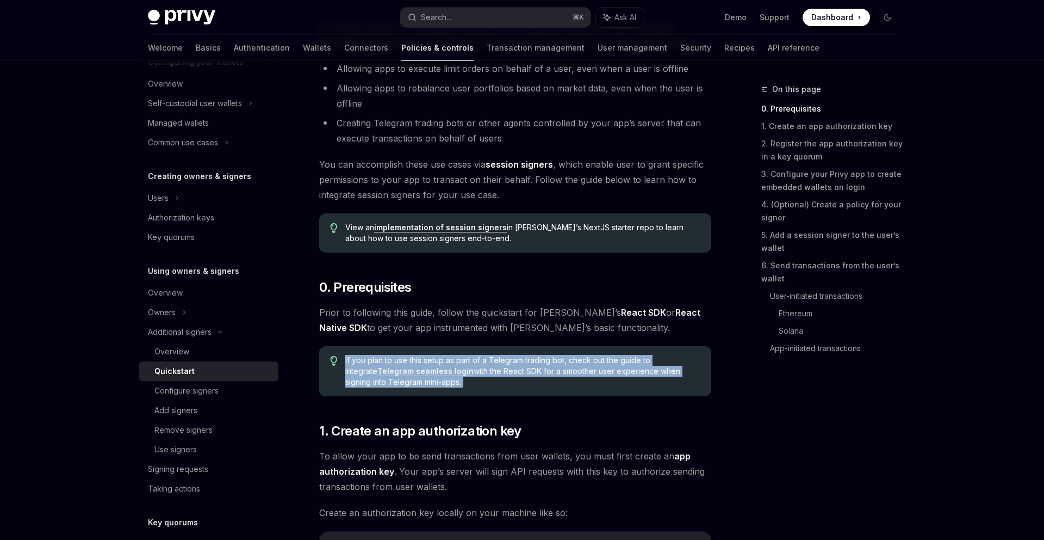
click at [418, 355] on span "If you plan to use this setup as part of a Telegram trading bot, check out the …" at bounding box center [522, 371] width 355 height 33
click at [424, 349] on div "If you plan to use this setup as part of a Telegram trading bot, check out the …" at bounding box center [515, 371] width 392 height 50
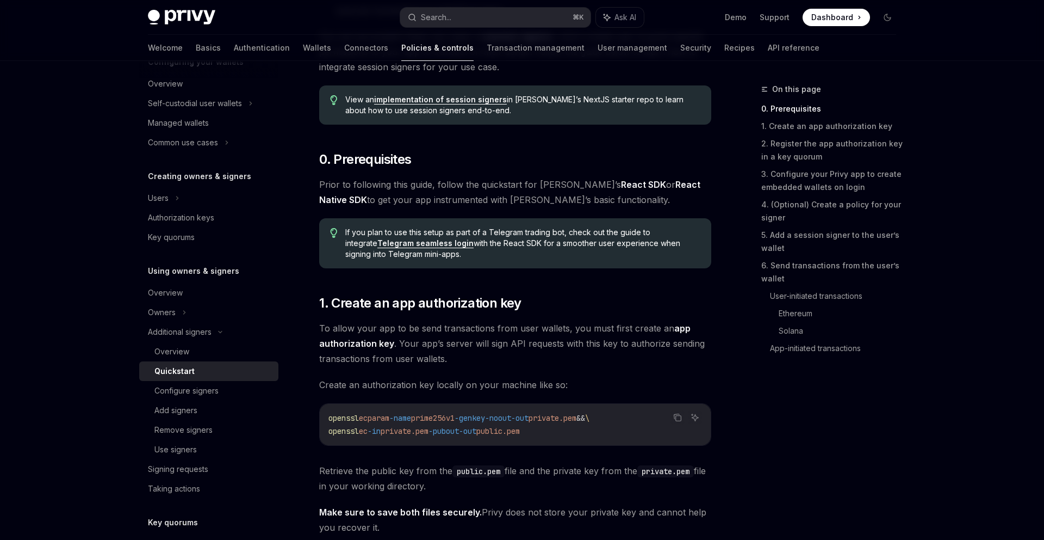
scroll to position [339, 0]
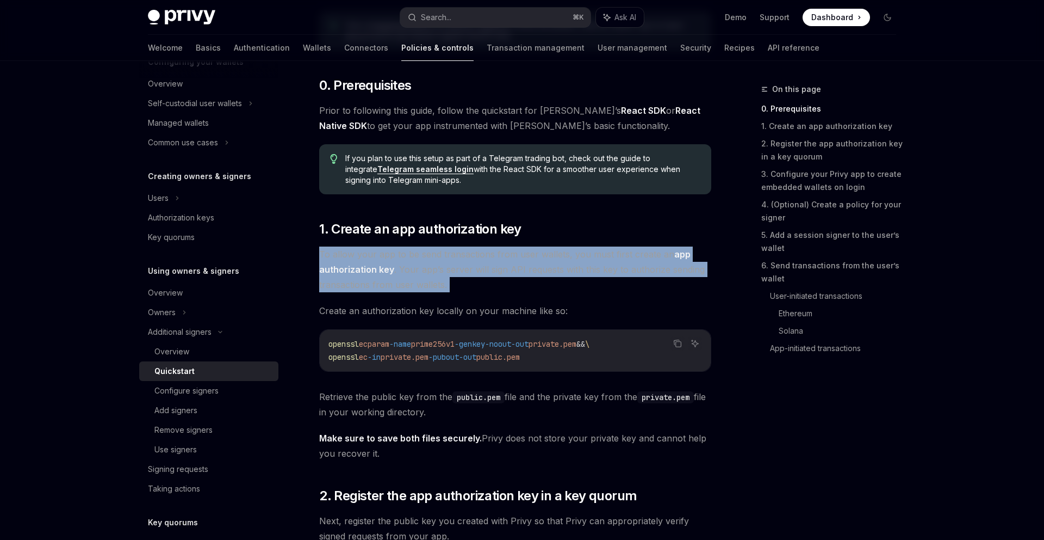
drag, startPoint x: 382, startPoint y: 244, endPoint x: 512, endPoint y: 294, distance: 139.5
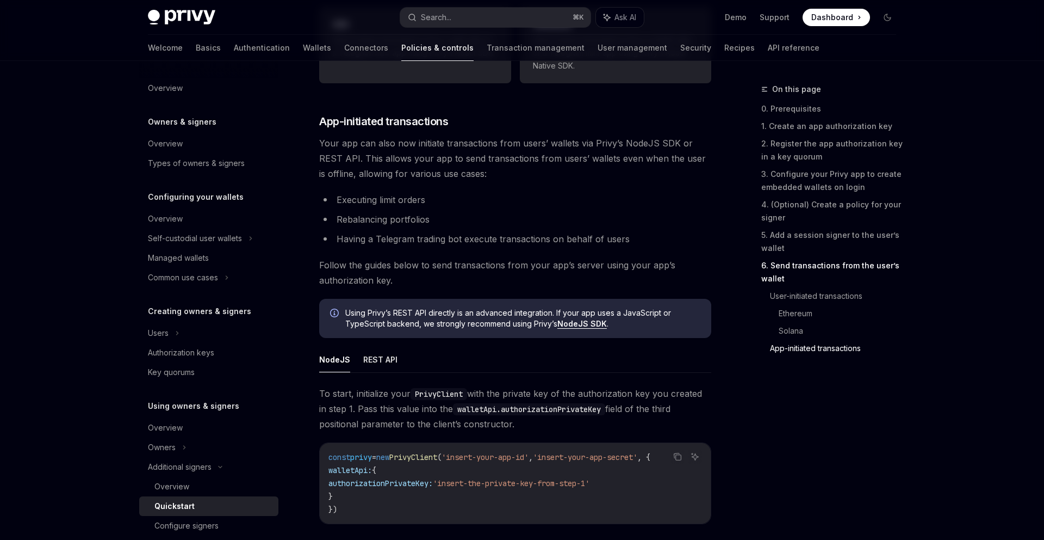
scroll to position [2413, 0]
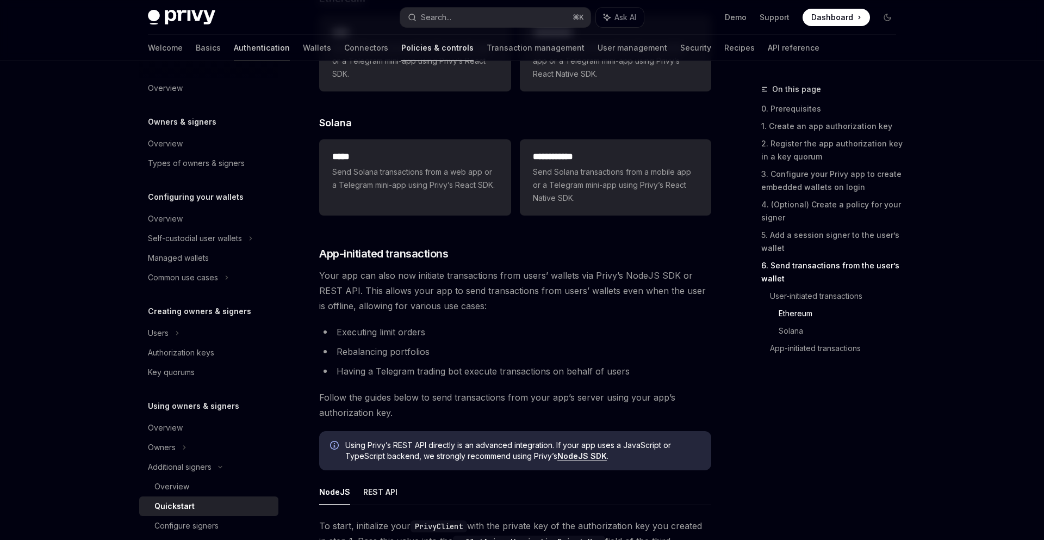
click at [234, 48] on link "Authentication" at bounding box center [262, 48] width 56 height 26
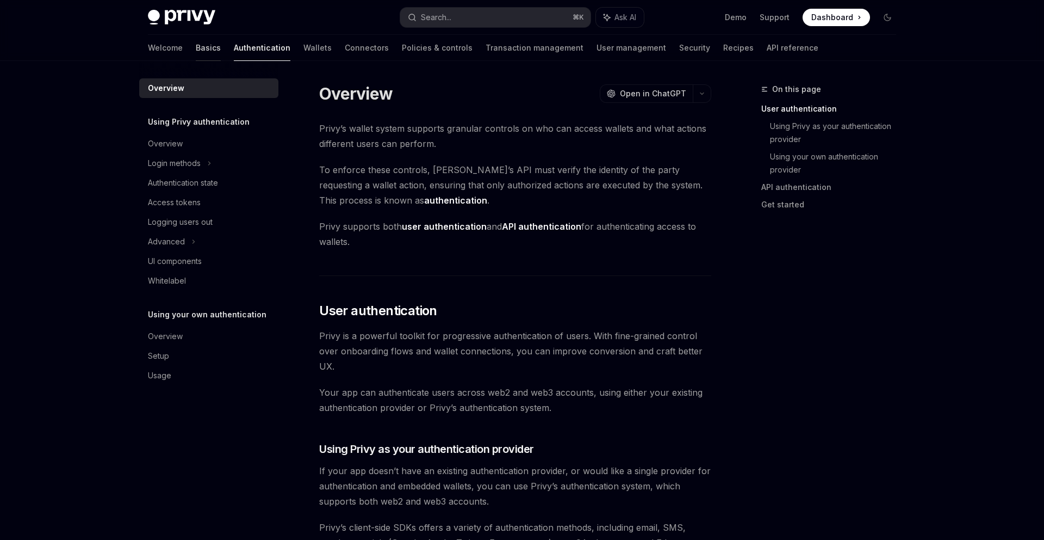
click at [196, 45] on link "Basics" at bounding box center [208, 48] width 25 height 26
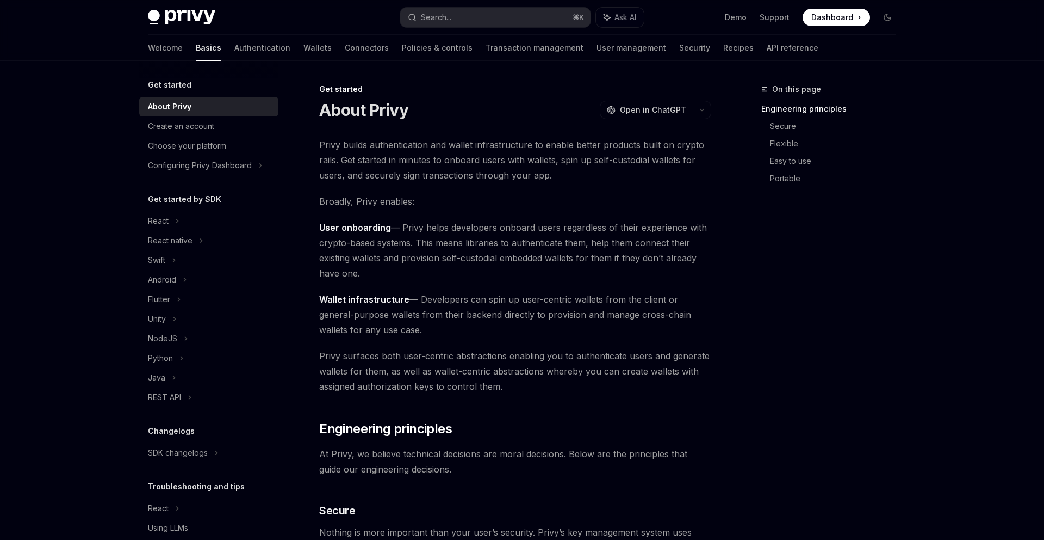
scroll to position [39, 0]
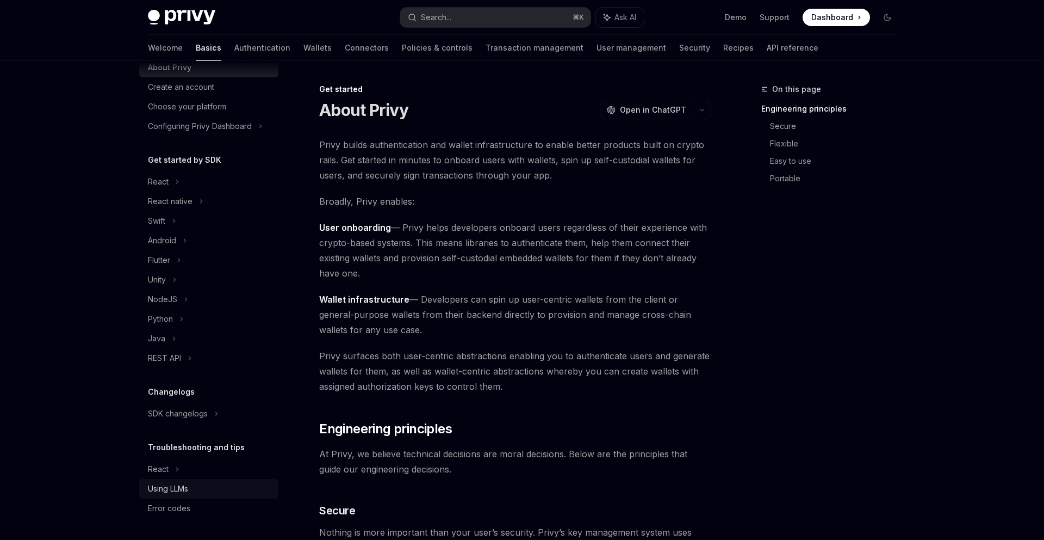
click at [192, 486] on div "Using LLMs" at bounding box center [210, 488] width 124 height 13
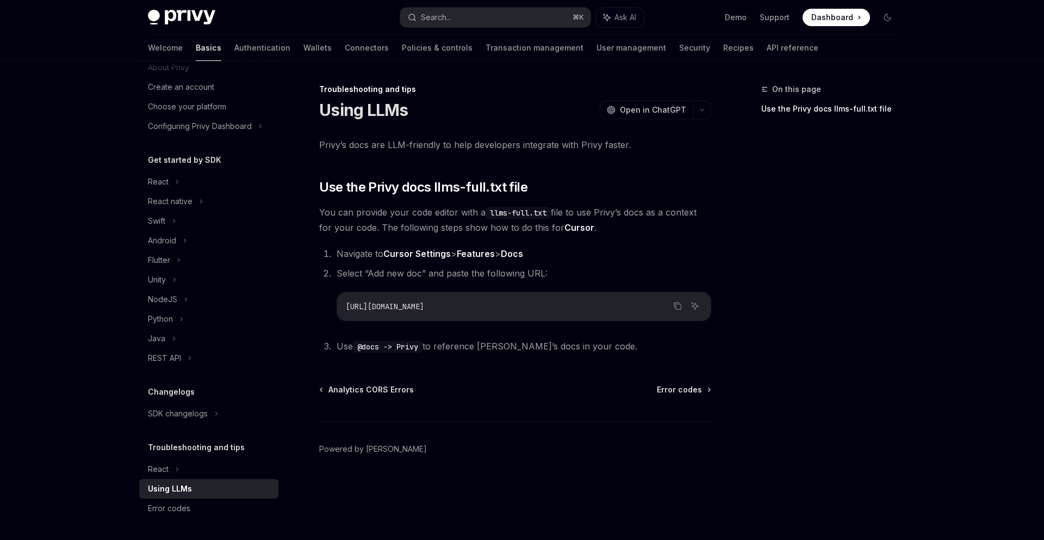
click at [404, 307] on span "[URL][DOMAIN_NAME]" at bounding box center [385, 306] width 78 height 10
click at [424, 304] on span "[URL][DOMAIN_NAME]" at bounding box center [385, 306] width 78 height 10
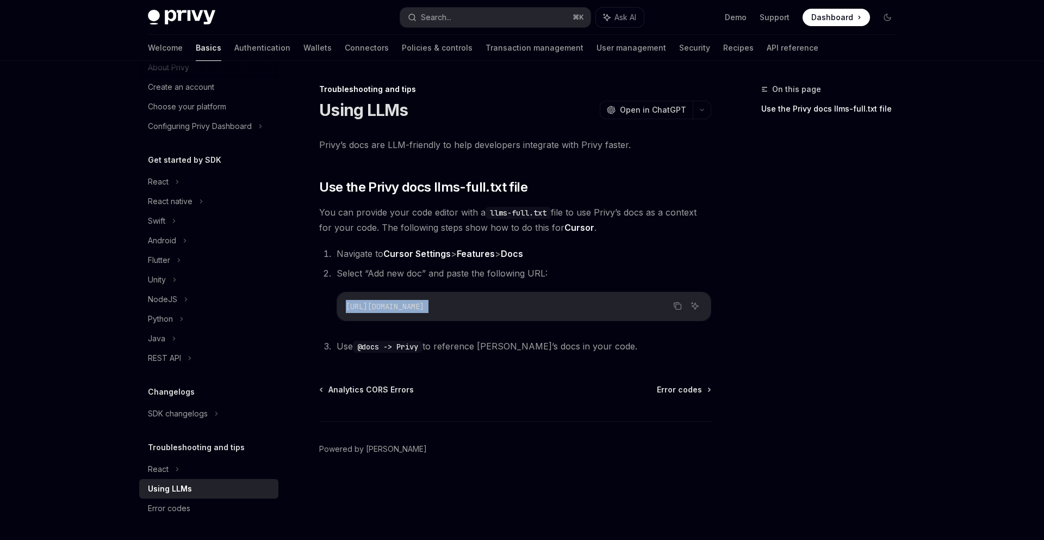
click at [424, 304] on span "[URL][DOMAIN_NAME]" at bounding box center [385, 306] width 78 height 10
click at [673, 302] on icon "Copy the contents from the code block" at bounding box center [677, 305] width 9 height 9
type textarea "*"
